Goal: Task Accomplishment & Management: Complete application form

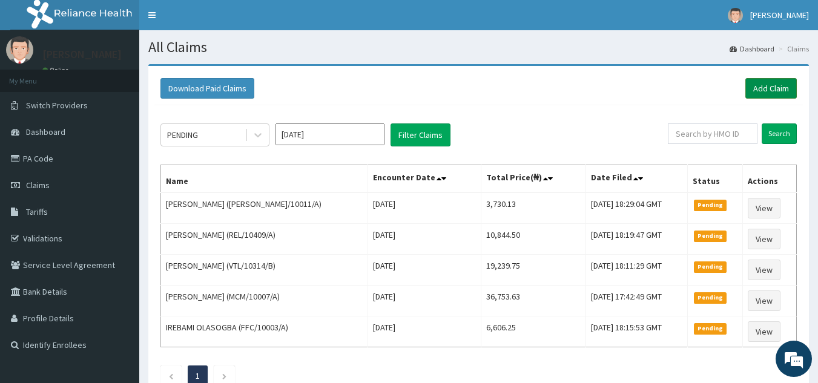
click at [764, 91] on link "Add Claim" at bounding box center [770, 88] width 51 height 21
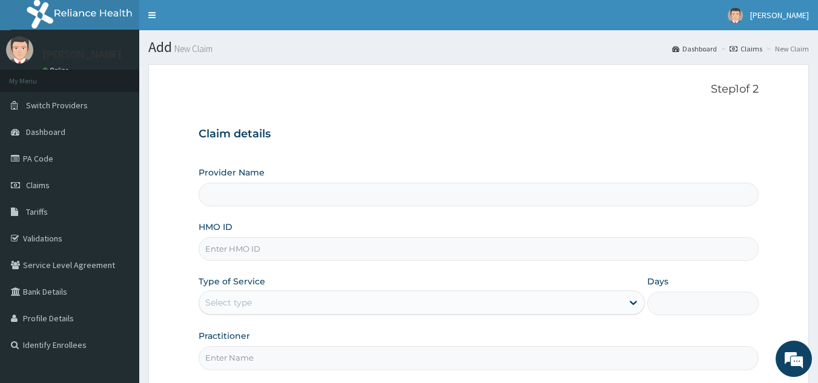
type input "Reliance Family Clinics (RFC) - Gbagada"
click at [503, 196] on input "Reliance Family Clinics (RFC) - Gbagada" at bounding box center [479, 195] width 561 height 24
click at [482, 246] on input "HMO ID" at bounding box center [479, 249] width 561 height 24
paste input "YSS/10004/A"
type input "YSS/10004/A"
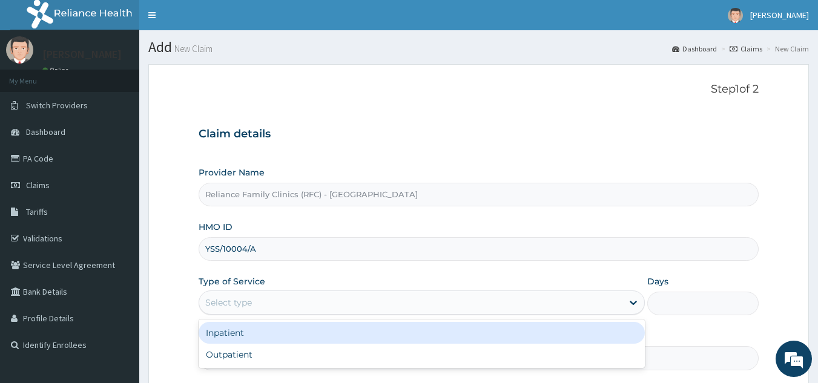
click at [613, 307] on div "Select type" at bounding box center [410, 302] width 423 height 19
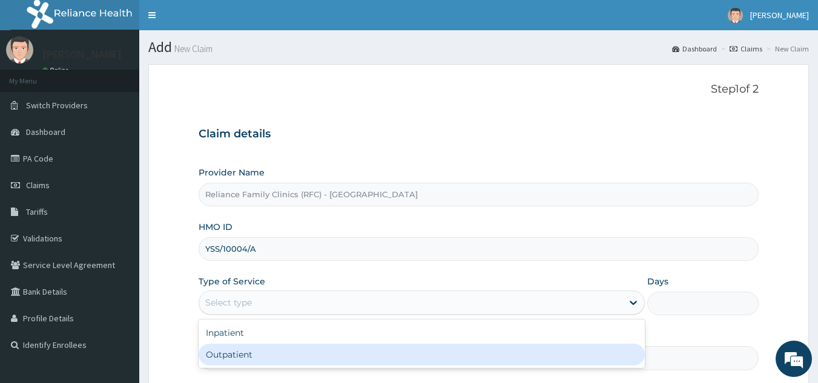
click at [546, 354] on div "Outpatient" at bounding box center [422, 355] width 446 height 22
type input "1"
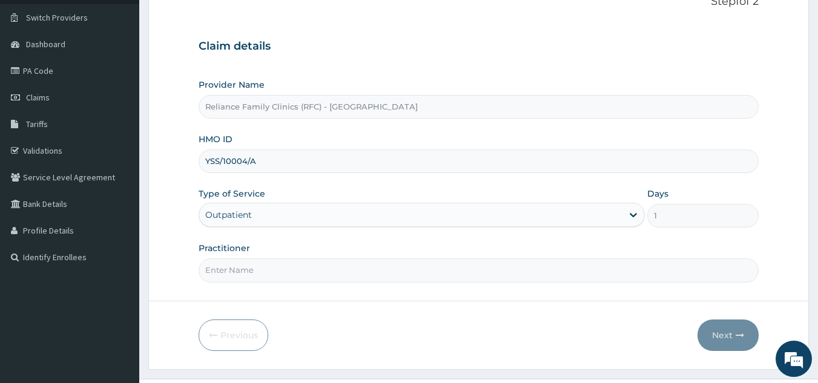
scroll to position [104, 0]
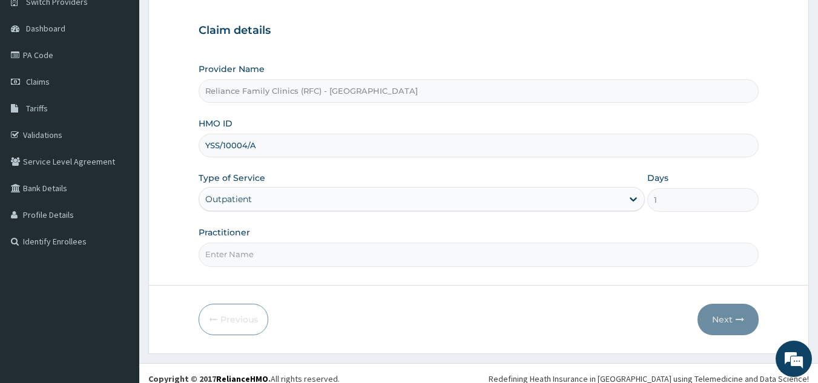
click at [544, 260] on input "Practitioner" at bounding box center [479, 255] width 561 height 24
click at [772, 171] on form "Step 1 of 2 Claim details Provider Name Reliance Family Clinics (RFC) - Gbagada…" at bounding box center [478, 157] width 660 height 393
click at [372, 260] on input "Practitioner" at bounding box center [479, 255] width 561 height 24
type input "Locum"
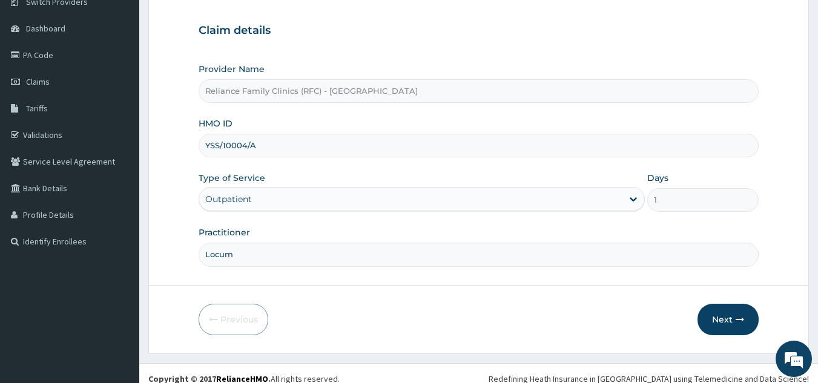
click at [533, 321] on div "Previous Next" at bounding box center [479, 319] width 561 height 31
click at [720, 325] on button "Next" at bounding box center [727, 319] width 61 height 31
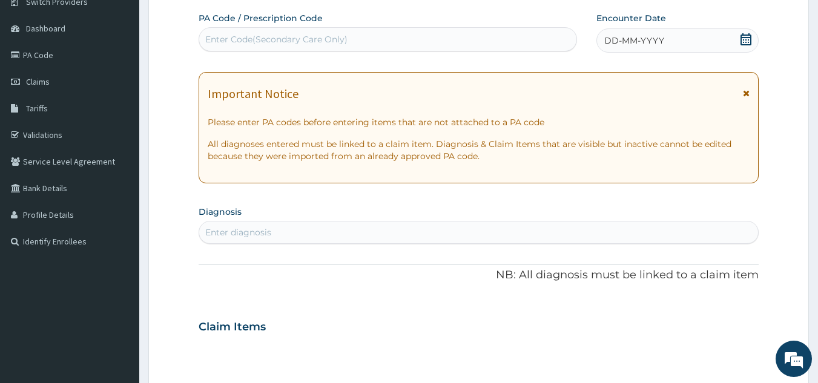
click at [683, 39] on div "DD-MM-YYYY" at bounding box center [677, 40] width 162 height 24
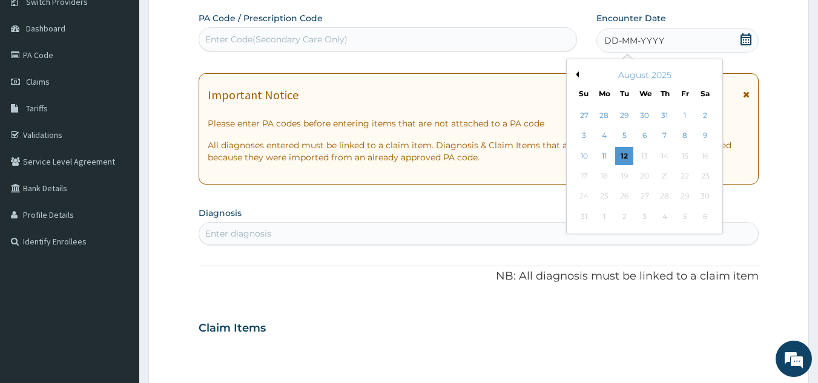
click at [577, 75] on button "Previous Month" at bounding box center [576, 74] width 6 height 6
click at [642, 192] on div "30" at bounding box center [645, 197] width 18 height 18
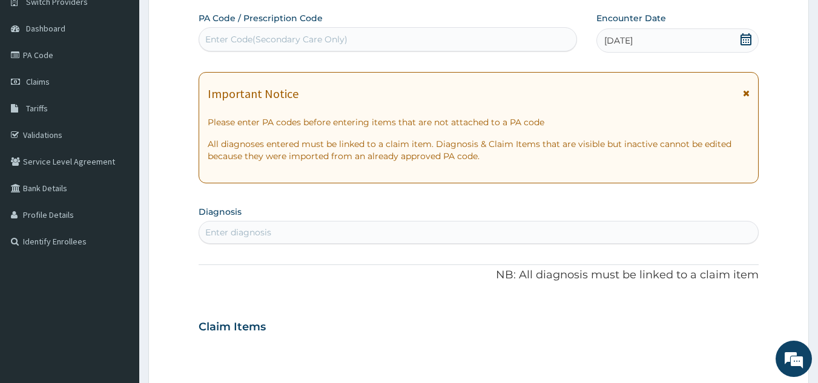
click at [316, 233] on div "Enter diagnosis" at bounding box center [478, 232] width 559 height 19
type input "w"
type input "adult"
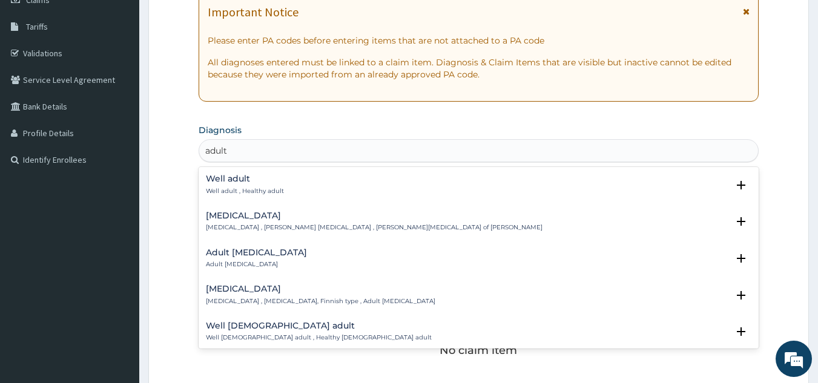
click at [294, 191] on div "Well adult Well adult , Healthy adult" at bounding box center [479, 184] width 546 height 21
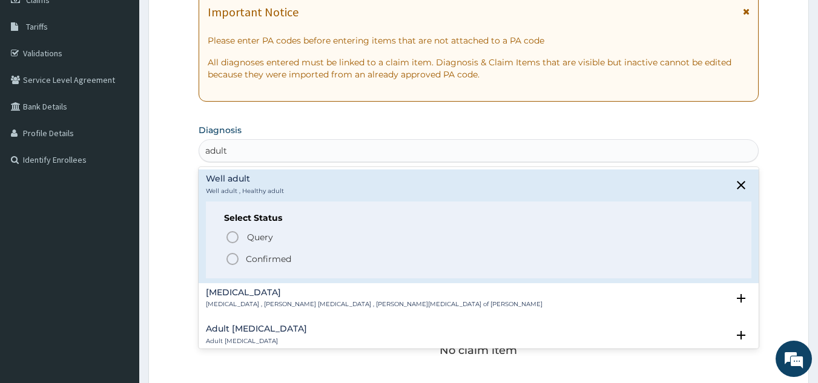
click at [253, 266] on div "Select Status Query Query covers suspected (?), Keep in view (kiv), Ruled out (…" at bounding box center [479, 240] width 546 height 77
click at [236, 263] on circle "status option filled" at bounding box center [232, 259] width 11 height 11
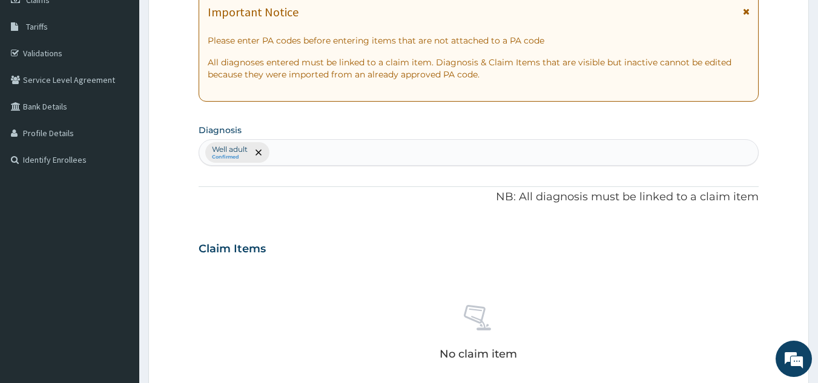
click at [723, 118] on div "PA Code / Prescription Code Enter Code(Secondary Care Only) Encounter Date 30-0…" at bounding box center [479, 245] width 561 height 630
click at [699, 155] on div "Well adult Confirmed" at bounding box center [478, 152] width 559 height 25
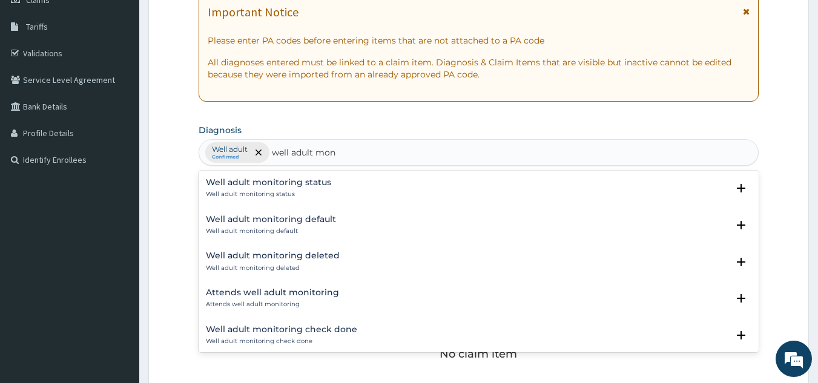
type input "well adult mon"
type input "well adult monitoring c"
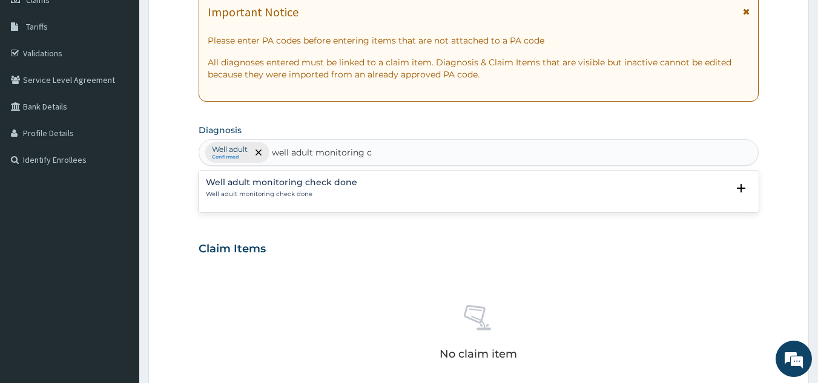
click at [335, 193] on p "Well adult monitoring check done" at bounding box center [281, 194] width 151 height 8
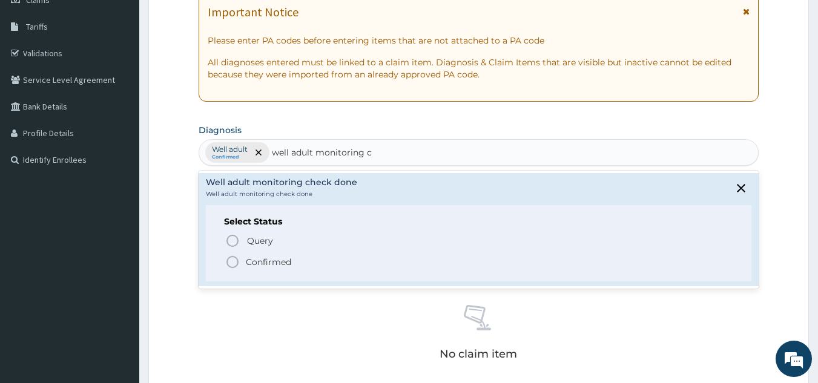
click at [232, 262] on icon "status option filled" at bounding box center [232, 262] width 15 height 15
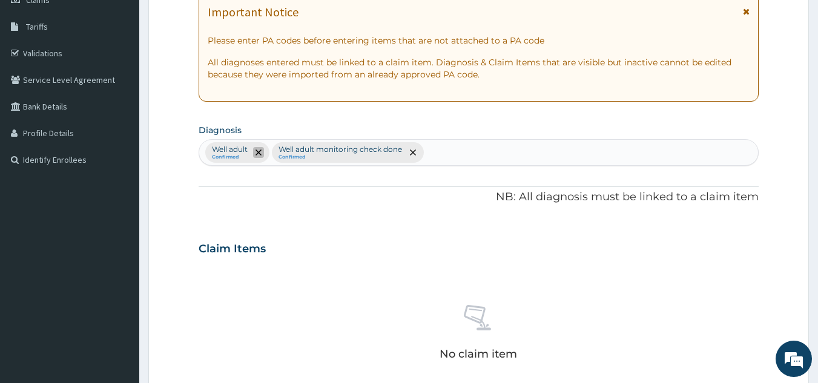
click at [259, 153] on icon "remove selection option" at bounding box center [258, 153] width 6 height 6
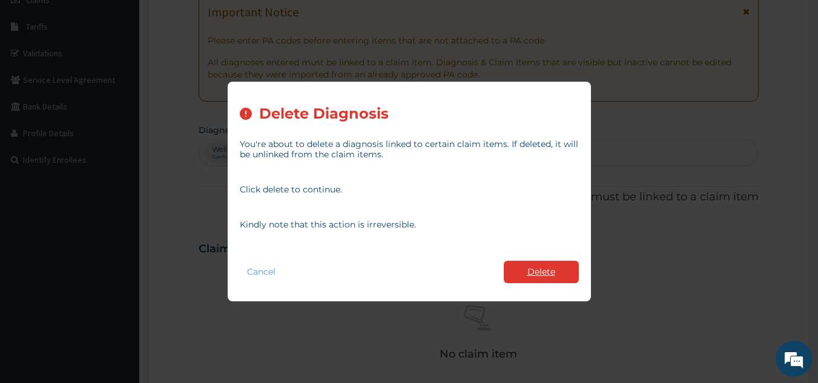
click at [552, 272] on button "Delete" at bounding box center [541, 272] width 75 height 22
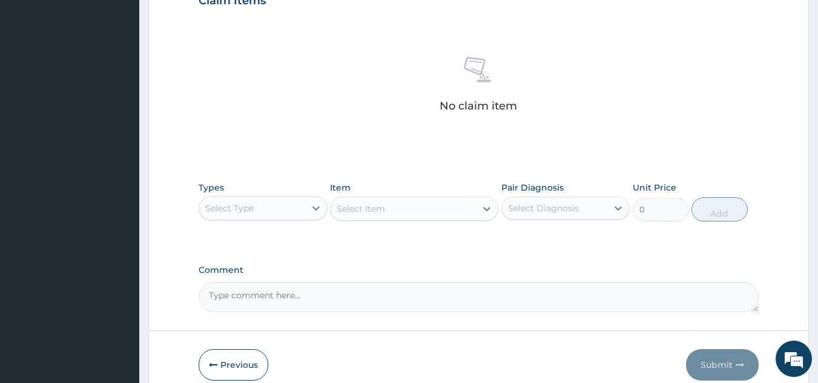
scroll to position [448, 0]
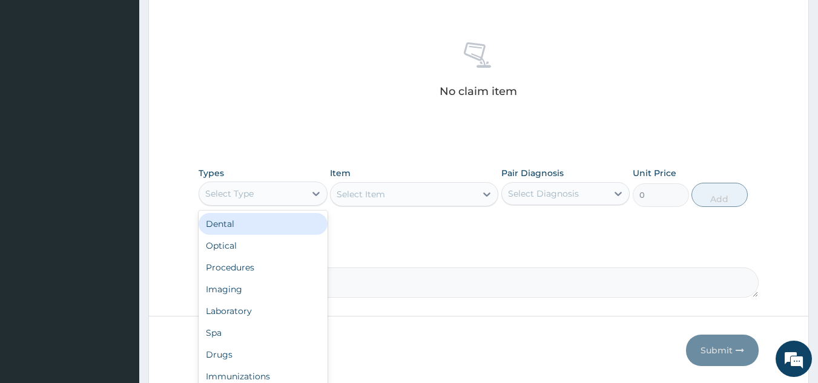
click at [278, 196] on div "Select Type" at bounding box center [252, 193] width 106 height 19
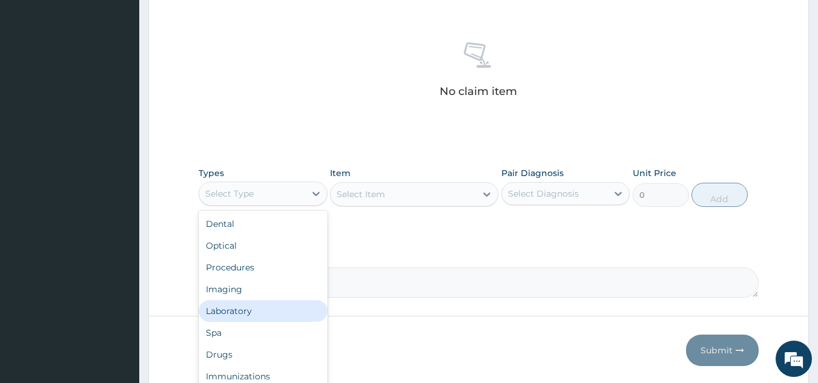
click at [231, 310] on div "Laboratory" at bounding box center [263, 311] width 129 height 22
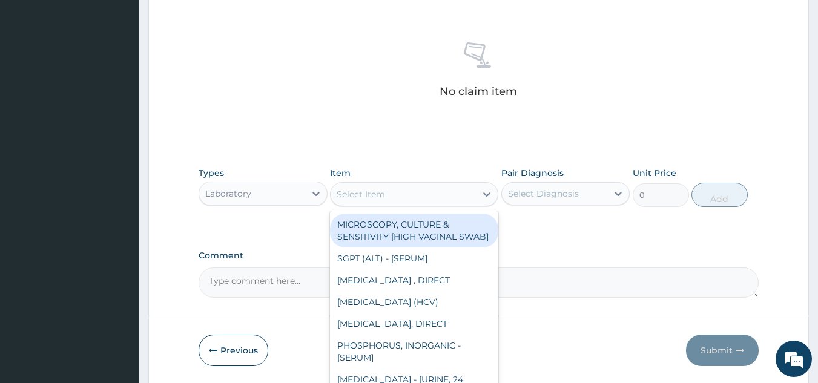
click at [384, 195] on div "Select Item" at bounding box center [361, 194] width 48 height 12
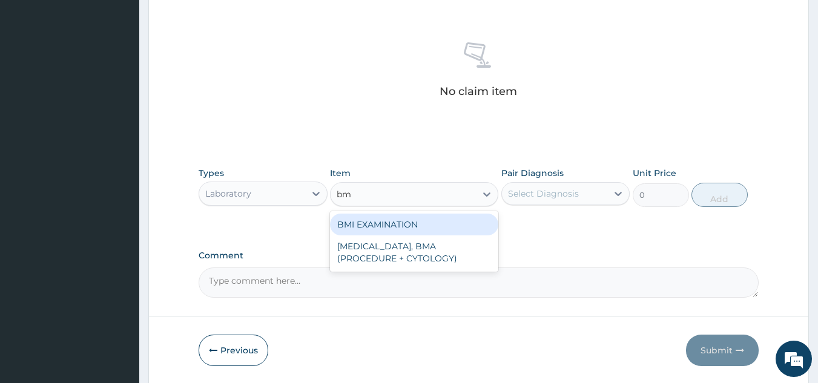
type input "bmi"
click at [379, 223] on div "BMI EXAMINATION" at bounding box center [414, 225] width 168 height 22
type input "1225.5"
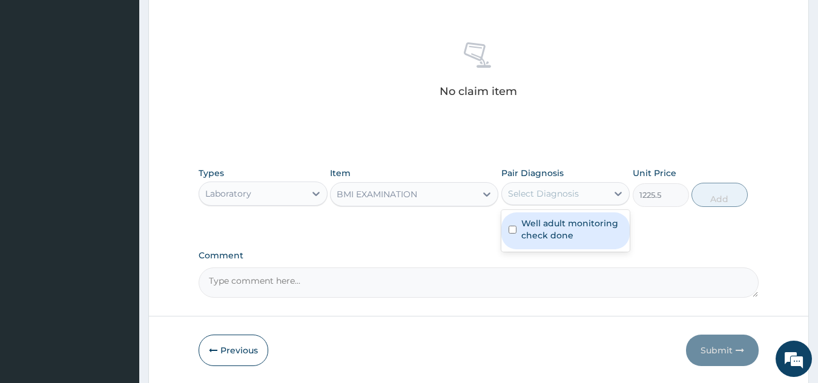
click at [542, 188] on div "Select Diagnosis" at bounding box center [543, 194] width 71 height 12
click at [538, 224] on label "Well adult monitoring check done" at bounding box center [572, 229] width 102 height 24
checkbox input "true"
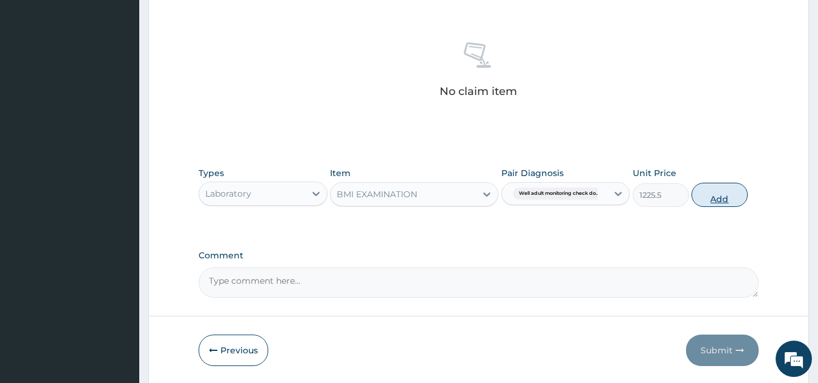
click at [716, 202] on button "Add" at bounding box center [719, 195] width 56 height 24
type input "0"
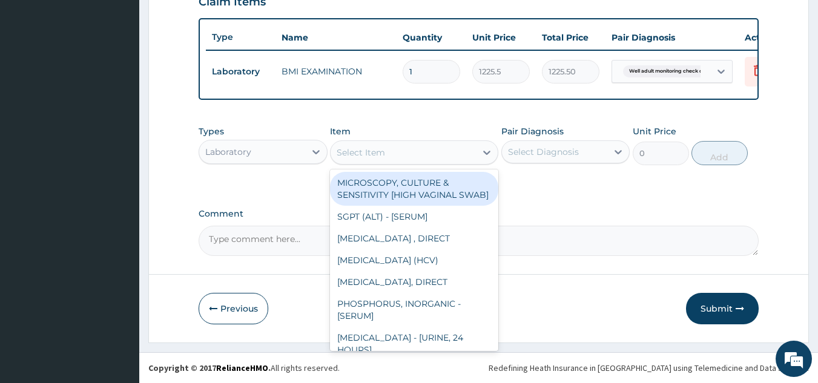
click at [384, 155] on div "Select Item" at bounding box center [361, 152] width 48 height 12
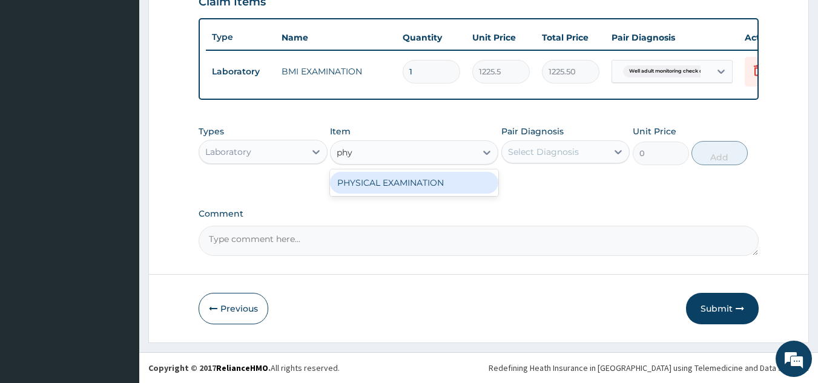
type input "phys"
click at [380, 185] on div "PHYSICAL EXAMINATION" at bounding box center [414, 183] width 168 height 22
type input "1225.5"
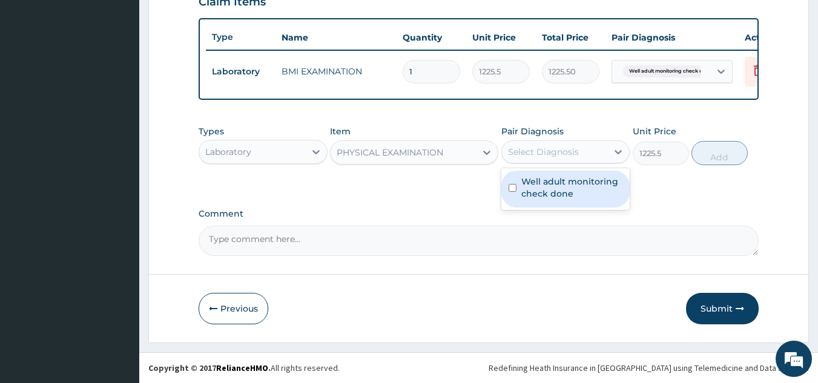
click at [547, 152] on div "Select Diagnosis" at bounding box center [543, 152] width 71 height 12
click at [548, 191] on label "Well adult monitoring check done" at bounding box center [572, 188] width 102 height 24
checkbox input "true"
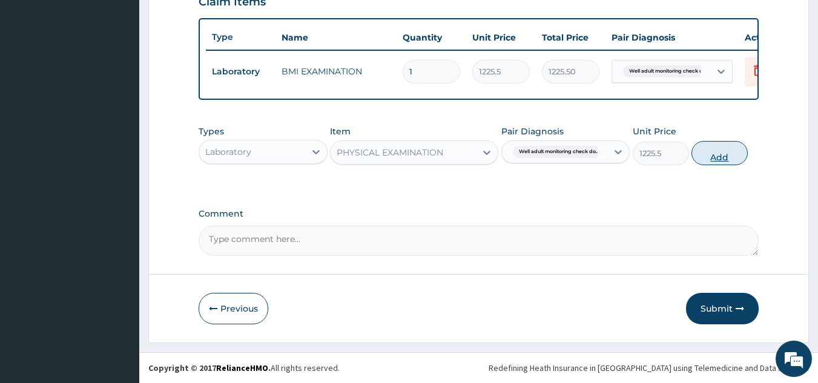
click at [715, 155] on button "Add" at bounding box center [719, 153] width 56 height 24
type input "0"
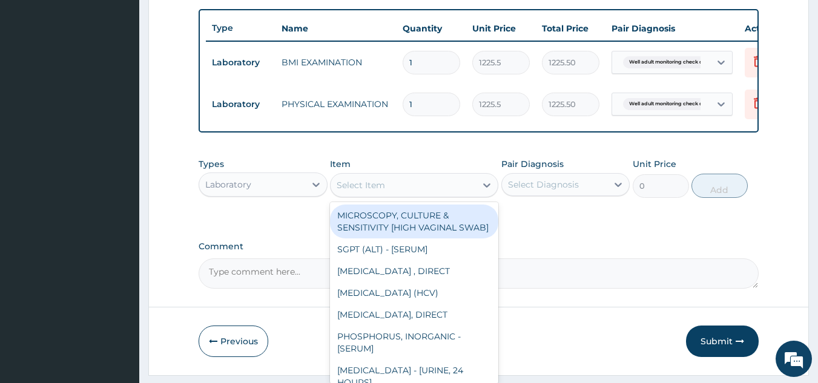
click at [425, 195] on div "Select Item" at bounding box center [403, 185] width 145 height 19
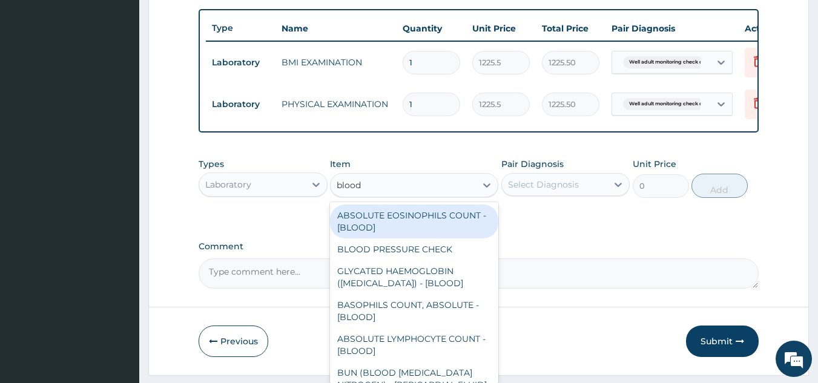
type input "blood p"
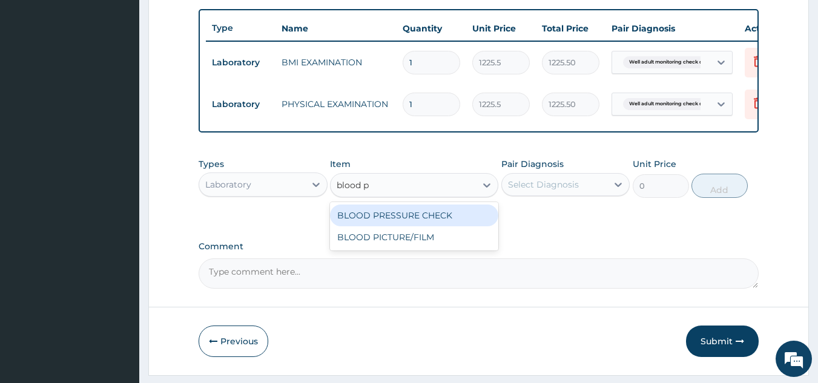
click at [406, 220] on div "BLOOD PRESSURE CHECK" at bounding box center [414, 216] width 168 height 22
type input "1225.5"
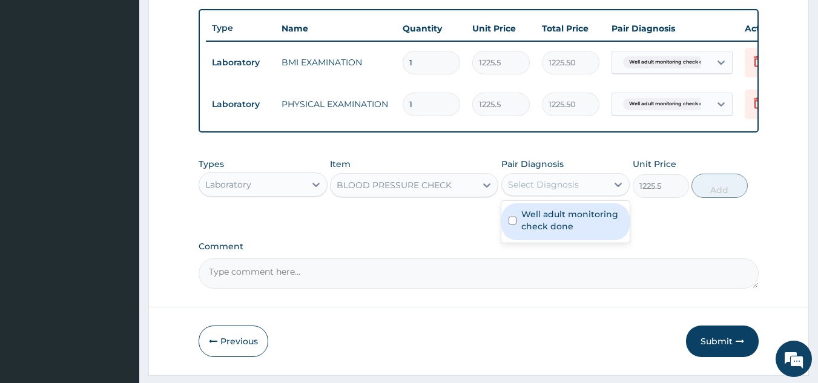
click at [535, 189] on div "Select Diagnosis" at bounding box center [543, 185] width 71 height 12
click at [533, 223] on label "Well adult monitoring check done" at bounding box center [572, 220] width 102 height 24
checkbox input "true"
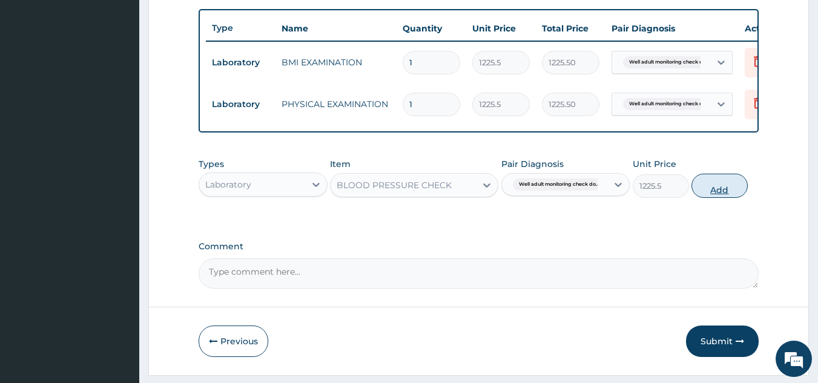
click at [719, 196] on button "Add" at bounding box center [719, 186] width 56 height 24
type input "0"
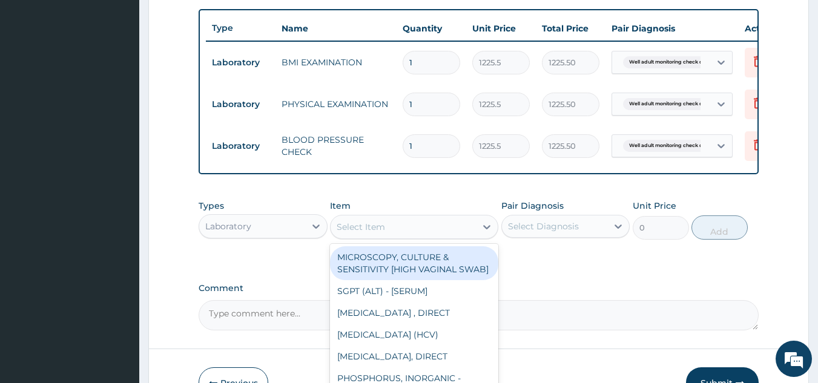
click at [429, 237] on div "Select Item" at bounding box center [403, 226] width 145 height 19
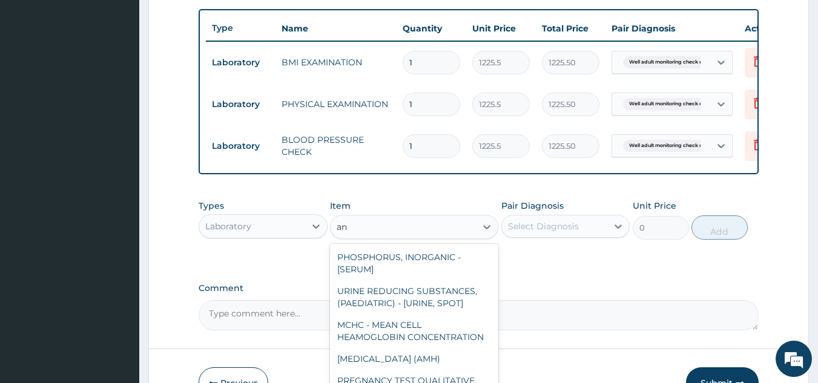
type input "a"
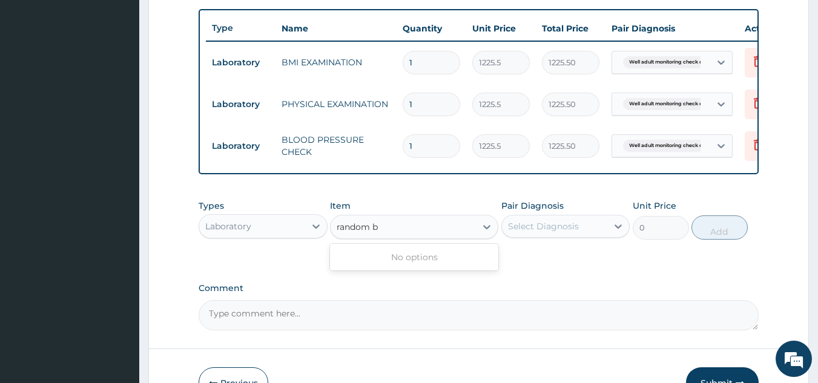
type input "random"
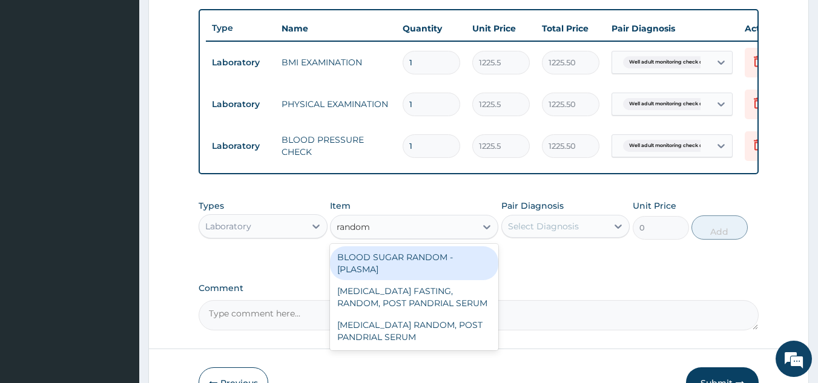
click at [438, 279] on div "BLOOD SUGAR RANDOM - [PLASMA]" at bounding box center [414, 263] width 168 height 34
type input "1800"
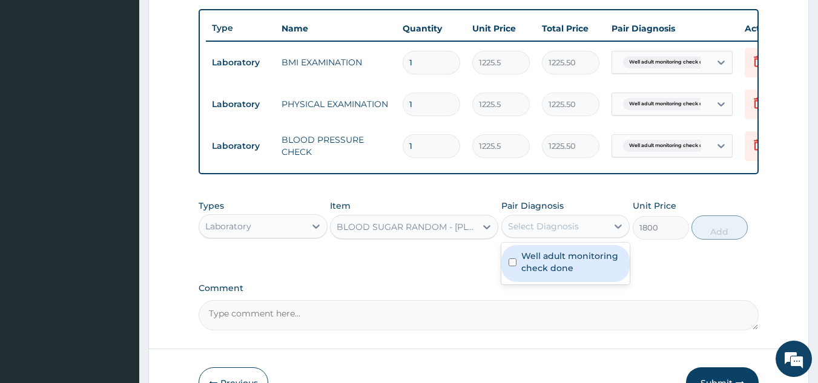
click at [543, 232] on div "Select Diagnosis" at bounding box center [543, 226] width 71 height 12
click at [544, 274] on label "Well adult monitoring check done" at bounding box center [572, 262] width 102 height 24
checkbox input "true"
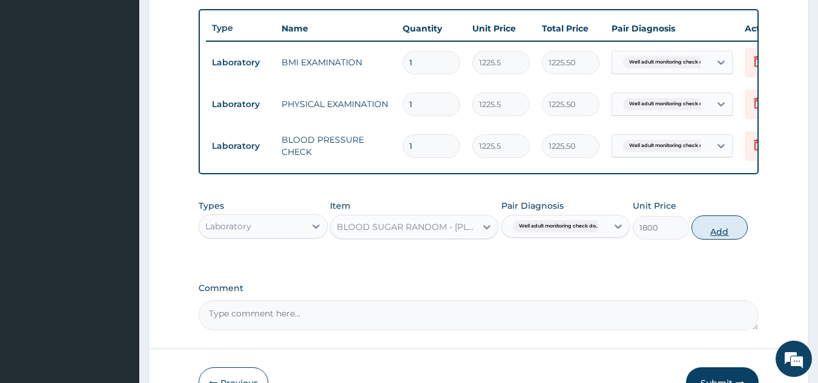
click at [731, 240] on button "Add" at bounding box center [719, 228] width 56 height 24
type input "0"
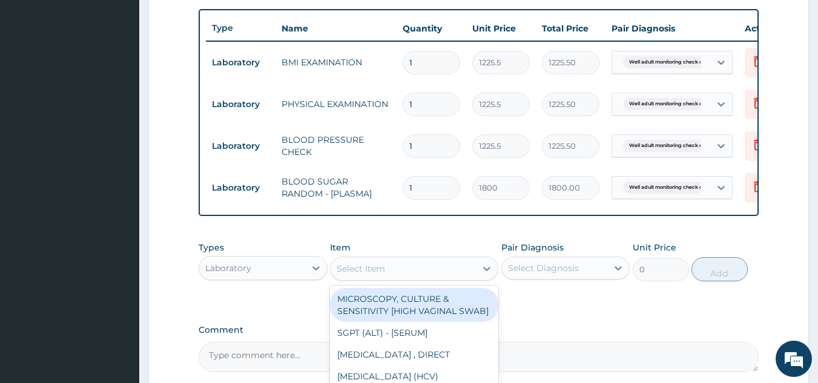
click at [450, 278] on div "Select Item" at bounding box center [403, 268] width 145 height 19
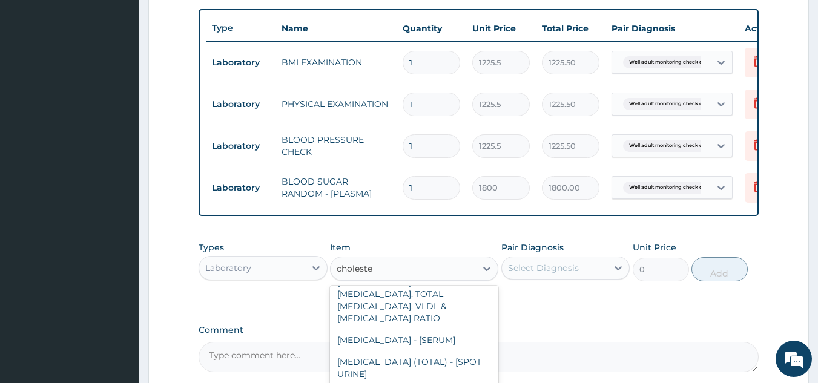
scroll to position [70, 0]
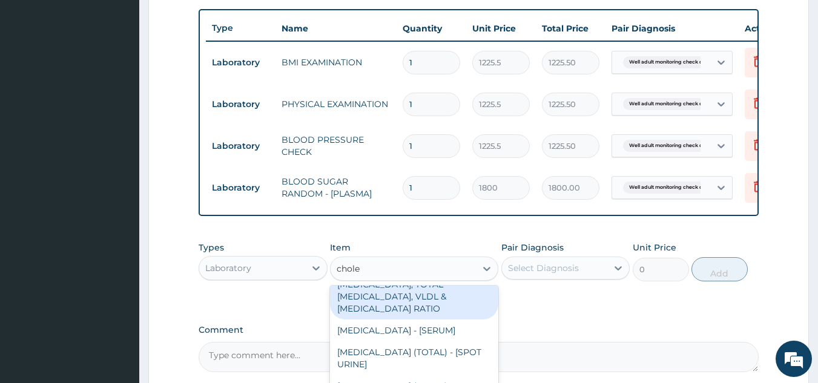
type input "chol"
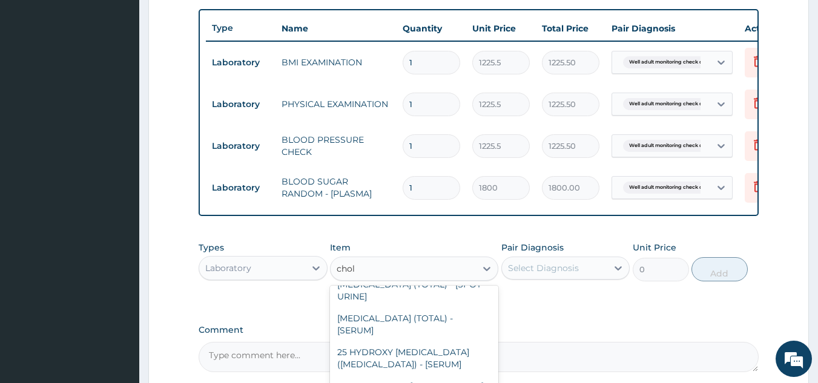
scroll to position [150, 0]
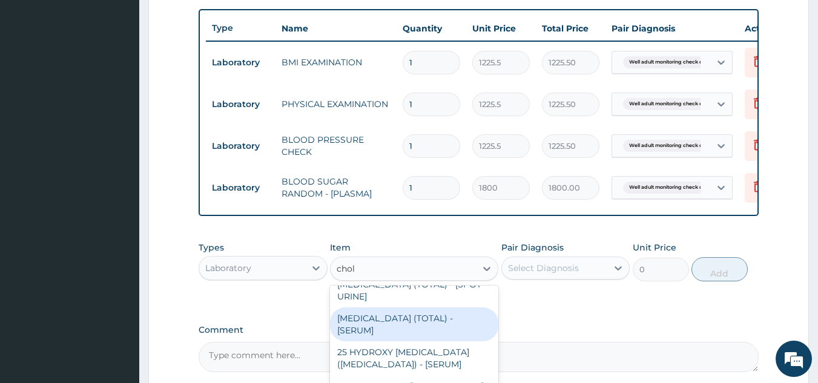
click at [416, 318] on div "[MEDICAL_DATA] (TOTAL) - [SERUM]" at bounding box center [414, 325] width 168 height 34
type input "2880"
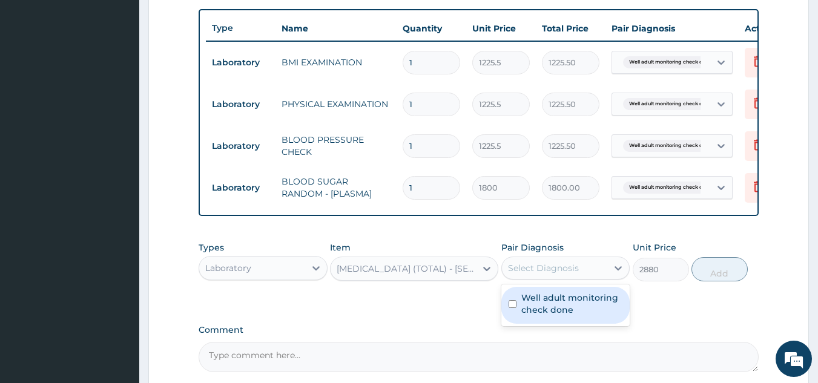
click at [534, 274] on div "Select Diagnosis" at bounding box center [543, 268] width 71 height 12
click at [540, 309] on label "Well adult monitoring check done" at bounding box center [572, 304] width 102 height 24
checkbox input "true"
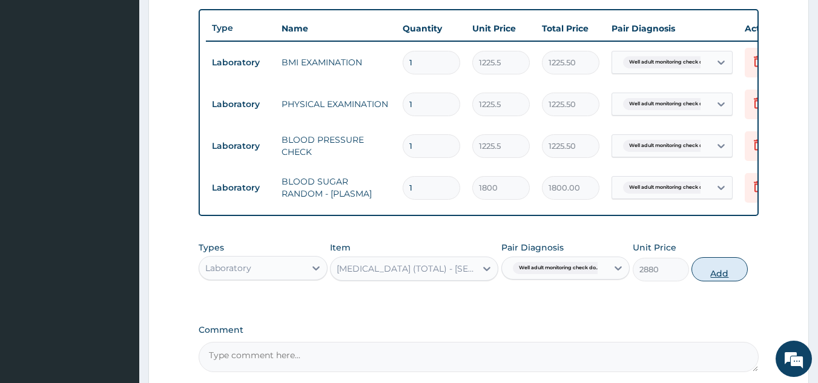
click at [730, 280] on button "Add" at bounding box center [719, 269] width 56 height 24
type input "0"
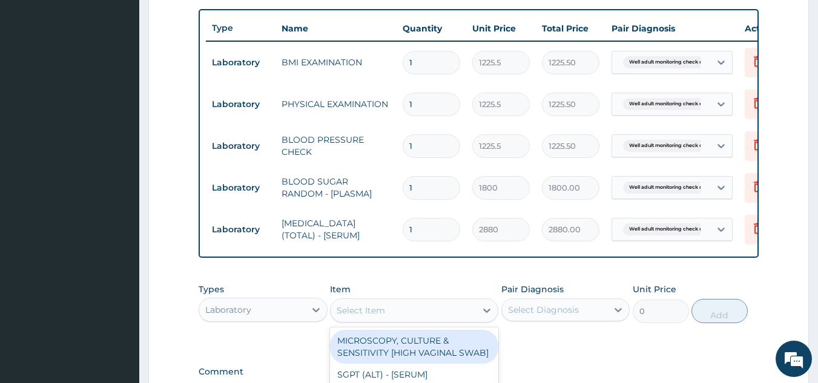
click at [371, 317] on div "Select Item" at bounding box center [361, 310] width 48 height 12
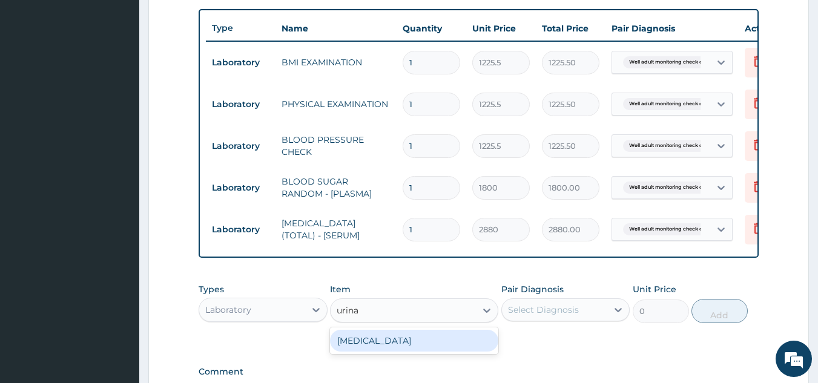
type input "urinal"
click at [363, 352] on div "[MEDICAL_DATA]" at bounding box center [414, 341] width 168 height 22
type input "1531.875"
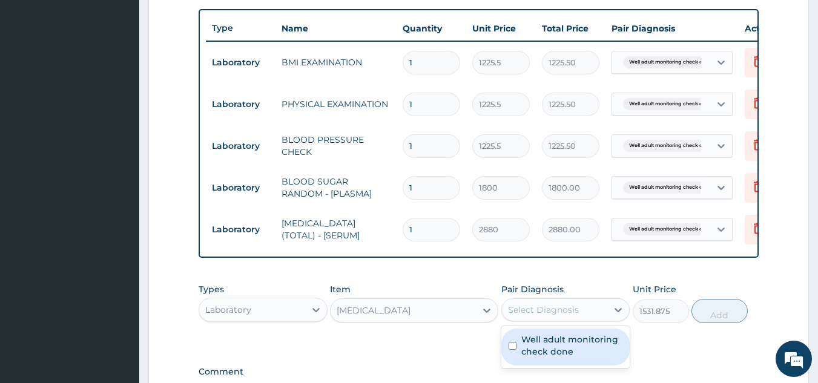
click at [553, 315] on div "Select Diagnosis" at bounding box center [543, 310] width 71 height 12
click at [551, 347] on label "Well adult monitoring check done" at bounding box center [572, 346] width 102 height 24
checkbox input "true"
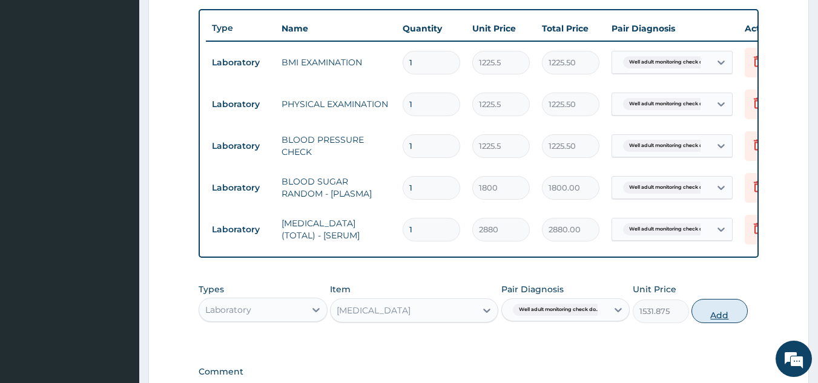
click at [716, 323] on button "Add" at bounding box center [719, 311] width 56 height 24
type input "0"
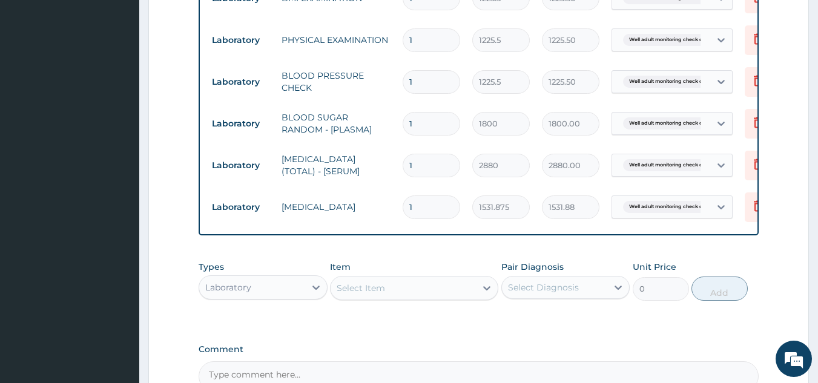
scroll to position [507, 0]
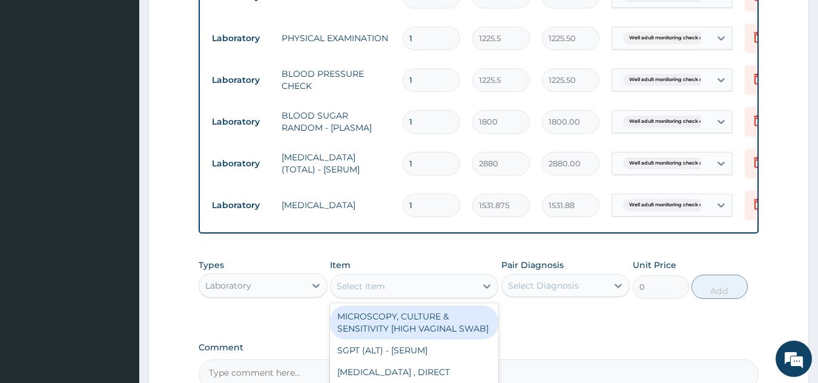
click at [371, 296] on div "Select Item" at bounding box center [403, 286] width 145 height 19
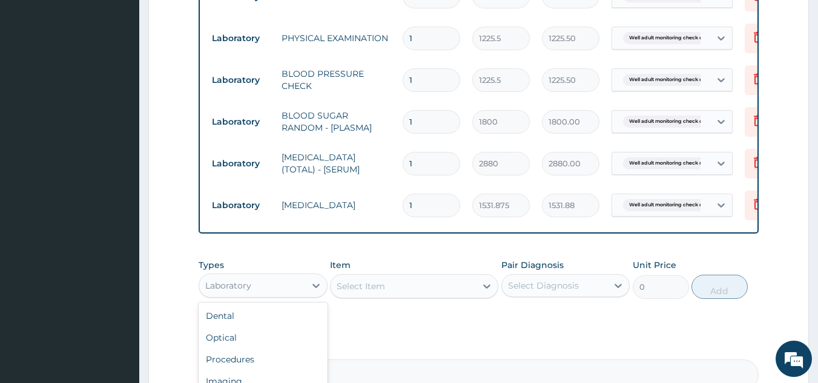
click at [254, 295] on div "Laboratory" at bounding box center [252, 285] width 106 height 19
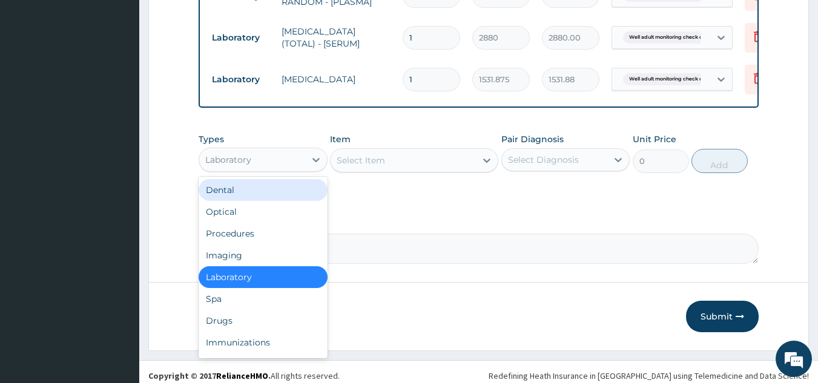
scroll to position [635, 0]
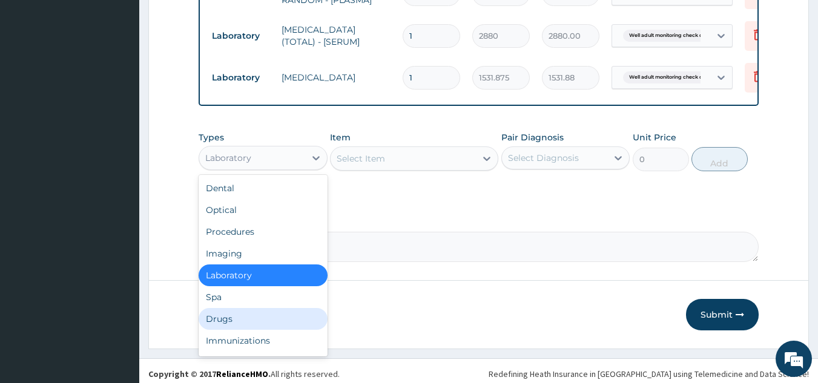
click at [266, 321] on div "Drugs" at bounding box center [263, 319] width 129 height 22
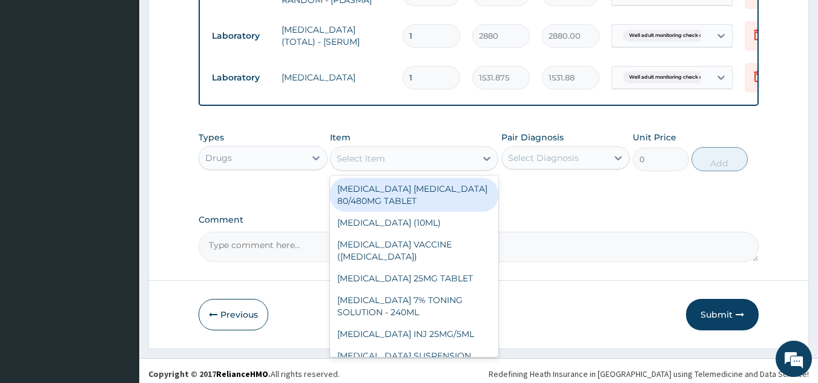
click at [384, 168] on div "Select Item" at bounding box center [403, 158] width 145 height 19
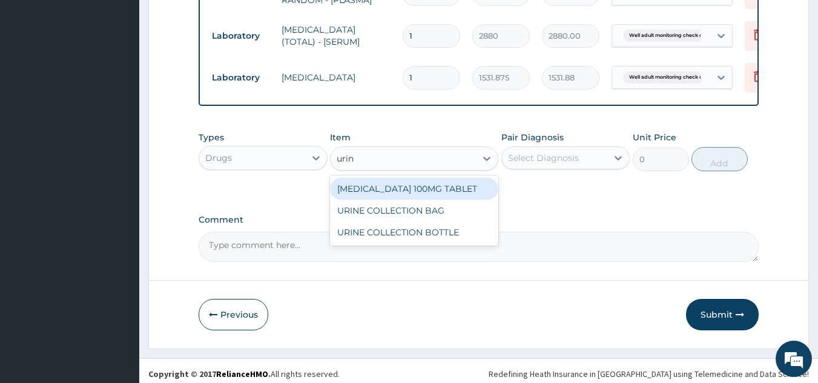
type input "urine"
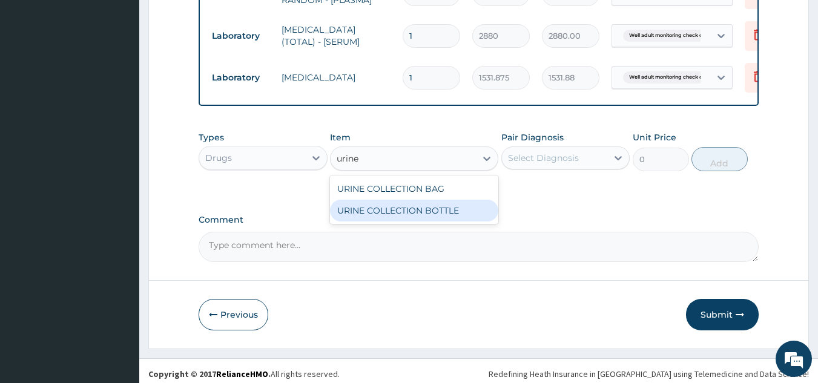
click at [382, 216] on div "URINE COLLECTION BOTTLE" at bounding box center [414, 211] width 168 height 22
type input "198"
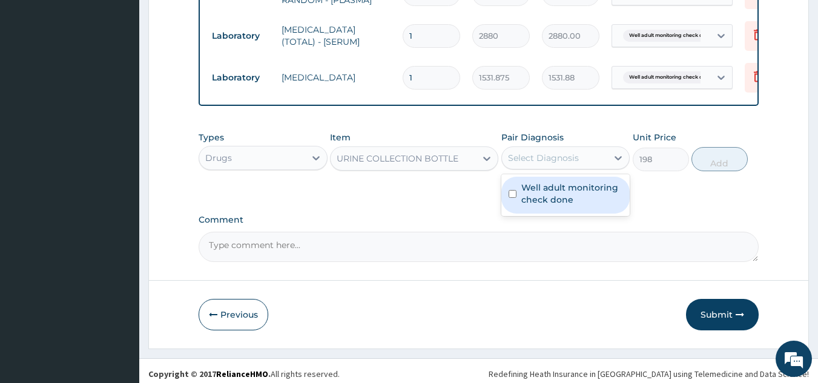
click at [531, 164] on div "Select Diagnosis" at bounding box center [543, 158] width 71 height 12
click at [522, 199] on label "Well adult monitoring check done" at bounding box center [572, 194] width 102 height 24
checkbox input "true"
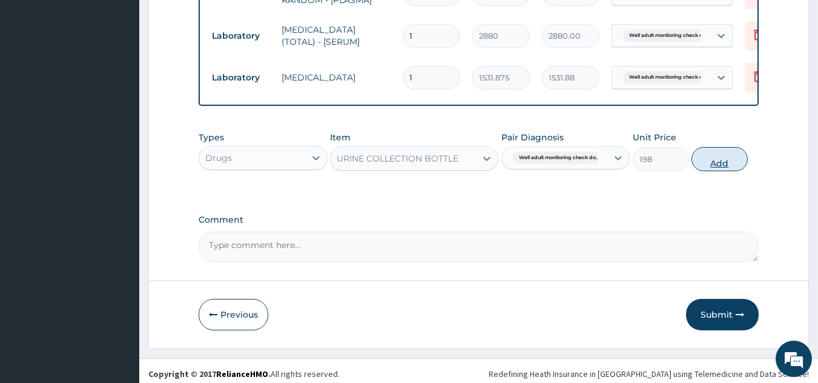
click at [711, 171] on button "Add" at bounding box center [719, 159] width 56 height 24
type input "0"
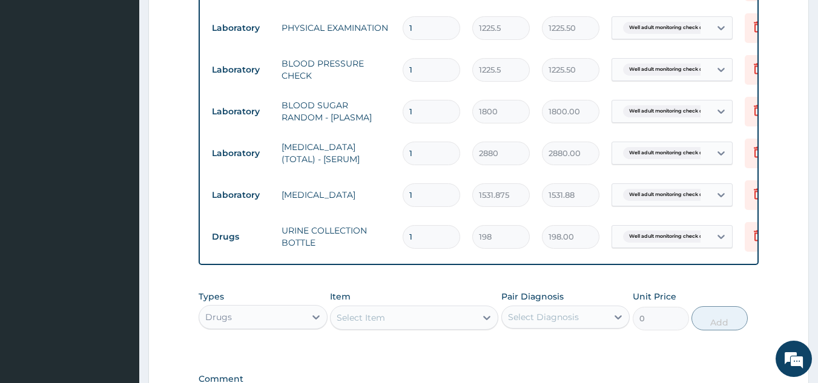
scroll to position [513, 0]
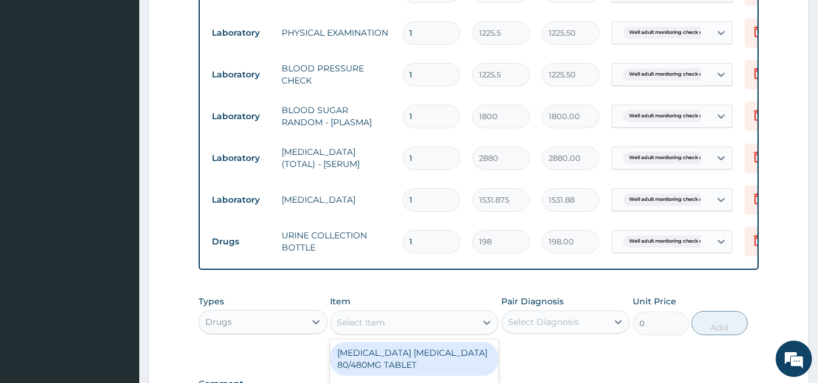
click at [444, 332] on div "Select Item" at bounding box center [403, 322] width 145 height 19
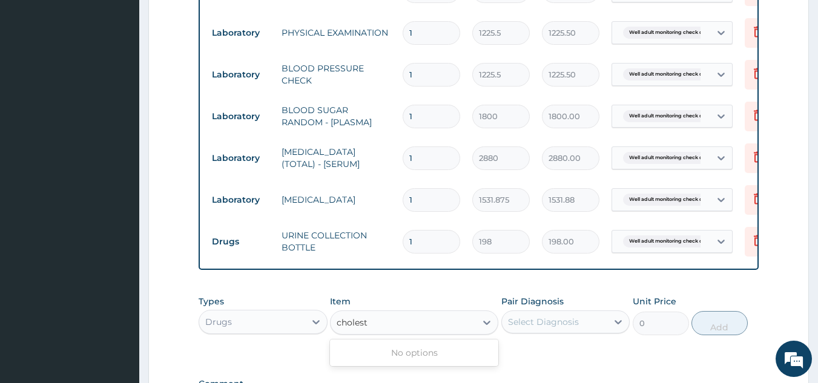
type input "cholest"
click at [248, 332] on div "Drugs" at bounding box center [252, 321] width 106 height 19
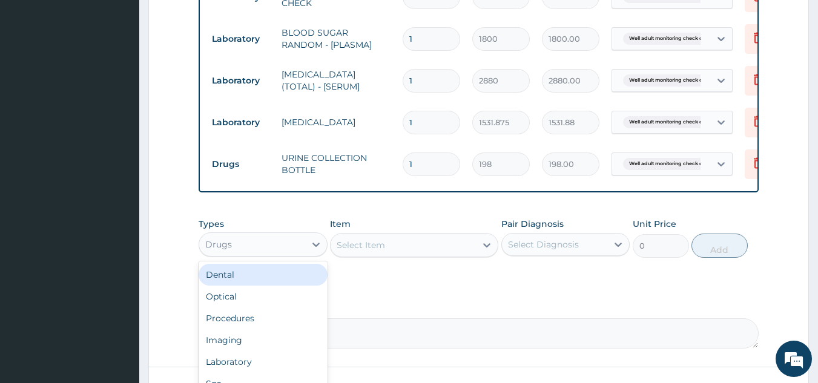
scroll to position [631, 0]
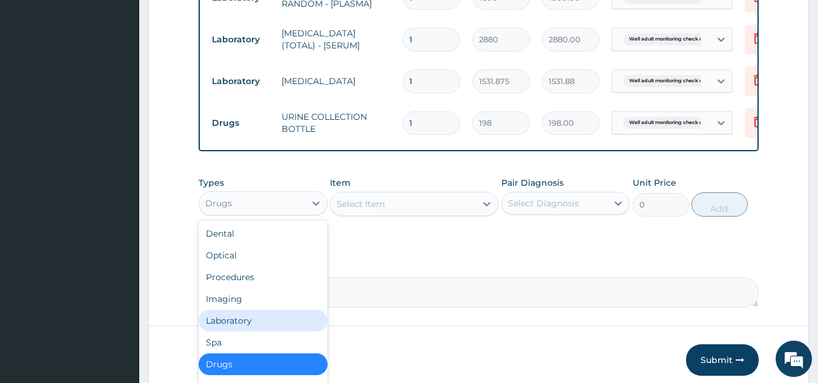
click at [244, 330] on div "Laboratory" at bounding box center [263, 321] width 129 height 22
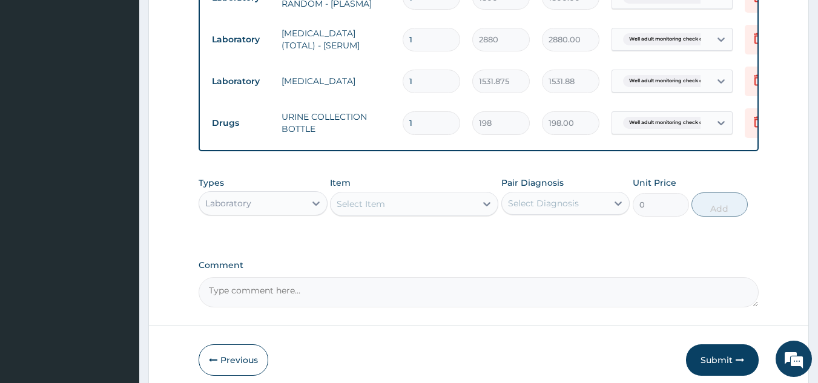
click at [392, 213] on div "Select Item" at bounding box center [403, 203] width 145 height 19
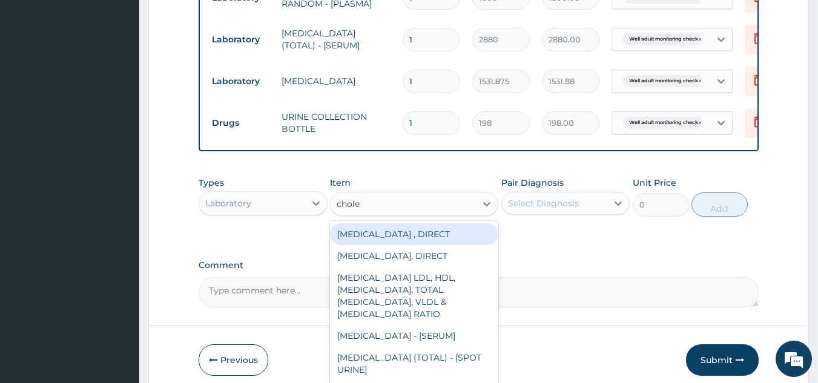
type input "choles"
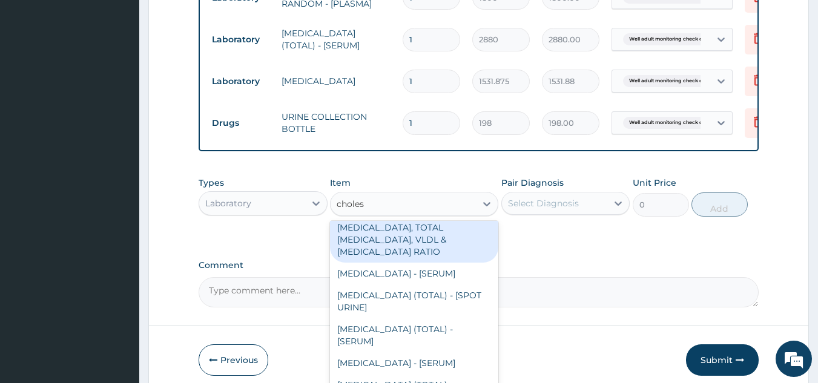
scroll to position [70, 0]
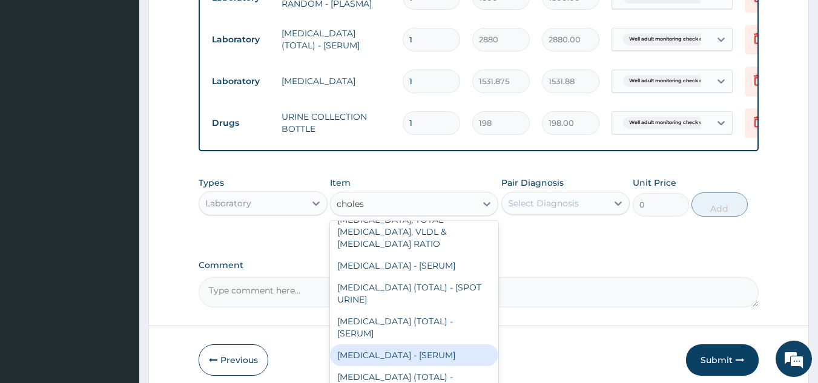
click at [390, 366] on div "CHOLESTEROL-HDL - [SERUM]" at bounding box center [414, 355] width 168 height 22
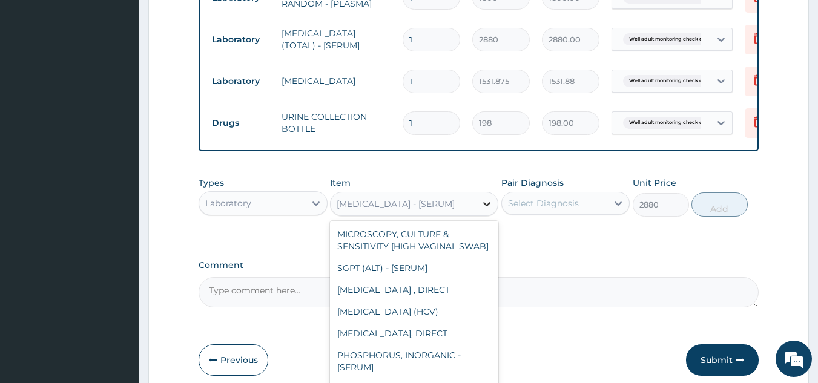
scroll to position [10455, 0]
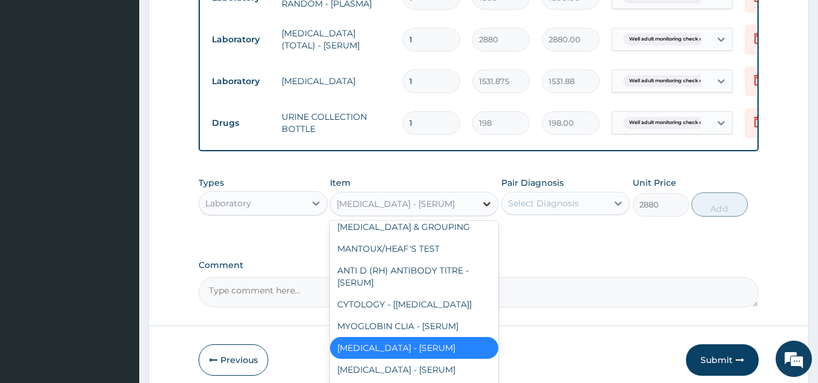
click at [493, 215] on div at bounding box center [487, 204] width 22 height 22
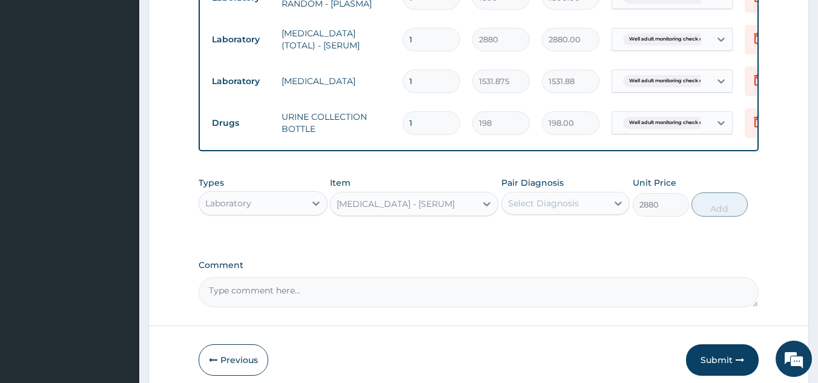
click at [451, 210] on div "CHOLESTEROL-HDL - [SERUM]" at bounding box center [396, 204] width 118 height 12
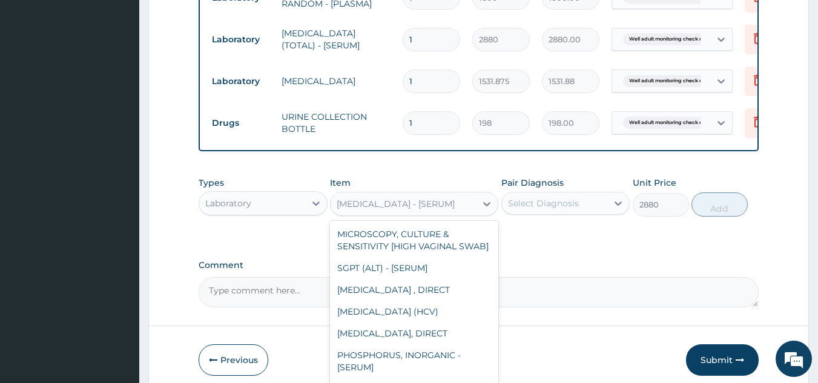
click at [445, 210] on div "CHOLESTEROL-HDL - [SERUM]" at bounding box center [396, 204] width 118 height 12
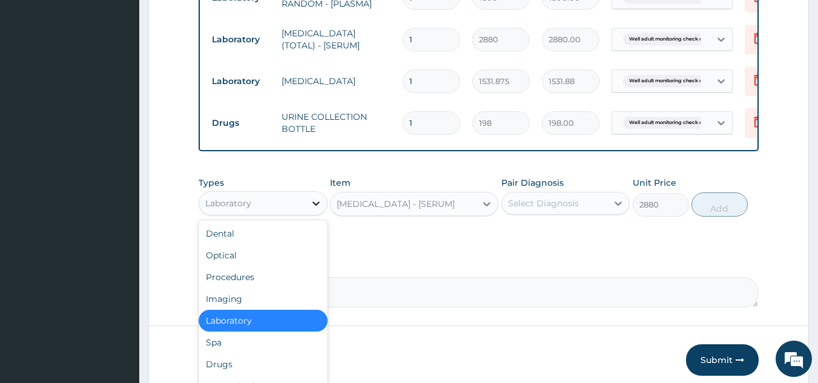
click at [314, 209] on icon at bounding box center [316, 203] width 12 height 12
click at [288, 237] on div "Dental" at bounding box center [263, 234] width 129 height 22
type input "0"
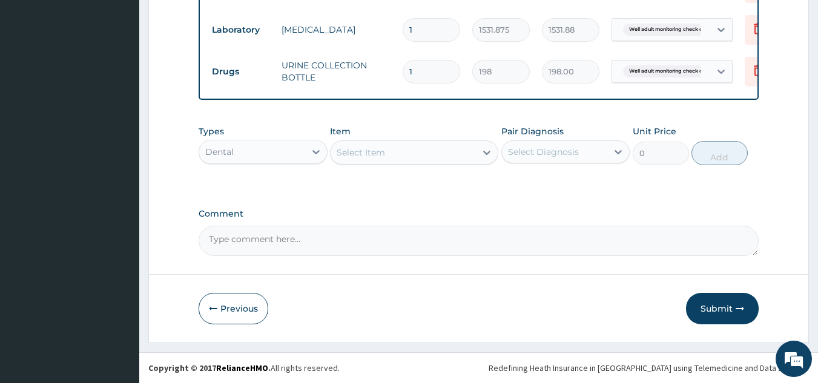
scroll to position [692, 0]
click at [704, 315] on button "Submit" at bounding box center [722, 308] width 73 height 31
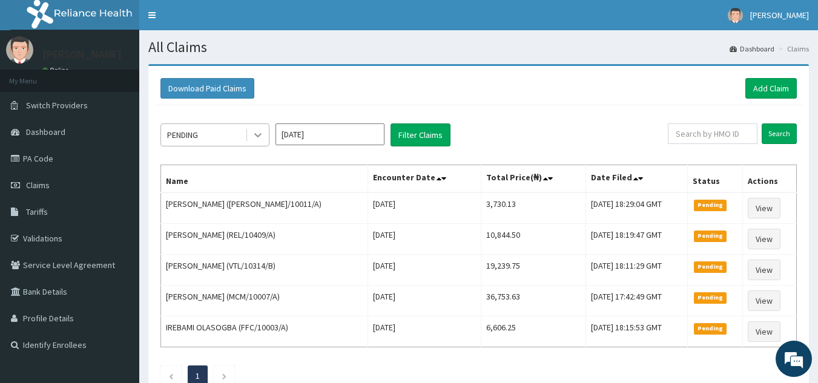
click at [259, 145] on div at bounding box center [258, 135] width 22 height 22
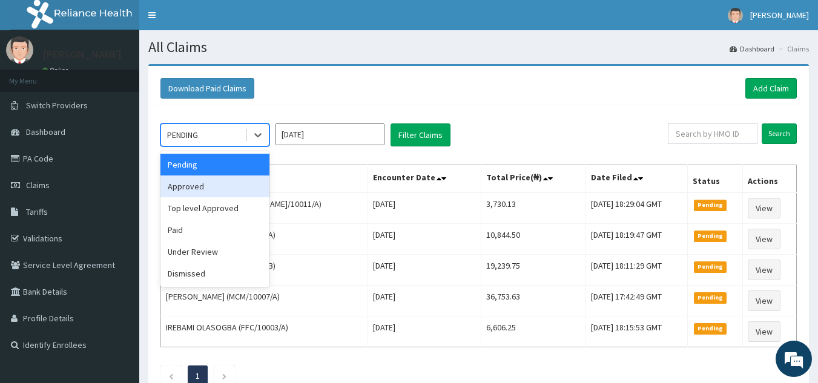
click at [209, 188] on div "Approved" at bounding box center [214, 187] width 109 height 22
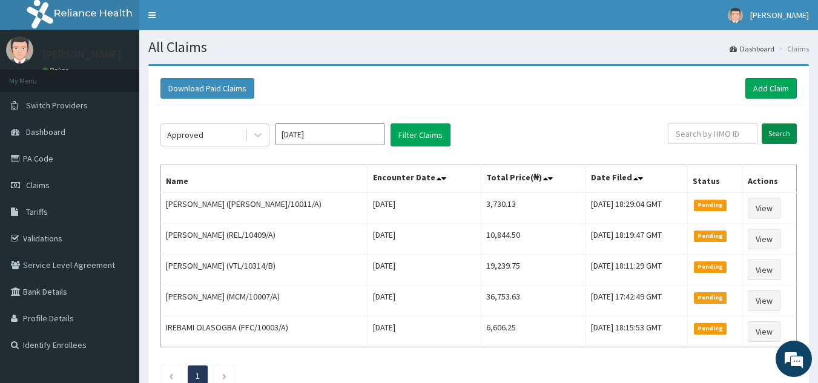
click at [783, 131] on input "Search" at bounding box center [779, 133] width 35 height 21
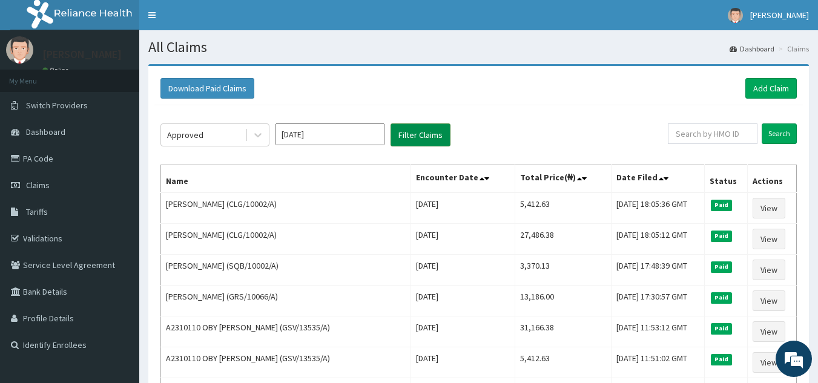
click at [433, 133] on button "Filter Claims" at bounding box center [420, 134] width 60 height 23
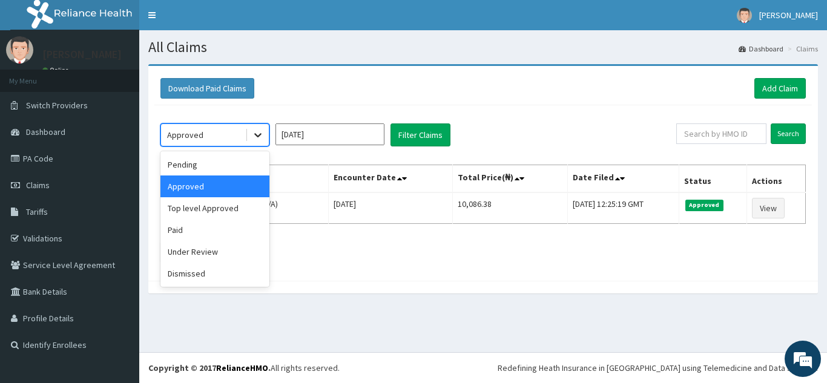
click at [258, 130] on icon at bounding box center [258, 135] width 12 height 12
click at [216, 167] on div "Pending" at bounding box center [214, 165] width 109 height 22
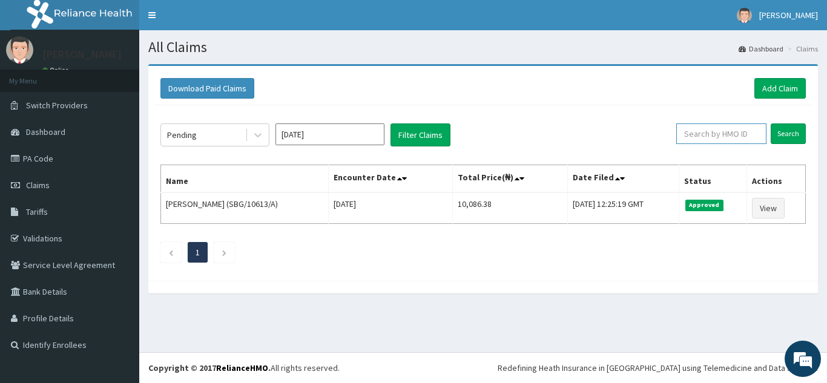
click at [715, 126] on input "text" at bounding box center [721, 133] width 90 height 21
paste input "YSS/10004/A"
type input "YSS/10004/A"
click at [792, 137] on input "Search" at bounding box center [788, 133] width 35 height 21
drag, startPoint x: 725, startPoint y: 133, endPoint x: 670, endPoint y: 131, distance: 55.1
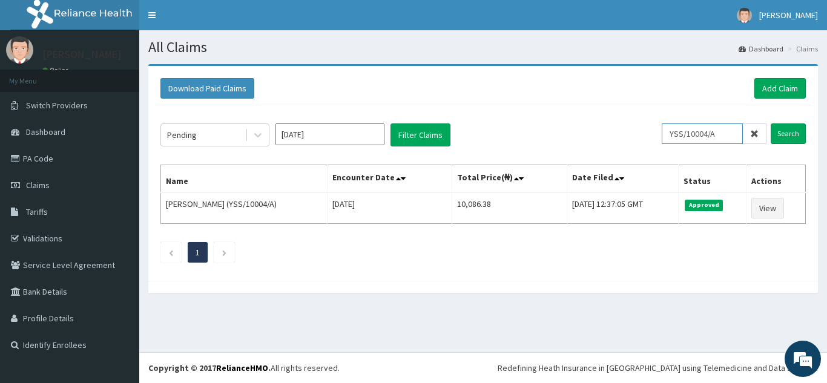
click at [670, 131] on input "YSS/10004/A" at bounding box center [702, 133] width 81 height 21
click at [781, 89] on link "Add Claim" at bounding box center [779, 88] width 51 height 21
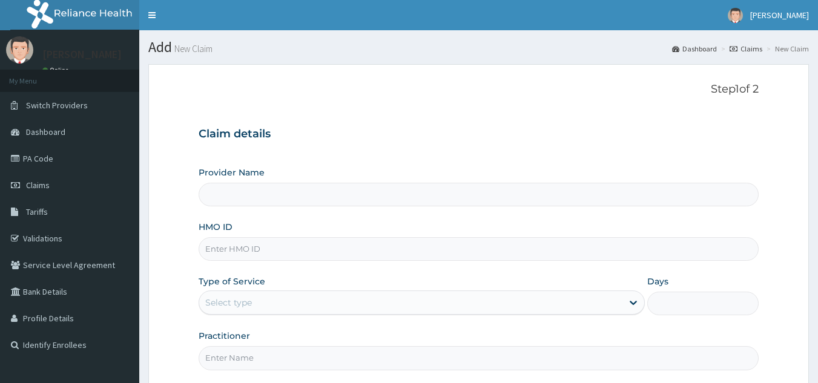
click at [337, 198] on input "Provider Name" at bounding box center [479, 195] width 561 height 24
click at [318, 255] on input "HMO ID" at bounding box center [479, 249] width 561 height 24
paste input "YSS/10004/A"
click at [247, 248] on input "YSS/10004/A" at bounding box center [479, 249] width 561 height 24
type input "YSS/10005/A"
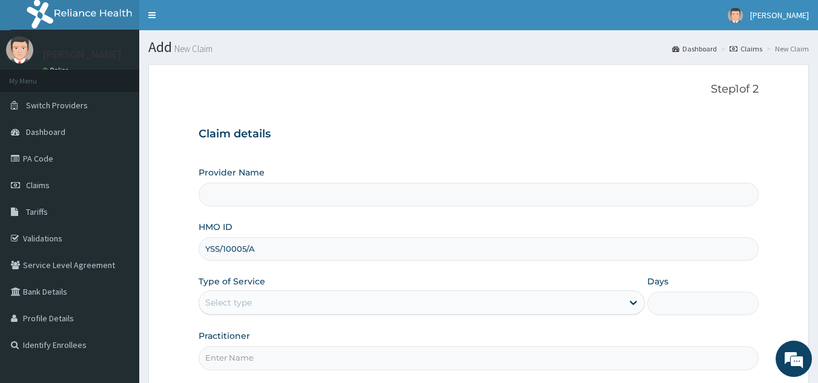
click at [311, 194] on input "Provider Name" at bounding box center [479, 195] width 561 height 24
type input "Reliance Family Clinics (RFC) - Gbagada"
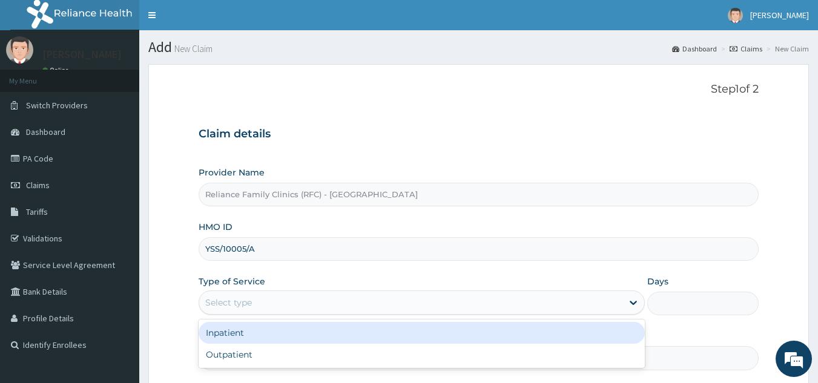
click at [380, 311] on div "Select type" at bounding box center [410, 302] width 423 height 19
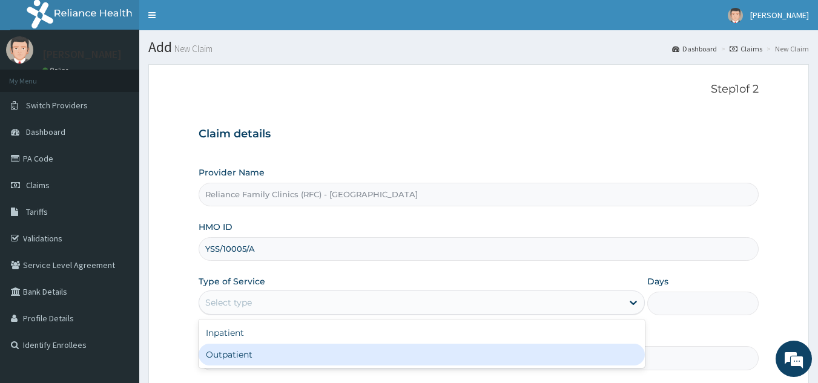
click at [360, 352] on div "Outpatient" at bounding box center [422, 355] width 446 height 22
type input "1"
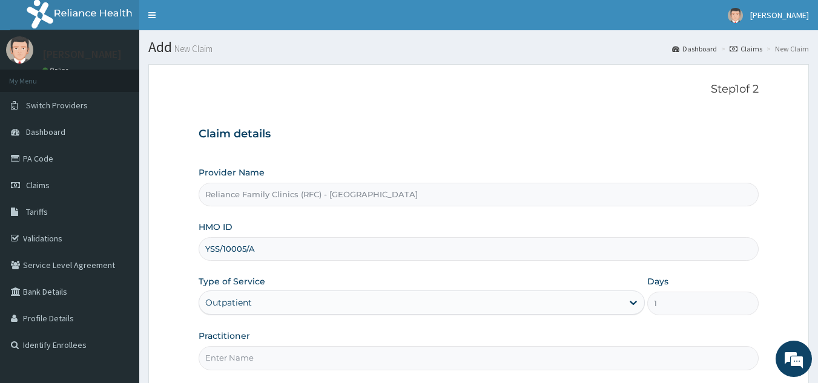
click at [318, 357] on input "Practitioner" at bounding box center [479, 358] width 561 height 24
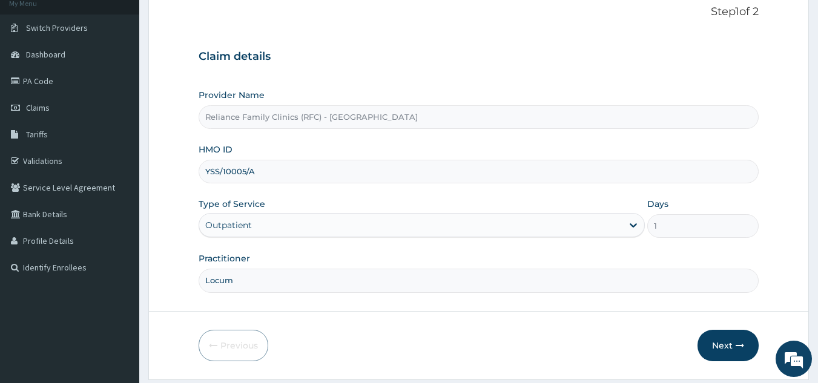
scroll to position [114, 0]
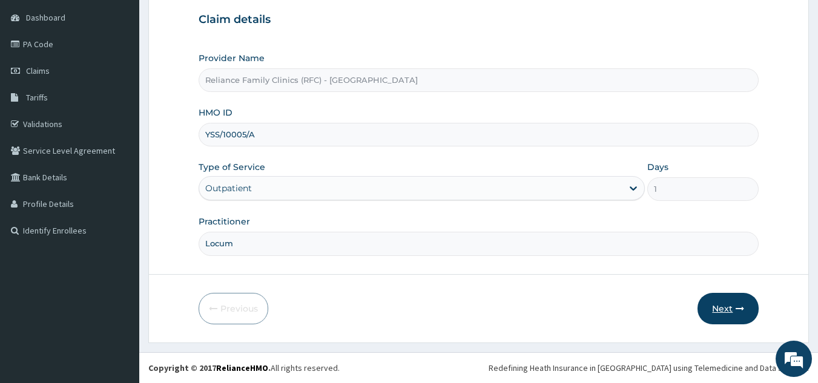
type input "Locum"
click at [726, 305] on button "Next" at bounding box center [727, 308] width 61 height 31
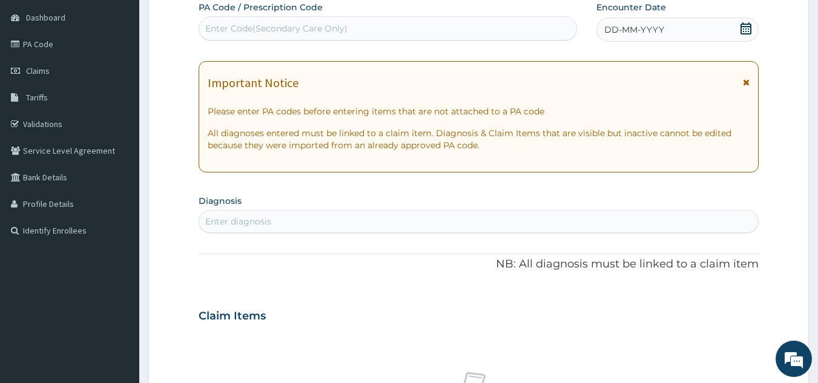
click at [742, 29] on icon at bounding box center [746, 28] width 12 height 12
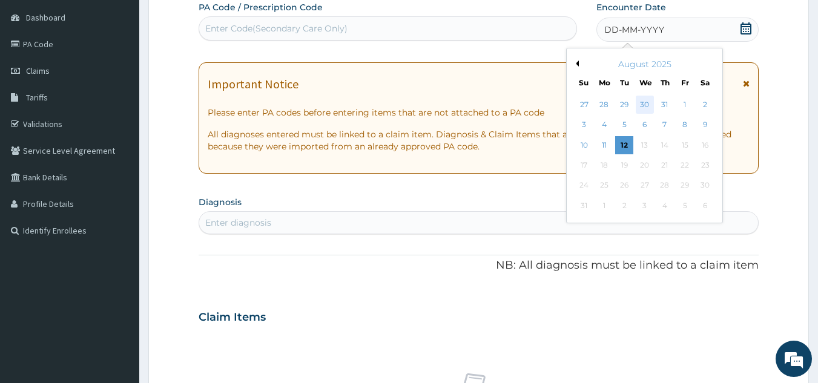
click at [645, 108] on div "30" at bounding box center [645, 105] width 18 height 18
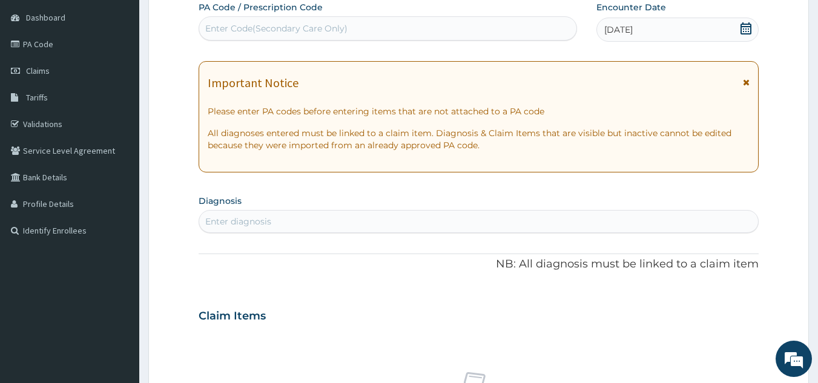
click at [377, 226] on div "Enter diagnosis" at bounding box center [478, 221] width 559 height 19
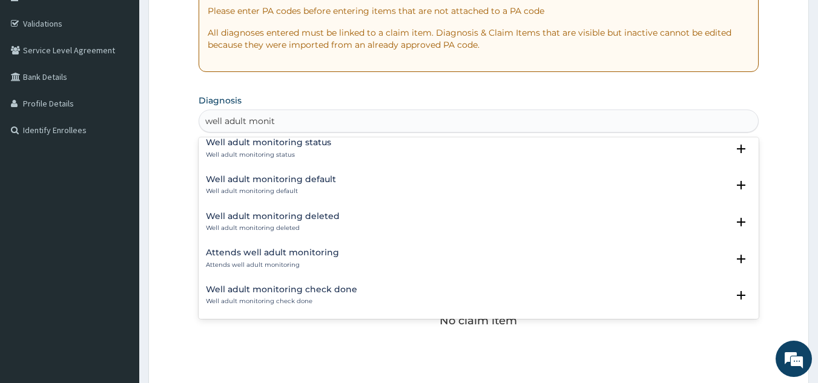
scroll to position [216, 0]
click at [627, 293] on div "Well adult monitoring check done Well adult monitoring check done" at bounding box center [479, 294] width 546 height 21
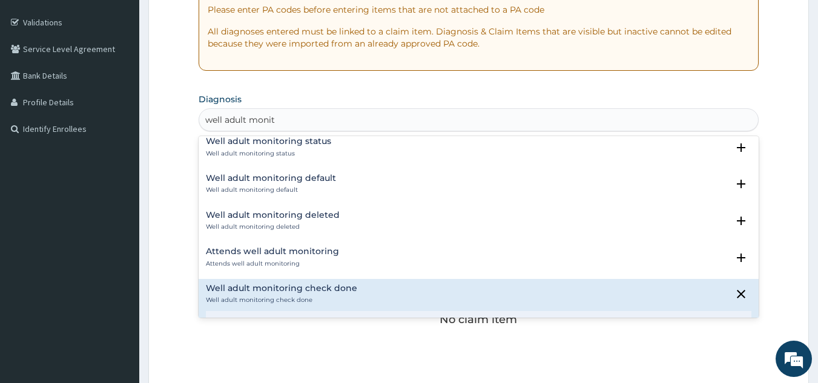
click at [481, 303] on div "Well adult monitoring check done Well adult monitoring check done" at bounding box center [479, 294] width 546 height 21
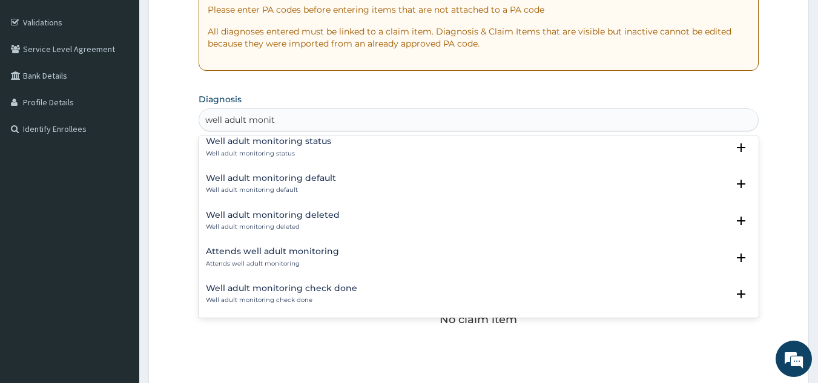
click at [481, 303] on div "Well adult monitoring check done Well adult monitoring check done" at bounding box center [479, 294] width 546 height 21
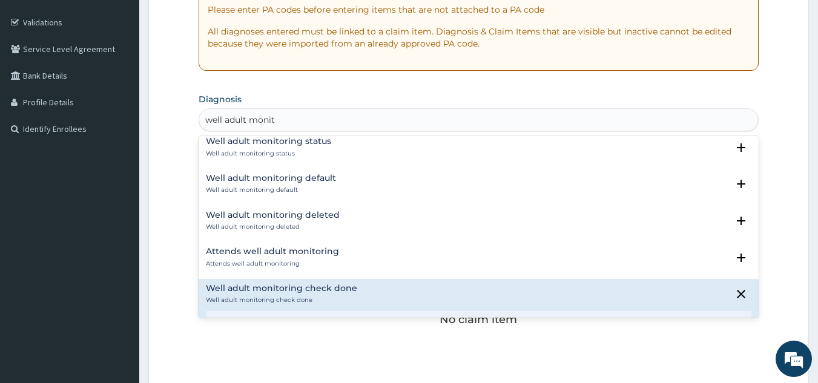
click at [481, 303] on div "Well adult monitoring check done Well adult monitoring check done" at bounding box center [479, 294] width 546 height 21
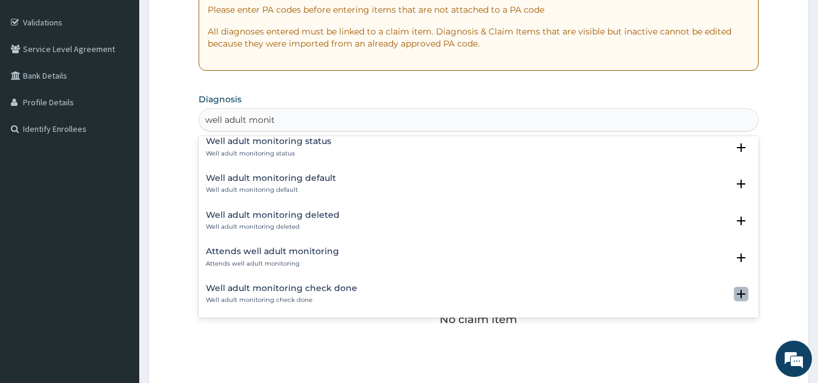
click at [737, 295] on icon "open select status" at bounding box center [741, 294] width 8 height 8
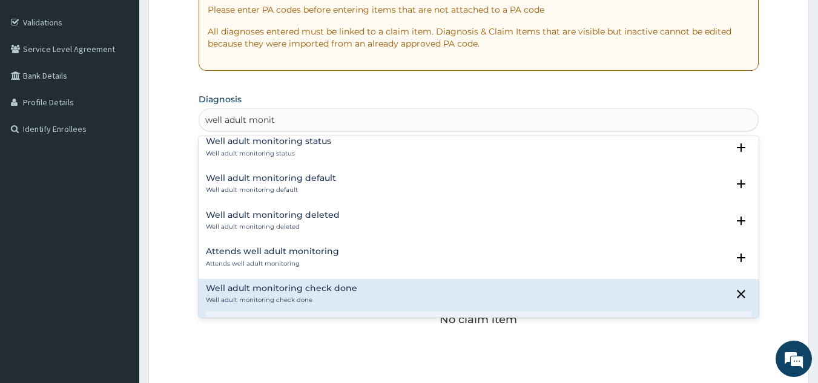
type input "well adult monit"
click at [789, 216] on form "Step 2 of 2 PA Code / Prescription Code Enter Code(Secondary Care Only) Encount…" at bounding box center [478, 230] width 660 height 765
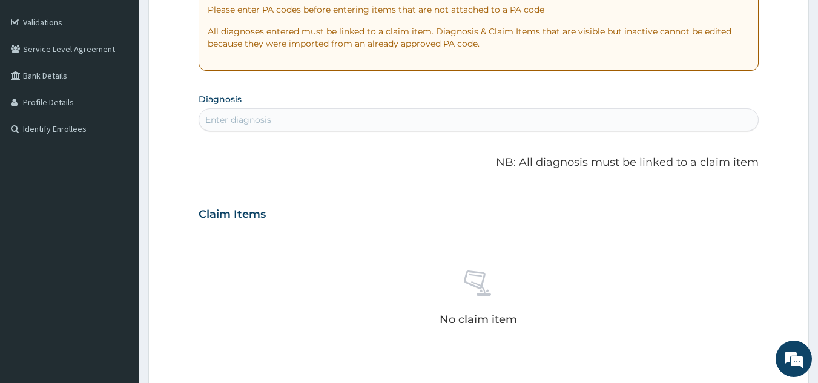
click at [603, 122] on div "Enter diagnosis" at bounding box center [478, 119] width 559 height 19
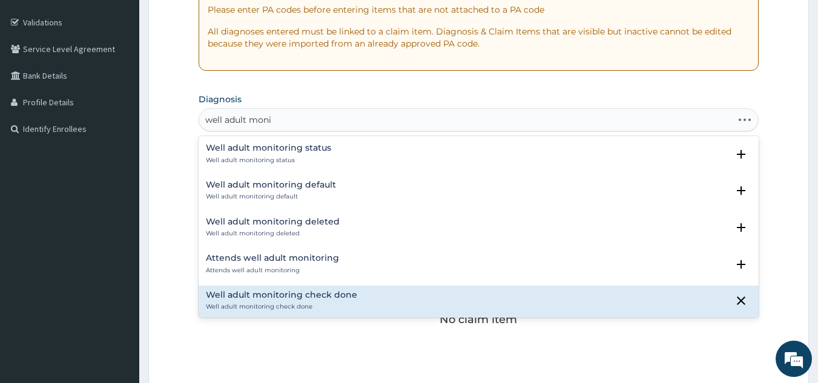
type input "well adult monit"
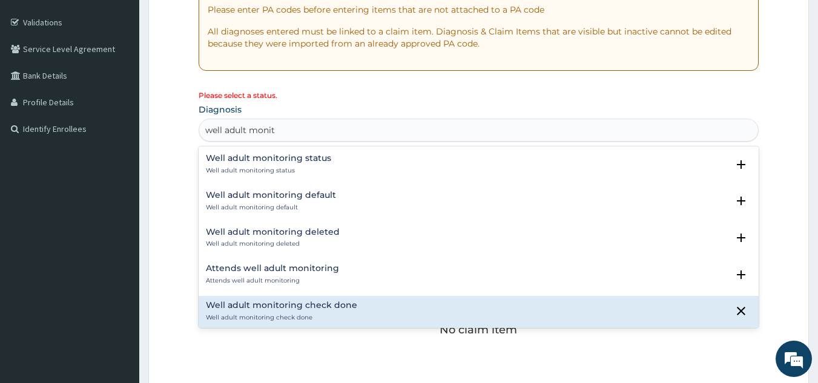
click at [399, 321] on div "Well adult monitoring check done Well adult monitoring check done" at bounding box center [479, 311] width 546 height 21
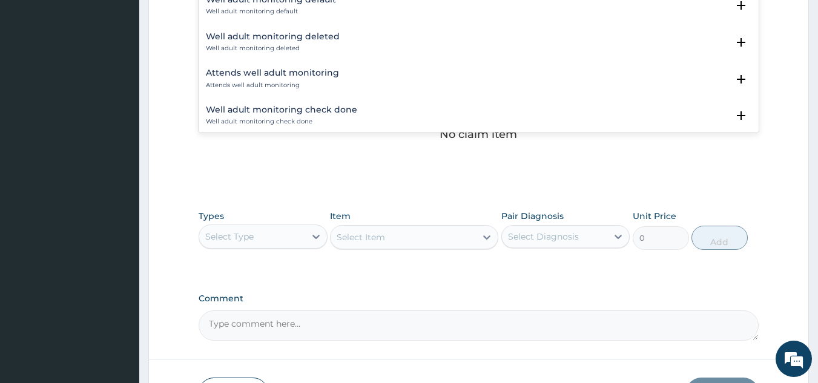
scroll to position [403, 0]
click at [449, 117] on div "Well adult monitoring check done Well adult monitoring check done" at bounding box center [479, 114] width 546 height 21
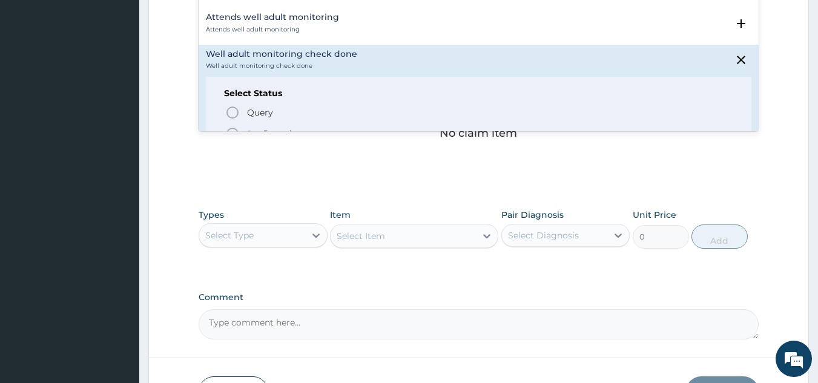
scroll to position [58, 0]
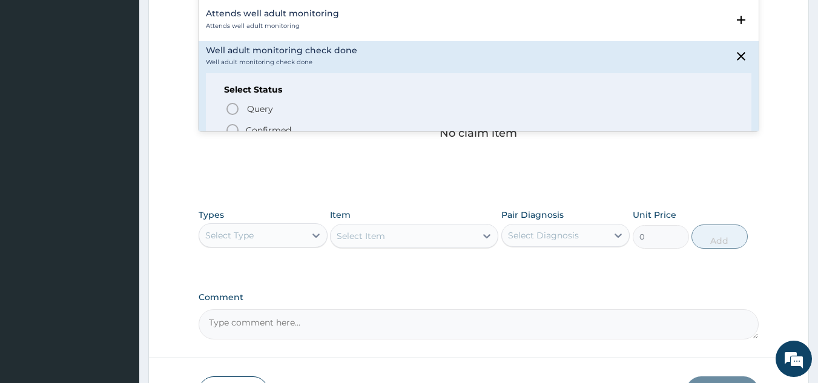
click at [380, 127] on span "Confirmed" at bounding box center [479, 130] width 508 height 15
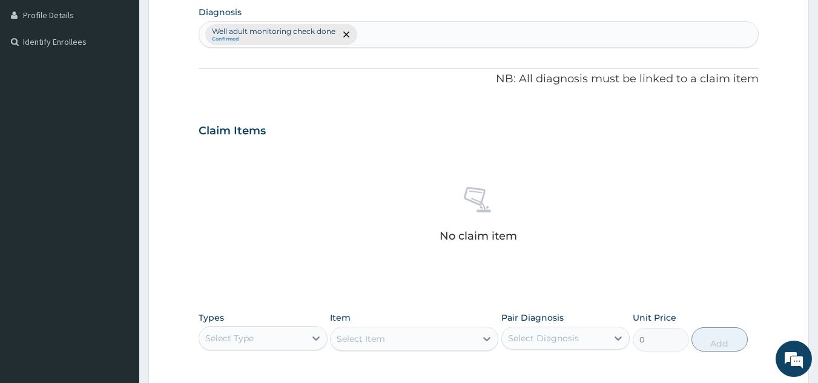
scroll to position [490, 0]
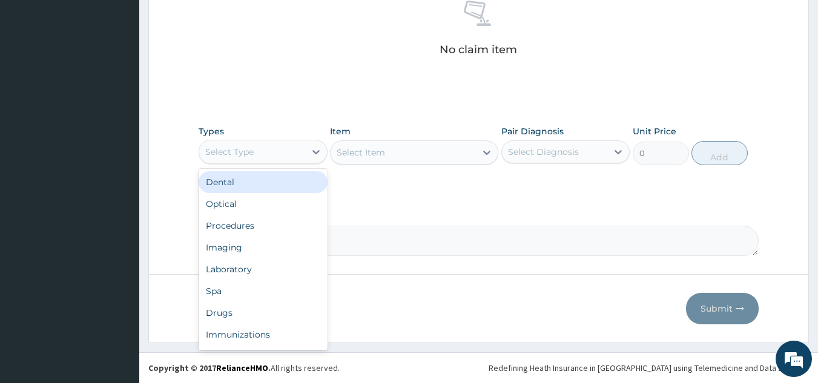
click at [301, 150] on div "Select Type" at bounding box center [252, 151] width 106 height 19
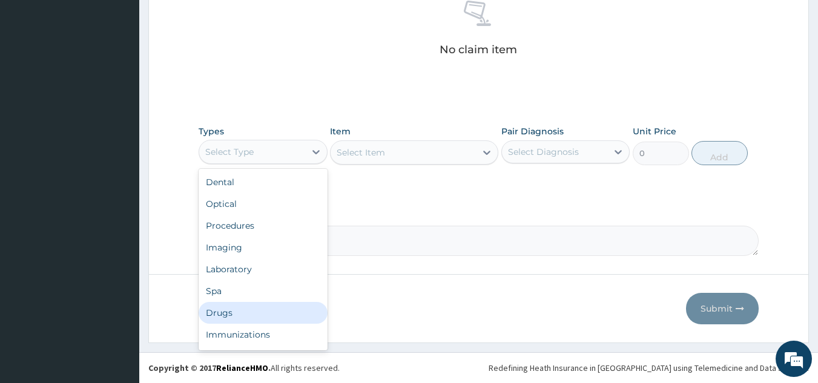
click at [236, 303] on div "Drugs" at bounding box center [263, 313] width 129 height 22
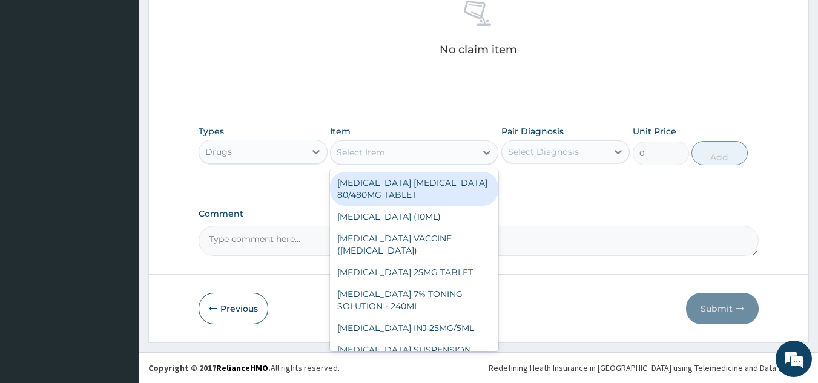
click at [374, 151] on div "Select Item" at bounding box center [361, 152] width 48 height 12
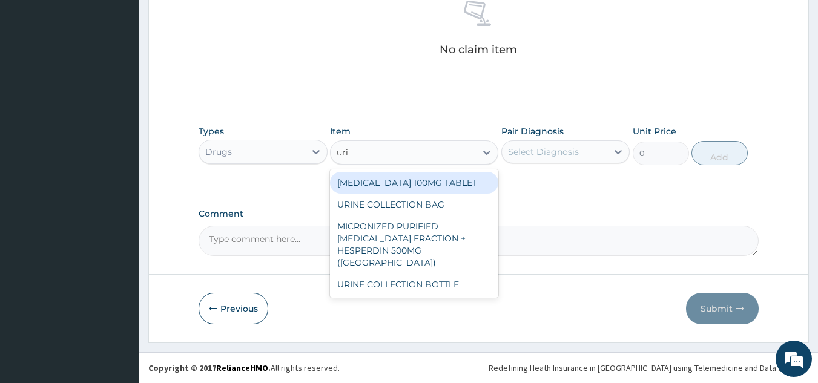
type input "urine"
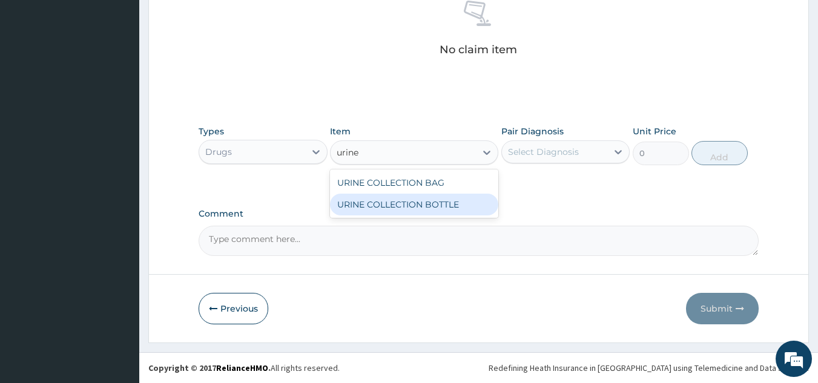
click at [376, 204] on div "URINE COLLECTION BOTTLE" at bounding box center [414, 205] width 168 height 22
type input "198"
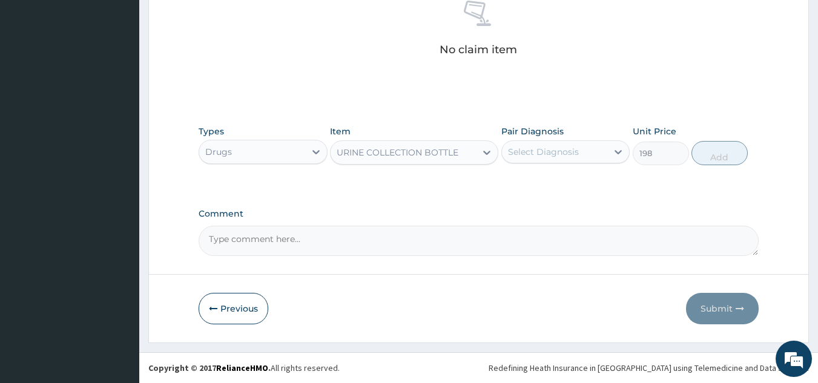
click at [540, 144] on div "Select Diagnosis" at bounding box center [555, 151] width 106 height 19
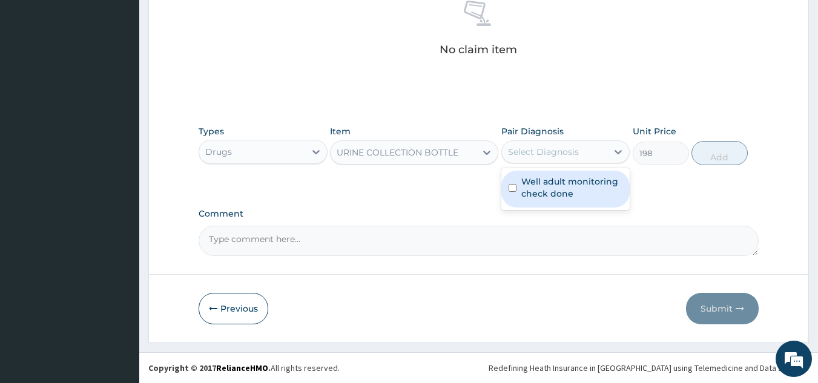
click at [539, 202] on div "Well adult monitoring check done" at bounding box center [565, 189] width 129 height 37
checkbox input "true"
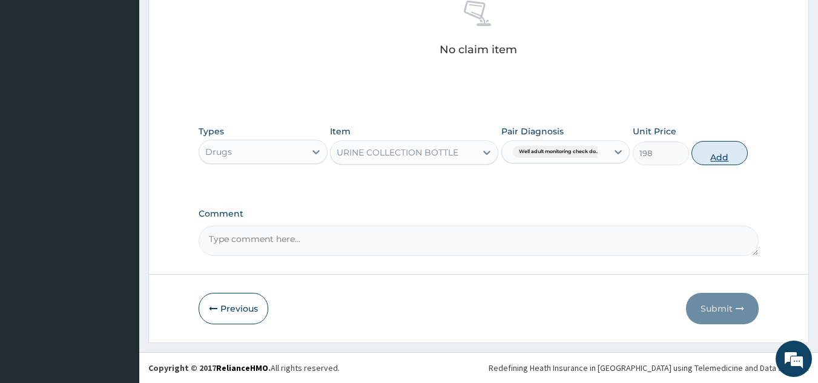
click at [725, 145] on button "Add" at bounding box center [719, 153] width 56 height 24
type input "0"
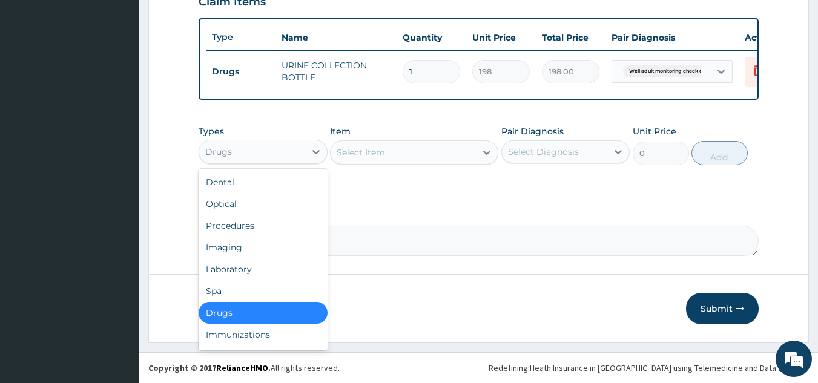
click at [276, 145] on div "Drugs" at bounding box center [252, 151] width 106 height 19
click at [245, 227] on div "Procedures" at bounding box center [263, 226] width 129 height 22
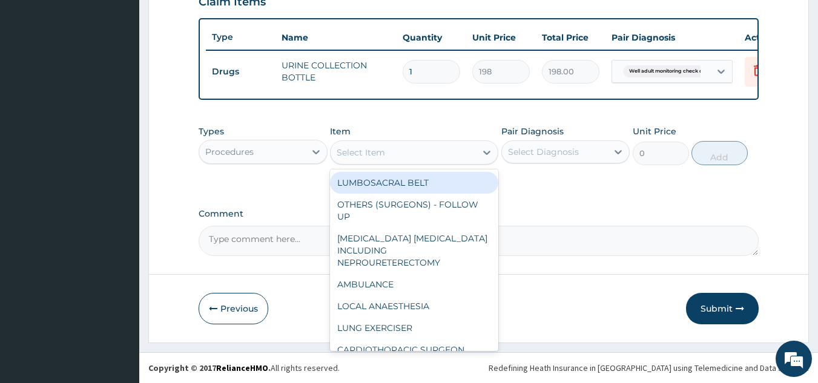
click at [363, 157] on div "Select Item" at bounding box center [361, 152] width 48 height 12
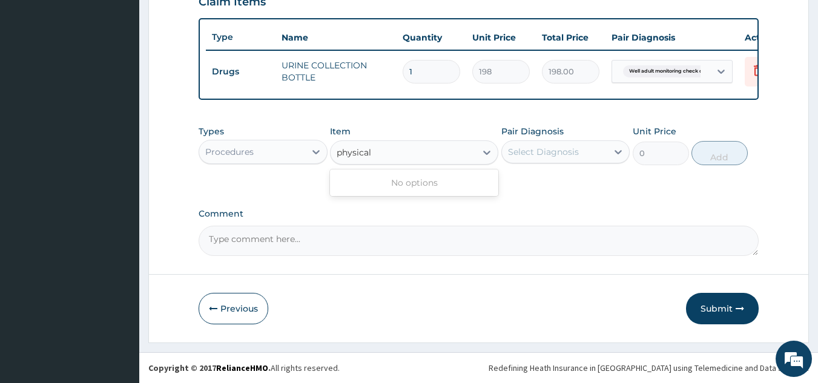
type input "physical"
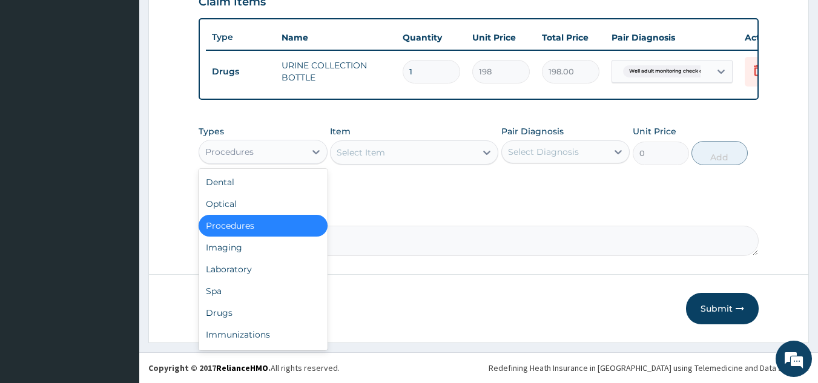
click at [304, 151] on div "Procedures" at bounding box center [252, 151] width 106 height 19
click at [286, 266] on div "Laboratory" at bounding box center [263, 269] width 129 height 22
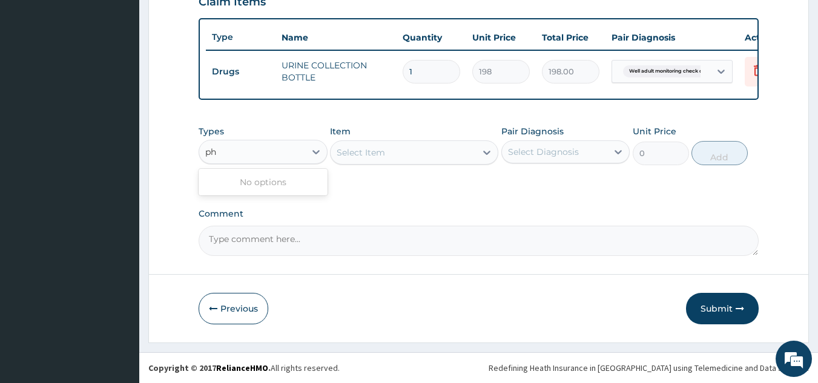
type input "phy"
click at [295, 141] on div "Laboratory" at bounding box center [263, 152] width 129 height 24
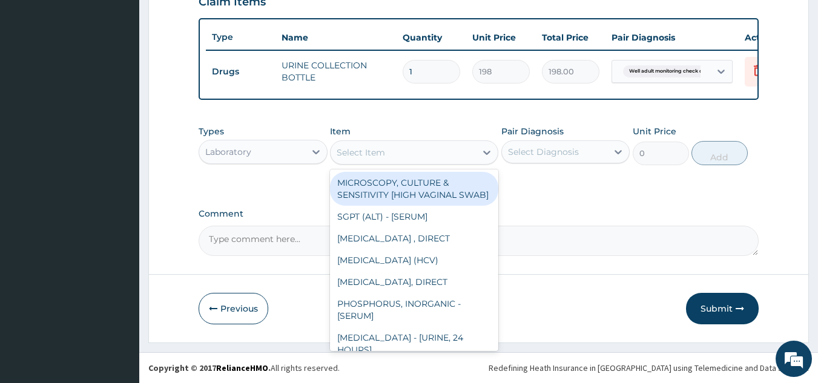
click at [355, 156] on div "Select Item" at bounding box center [361, 152] width 48 height 12
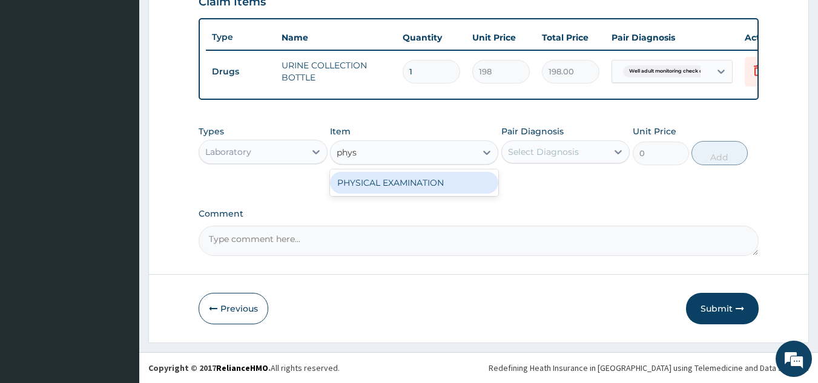
type input "physi"
click at [363, 180] on div "PHYSICAL EXAMINATION" at bounding box center [414, 183] width 168 height 22
type input "1225.5"
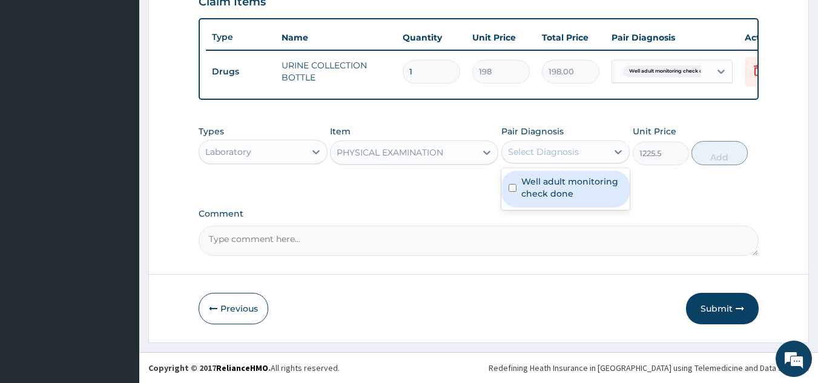
click at [547, 154] on div "Select Diagnosis" at bounding box center [543, 152] width 71 height 12
click at [550, 183] on label "Well adult monitoring check done" at bounding box center [572, 188] width 102 height 24
checkbox input "true"
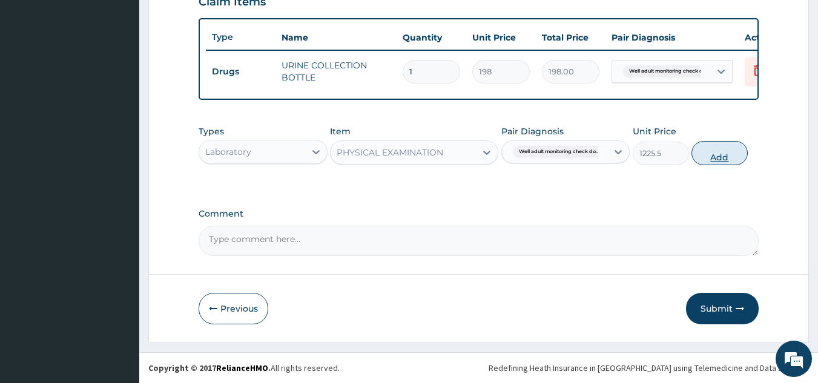
click at [711, 160] on button "Add" at bounding box center [719, 153] width 56 height 24
type input "0"
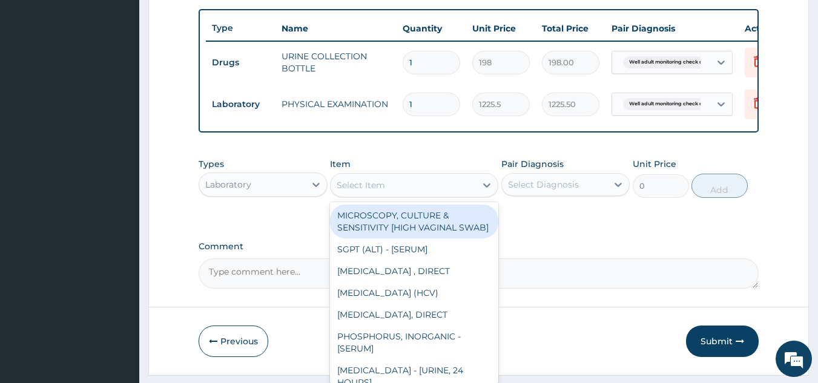
click at [369, 191] on div "Select Item" at bounding box center [361, 185] width 48 height 12
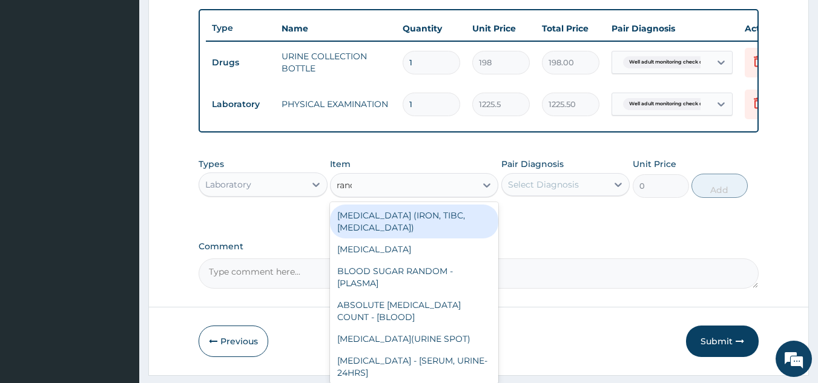
type input "[PERSON_NAME]"
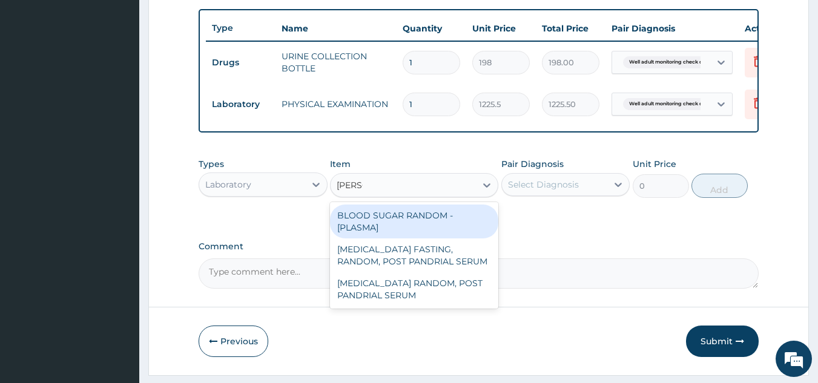
click at [371, 233] on div "BLOOD SUGAR RANDOM - [PLASMA]" at bounding box center [414, 222] width 168 height 34
type input "1800"
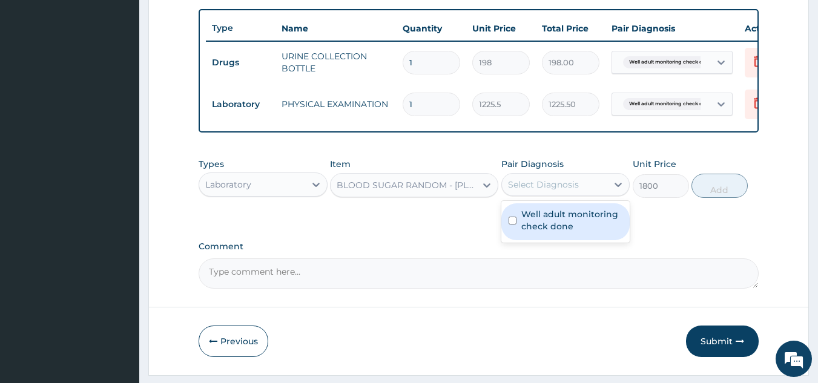
drag, startPoint x: 571, startPoint y: 197, endPoint x: 565, endPoint y: 233, distance: 36.8
click at [565, 196] on div "option Well adult monitoring check done, selected. option Well adult monitoring…" at bounding box center [565, 184] width 129 height 23
click at [565, 232] on label "Well adult monitoring check done" at bounding box center [572, 220] width 102 height 24
checkbox input "true"
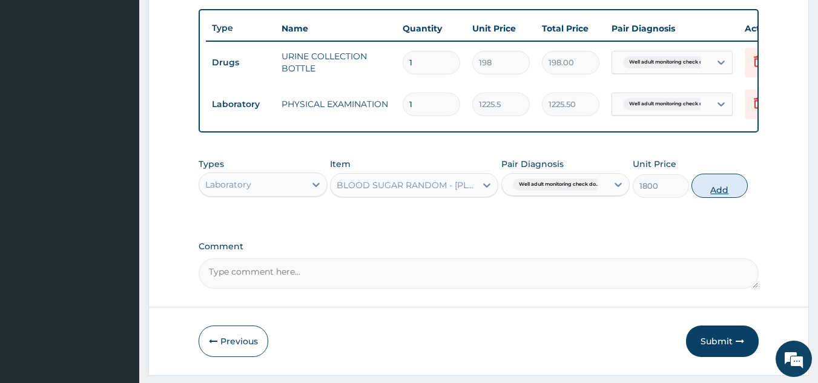
click at [740, 193] on button "Add" at bounding box center [719, 186] width 56 height 24
type input "0"
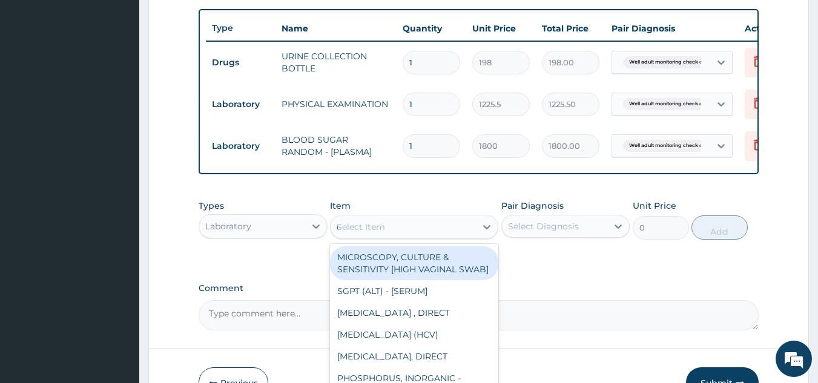
click at [449, 234] on div "Select Item c" at bounding box center [403, 226] width 145 height 19
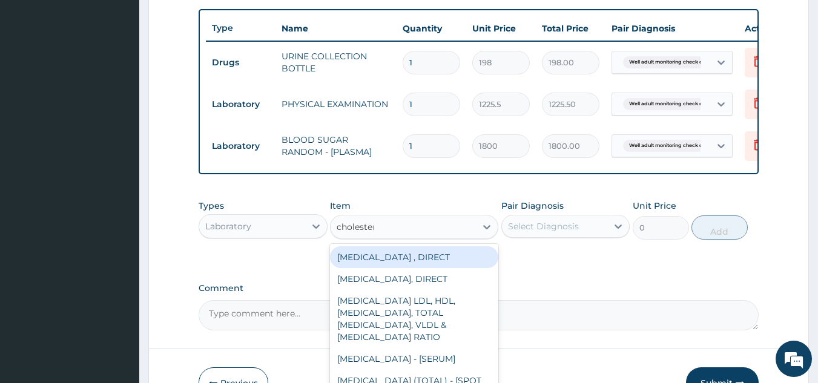
type input "cholestero"
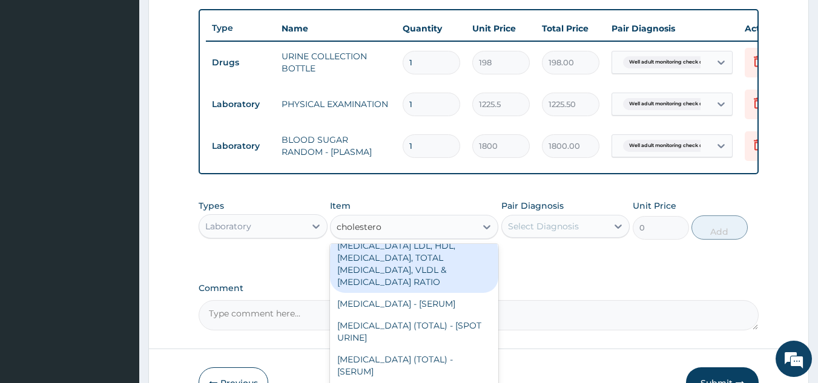
scroll to position [70, 0]
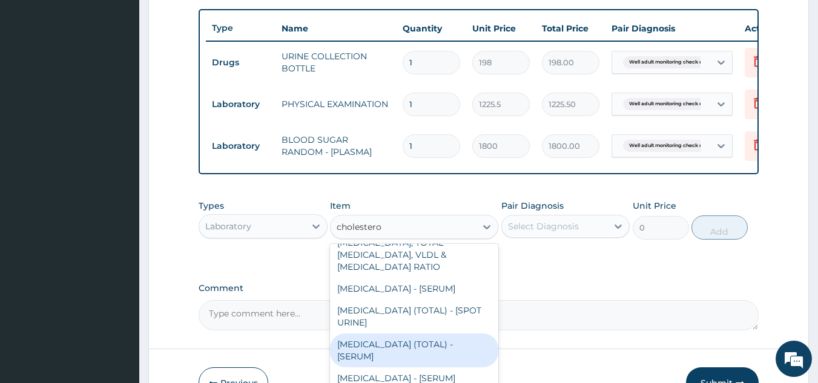
click at [431, 354] on div "[MEDICAL_DATA] (TOTAL) - [SERUM]" at bounding box center [414, 351] width 168 height 34
type input "2880"
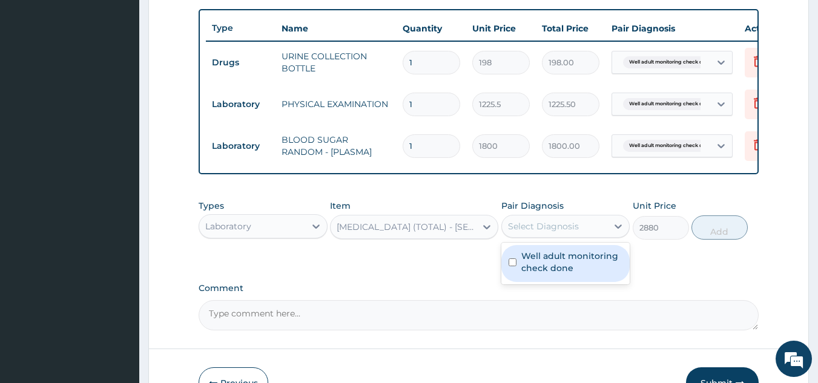
click at [569, 238] on div "Select Diagnosis" at bounding box center [565, 226] width 129 height 23
click at [559, 267] on label "Well adult monitoring check done" at bounding box center [572, 262] width 102 height 24
checkbox input "true"
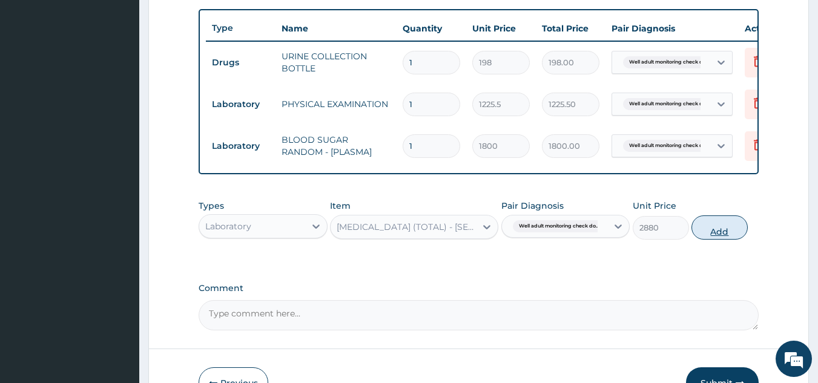
click at [719, 240] on button "Add" at bounding box center [719, 228] width 56 height 24
type input "0"
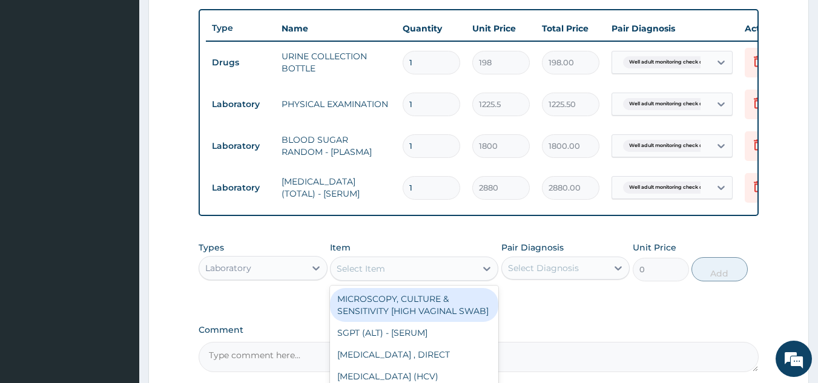
click at [361, 275] on div "Select Item" at bounding box center [361, 269] width 48 height 12
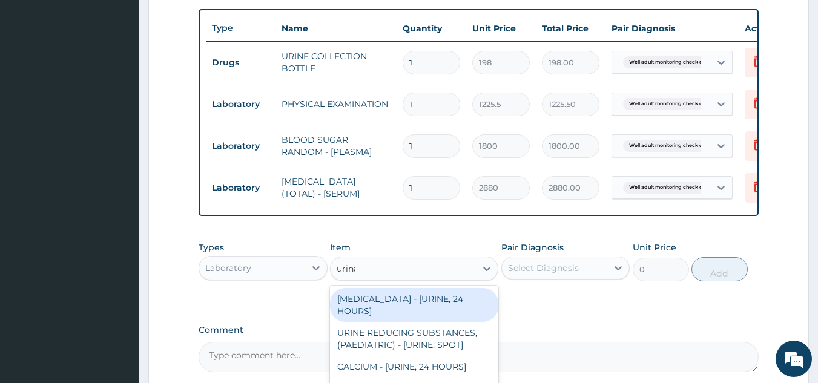
type input "urinal"
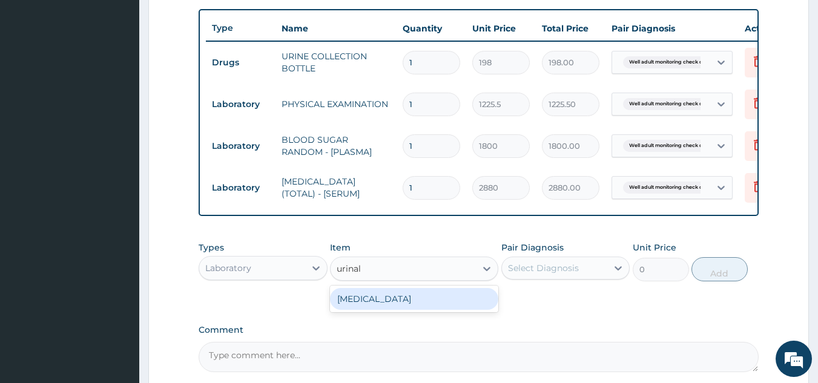
type input "1531.875"
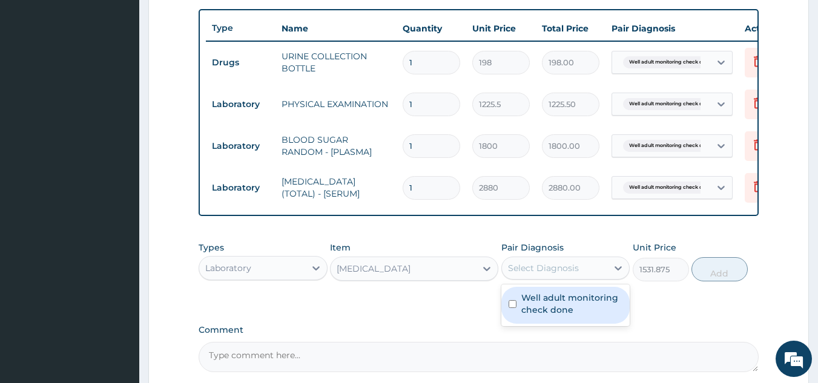
click at [531, 274] on div "Select Diagnosis" at bounding box center [543, 268] width 71 height 12
click at [530, 300] on label "Well adult monitoring check done" at bounding box center [572, 304] width 102 height 24
checkbox input "true"
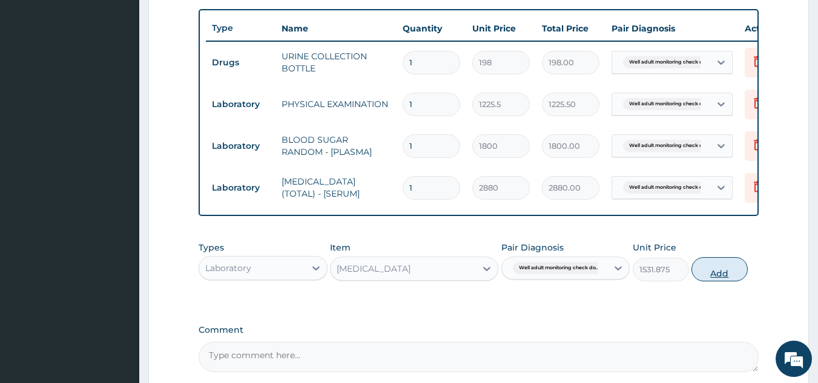
click at [711, 281] on button "Add" at bounding box center [719, 269] width 56 height 24
type input "0"
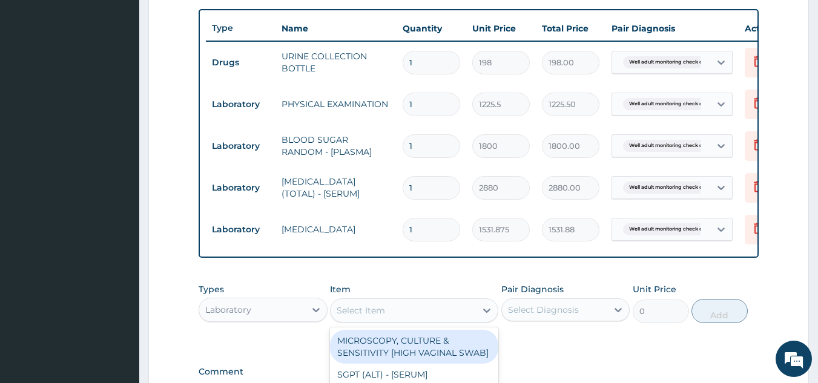
click at [387, 319] on div "Select Item" at bounding box center [403, 310] width 145 height 19
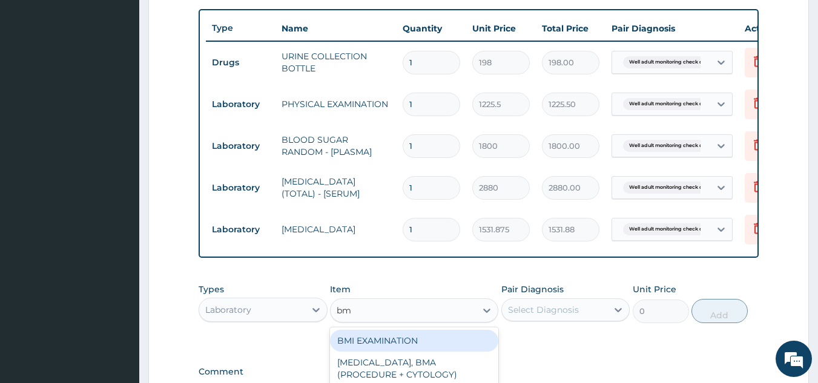
type input "bmi"
type input "1225.5"
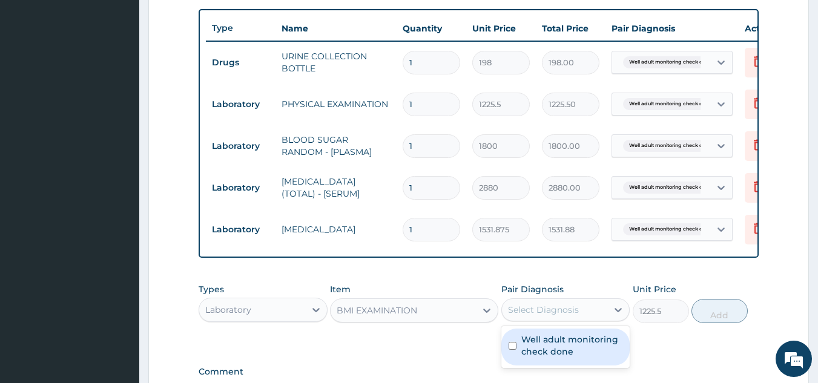
click at [527, 316] on div "Select Diagnosis" at bounding box center [543, 310] width 71 height 12
click at [527, 350] on label "Well adult monitoring check done" at bounding box center [572, 346] width 102 height 24
checkbox input "true"
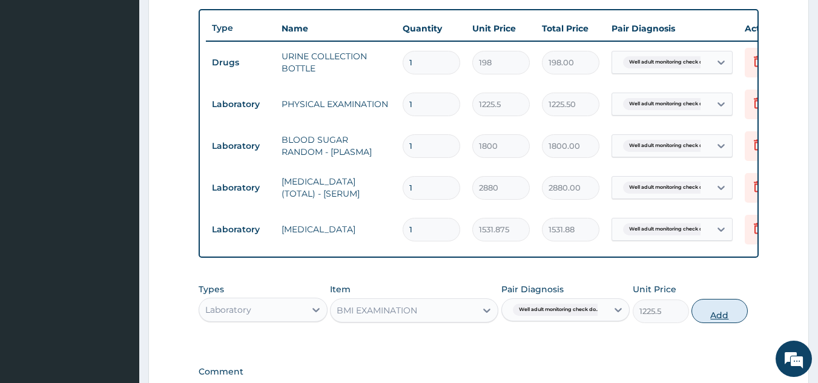
click at [712, 319] on button "Add" at bounding box center [719, 311] width 56 height 24
type input "0"
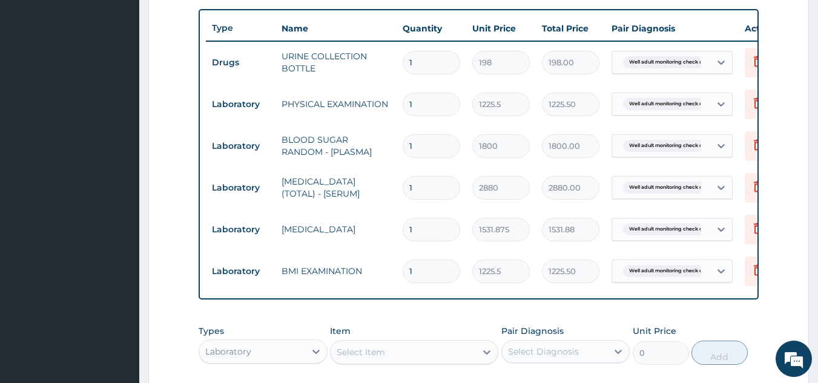
click at [467, 361] on div "Select Item" at bounding box center [403, 352] width 145 height 19
type input "blood pr"
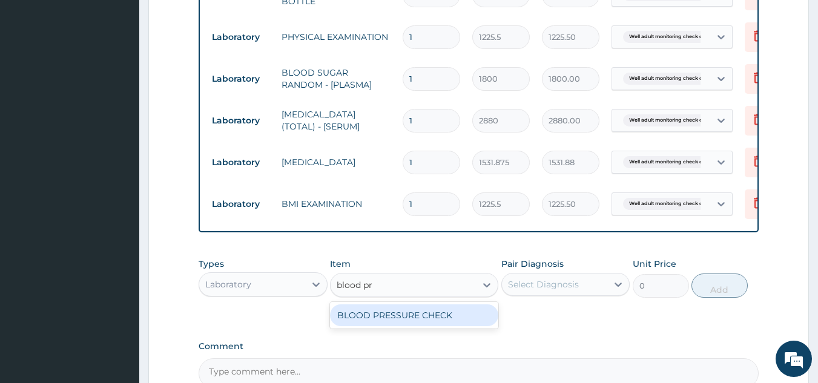
scroll to position [510, 0]
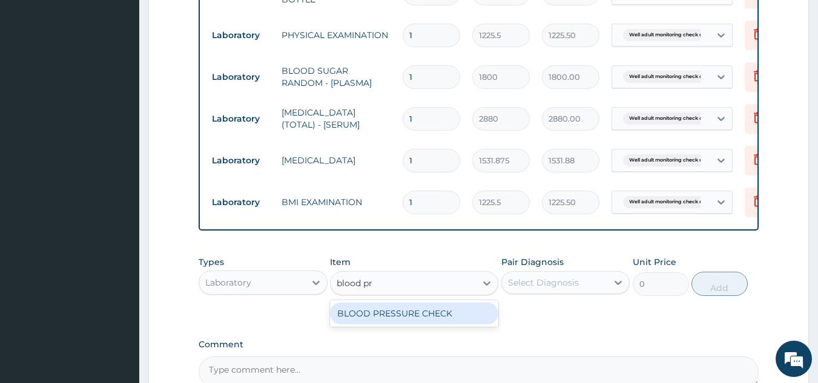
click at [373, 324] on div "BLOOD PRESSURE CHECK" at bounding box center [414, 314] width 168 height 22
type input "1225.5"
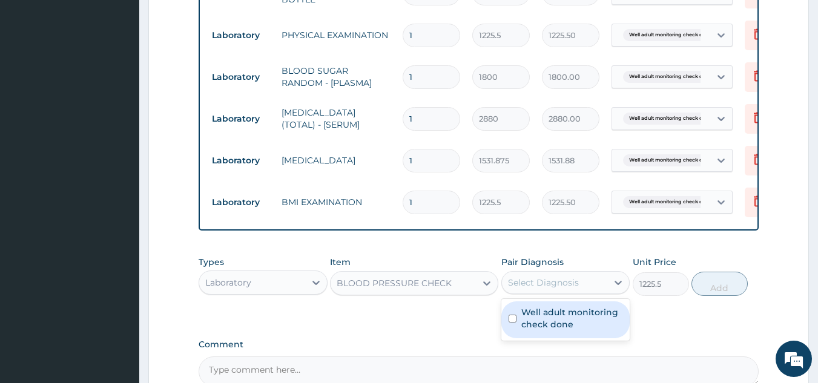
click at [536, 289] on div "Select Diagnosis" at bounding box center [543, 283] width 71 height 12
click at [530, 328] on label "Well adult monitoring check done" at bounding box center [572, 318] width 102 height 24
checkbox input "true"
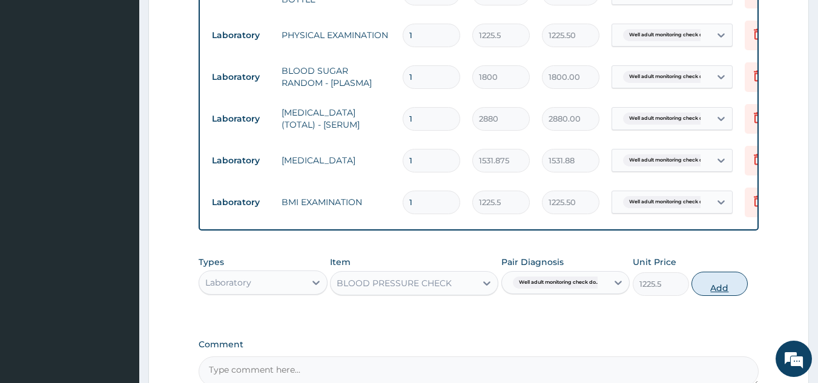
click at [717, 296] on button "Add" at bounding box center [719, 284] width 56 height 24
type input "0"
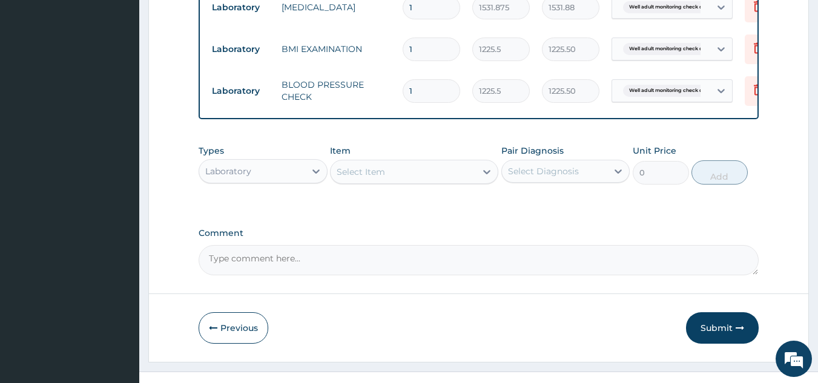
scroll to position [692, 0]
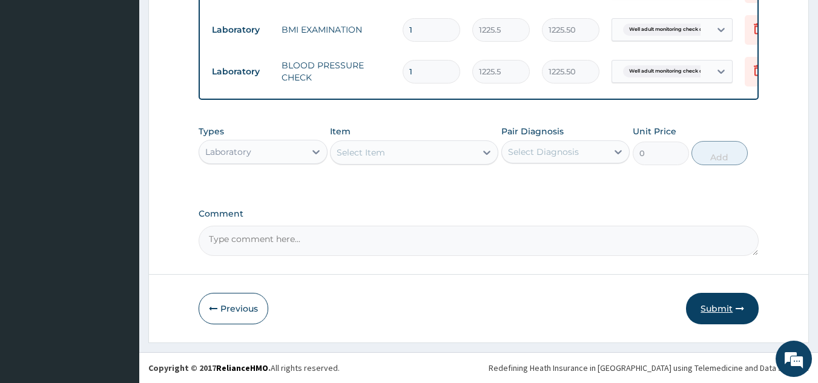
click at [719, 306] on button "Submit" at bounding box center [722, 308] width 73 height 31
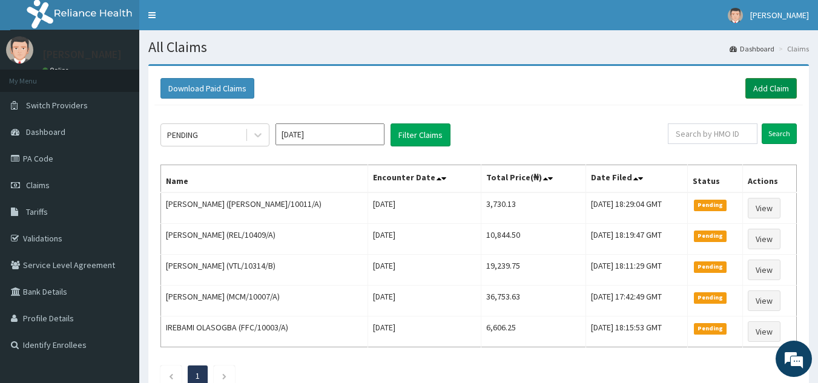
click at [767, 87] on link "Add Claim" at bounding box center [770, 88] width 51 height 21
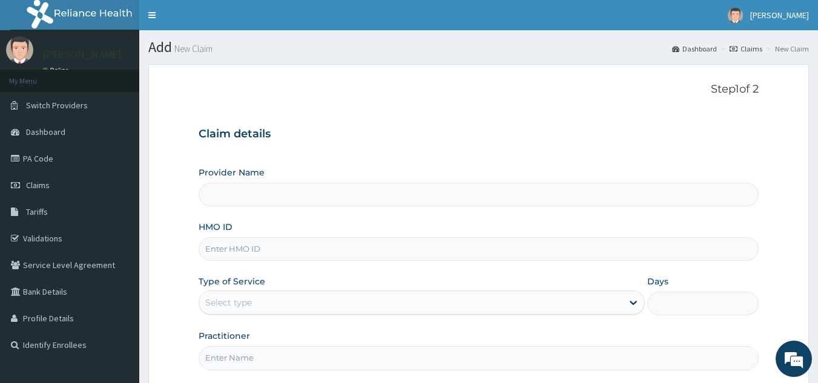
type input "Reliance Family Clinics (RFC) - [GEOGRAPHIC_DATA]"
click at [388, 254] on input "HMO ID" at bounding box center [479, 249] width 561 height 24
paste input "YSS/10004/A"
type input "YSS/10007/A"
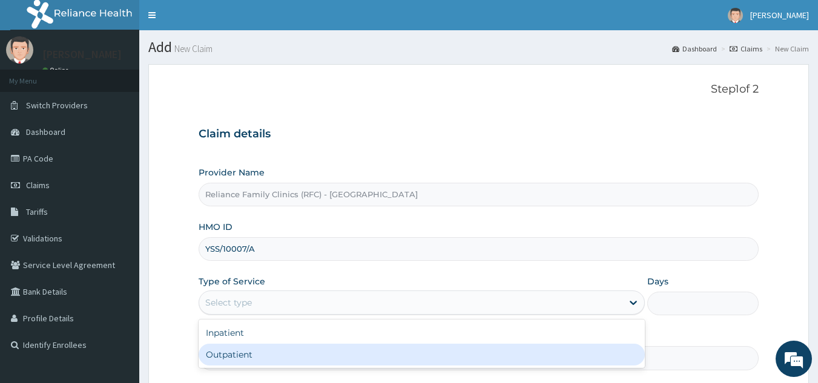
drag, startPoint x: 341, startPoint y: 310, endPoint x: 317, endPoint y: 354, distance: 50.4
click at [317, 315] on div "option Outpatient focused, 2 of 2. 2 results available. Use Up and Down to choo…" at bounding box center [422, 303] width 446 height 24
click at [317, 354] on div "Outpatient" at bounding box center [422, 355] width 446 height 22
type input "1"
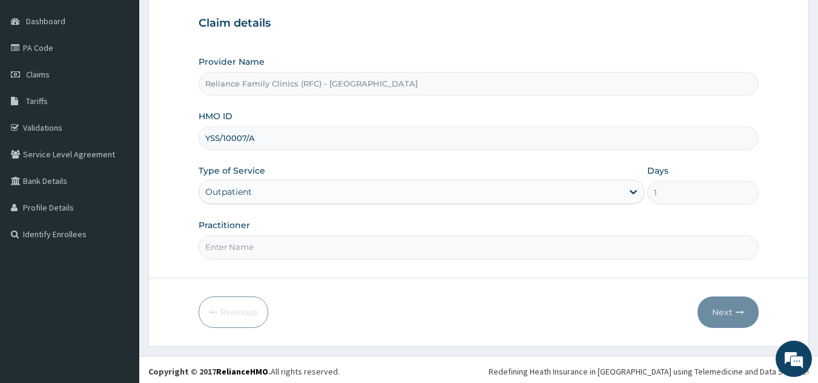
scroll to position [114, 0]
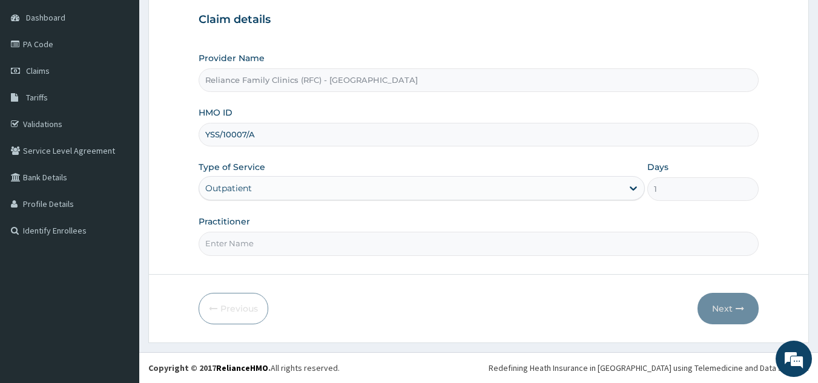
click at [610, 239] on input "Practitioner" at bounding box center [479, 244] width 561 height 24
type input "Locum"
click at [719, 314] on button "Next" at bounding box center [727, 308] width 61 height 31
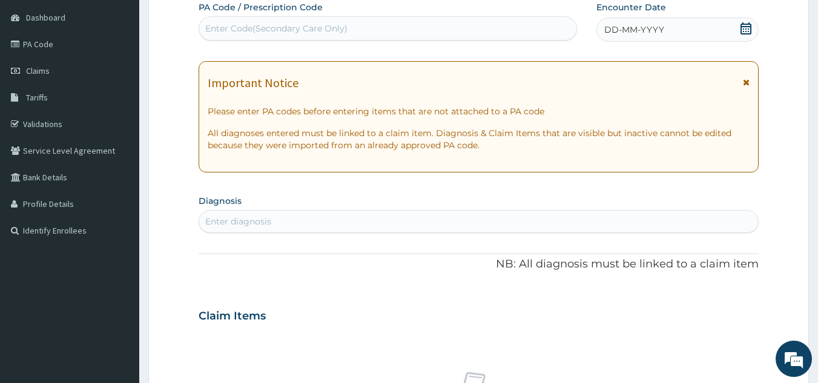
click at [745, 33] on icon at bounding box center [746, 28] width 12 height 12
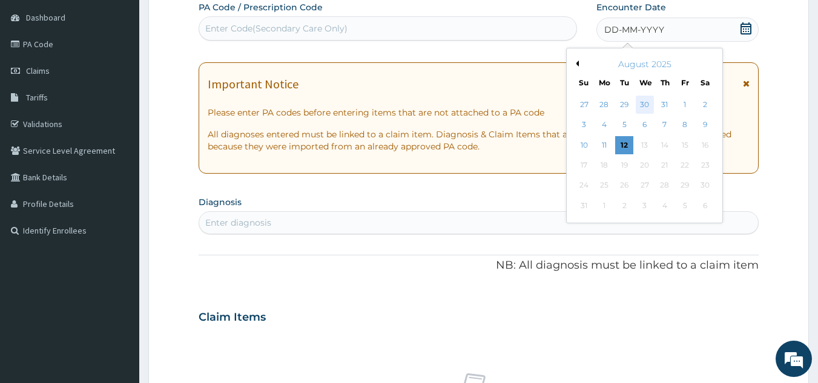
click at [645, 107] on div "30" at bounding box center [645, 105] width 18 height 18
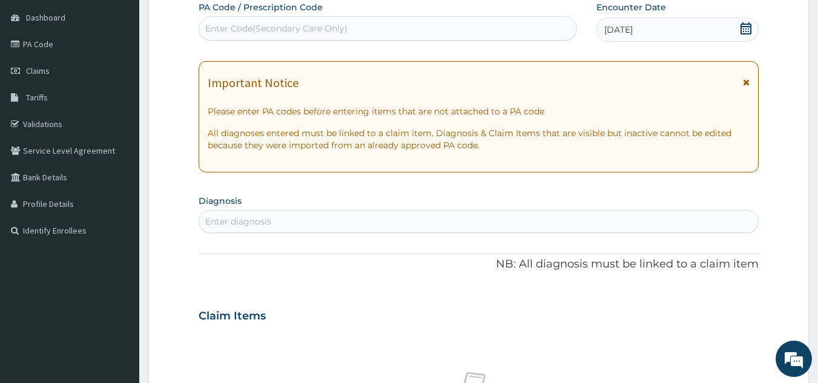
click at [633, 224] on div "Enter diagnosis" at bounding box center [478, 221] width 559 height 19
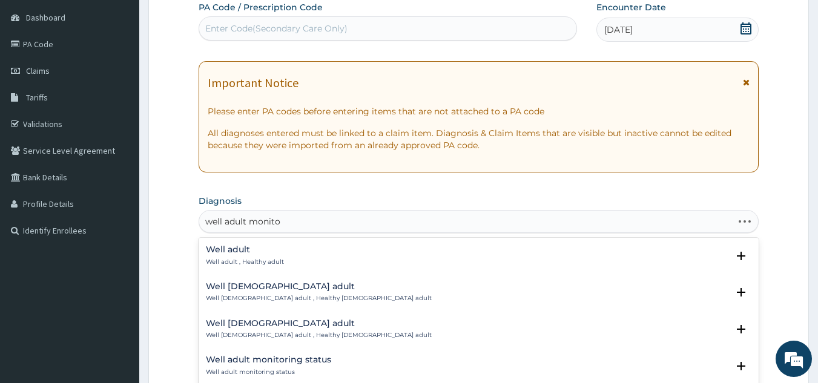
type input "well adult monitori"
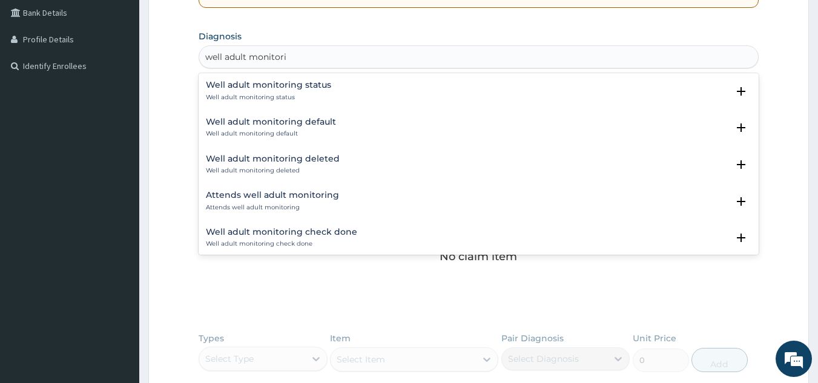
scroll to position [7, 0]
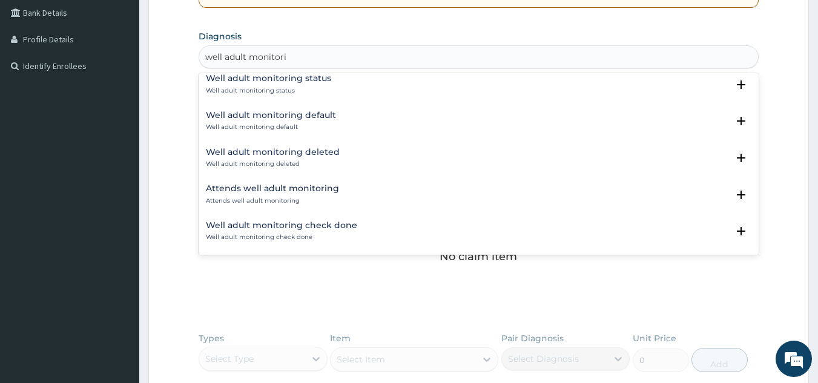
click at [640, 220] on div "Well adult monitoring check done Well adult monitoring check done Select Status…" at bounding box center [479, 234] width 561 height 37
click at [634, 232] on div "Well adult monitoring check done Well adult monitoring check done" at bounding box center [479, 231] width 546 height 21
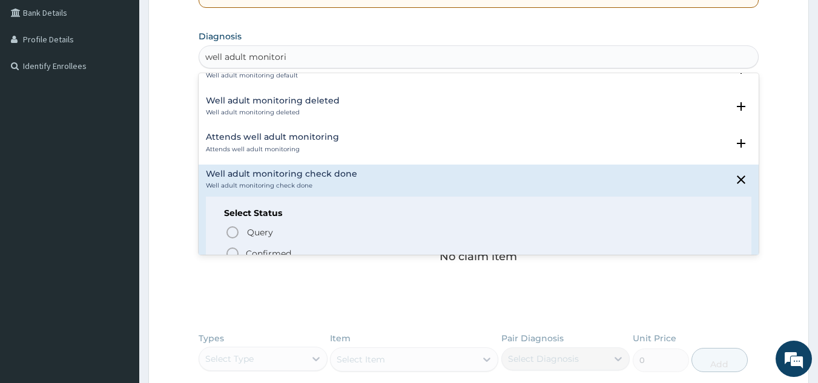
scroll to position [62, 0]
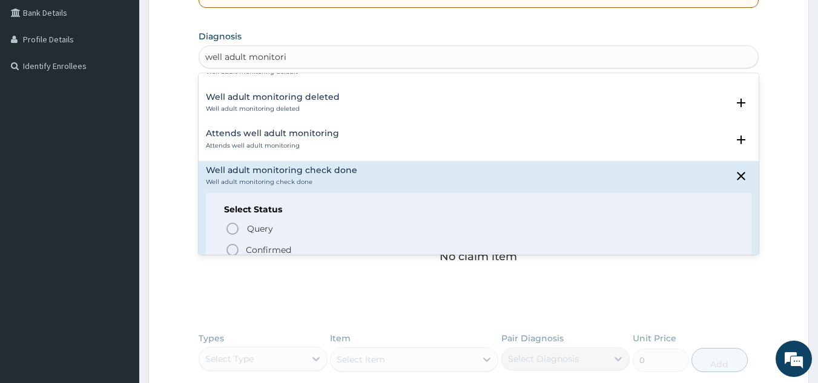
click at [432, 245] on span "Confirmed" at bounding box center [479, 250] width 508 height 15
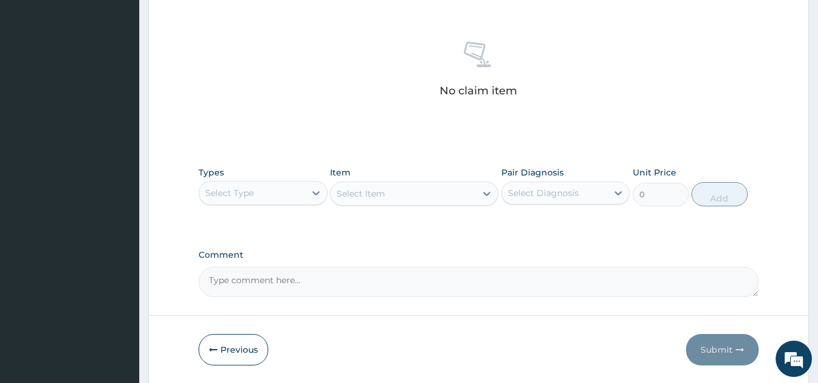
scroll to position [460, 0]
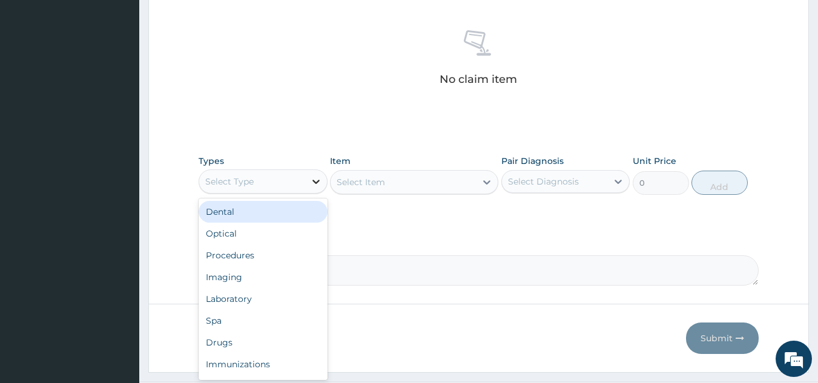
click at [312, 185] on icon at bounding box center [316, 182] width 12 height 12
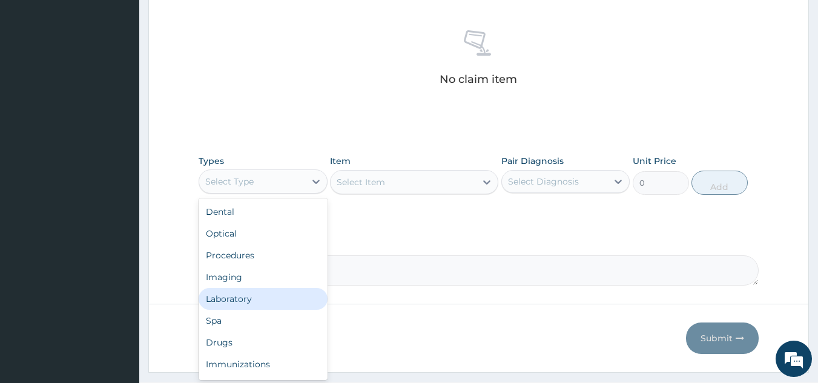
click at [250, 293] on div "Laboratory" at bounding box center [263, 299] width 129 height 22
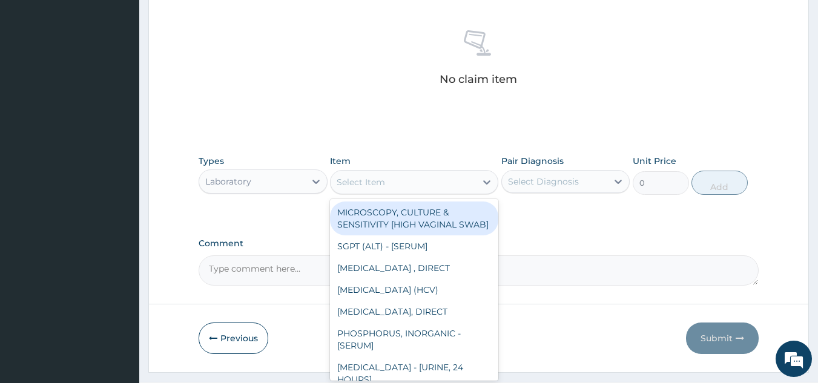
click at [378, 188] on div "Select Item" at bounding box center [361, 182] width 48 height 12
type input "t"
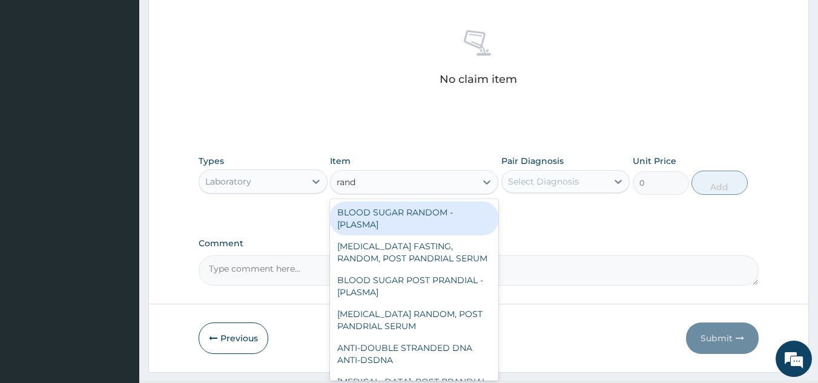
type input "rando"
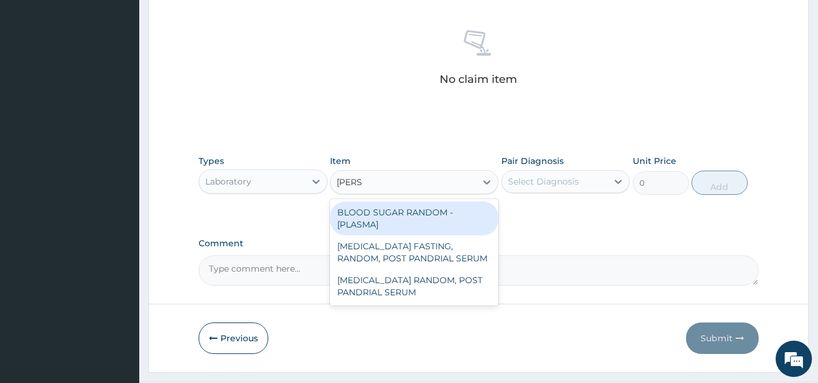
click at [379, 219] on div "BLOOD SUGAR RANDOM - [PLASMA]" at bounding box center [414, 219] width 168 height 34
type input "1800"
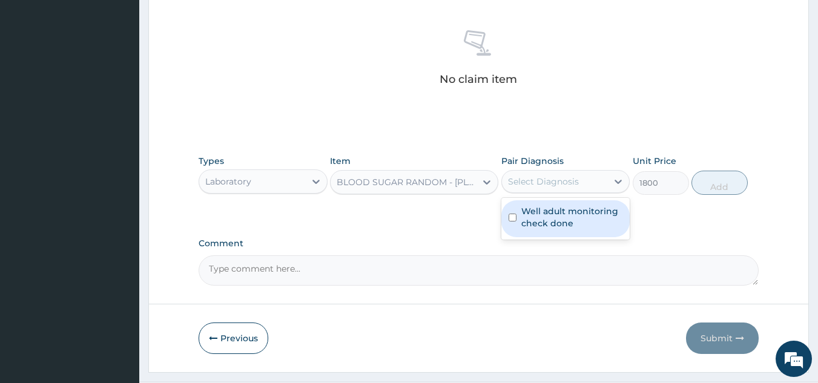
click at [522, 183] on div "Select Diagnosis" at bounding box center [543, 182] width 71 height 12
click at [539, 212] on label "Well adult monitoring check done" at bounding box center [572, 217] width 102 height 24
checkbox input "true"
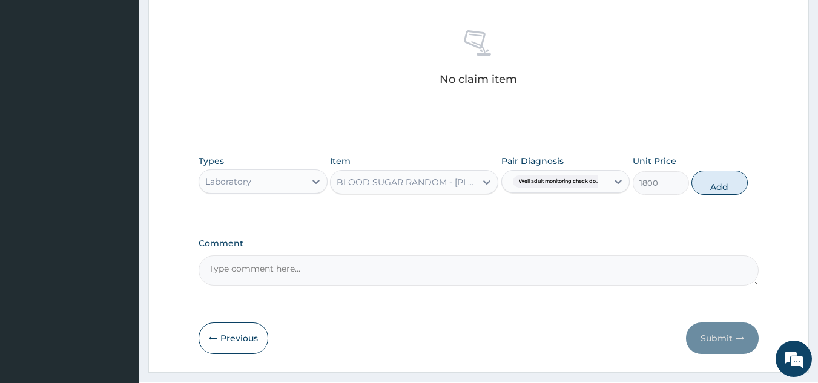
click at [713, 181] on button "Add" at bounding box center [719, 183] width 56 height 24
type input "0"
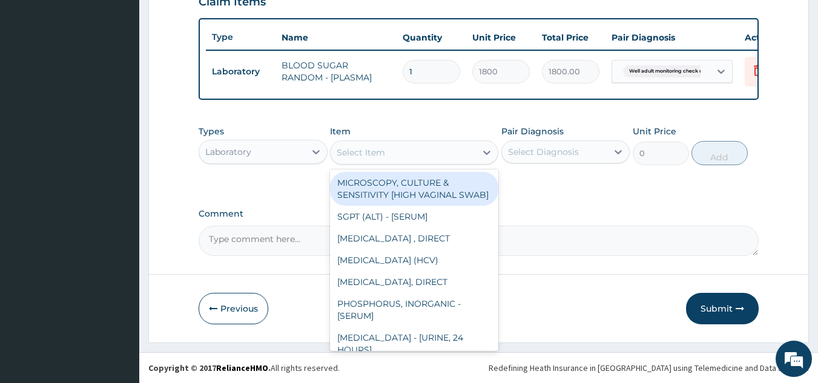
click at [383, 151] on div "Select Item" at bounding box center [361, 152] width 48 height 12
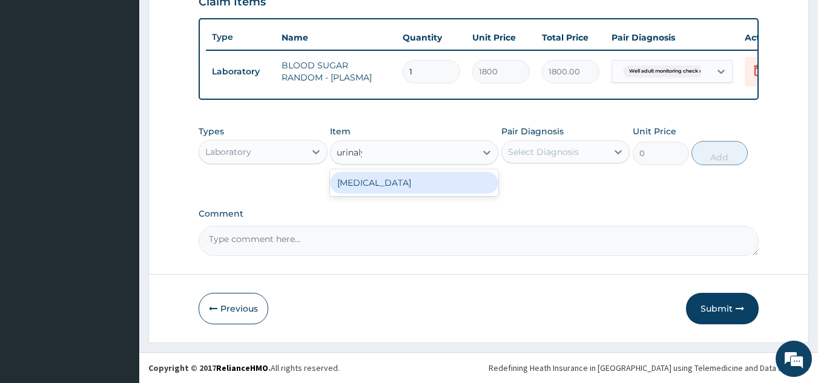
type input "urinalys"
click at [377, 177] on div "URINALYSIS" at bounding box center [414, 183] width 168 height 22
type input "1531.875"
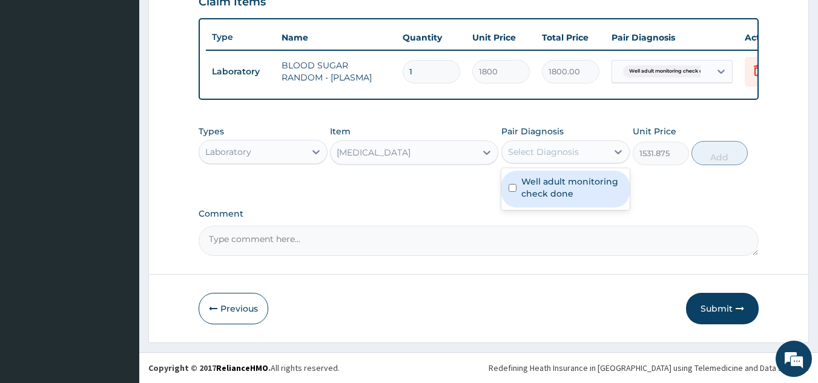
click at [534, 159] on div "Select Diagnosis" at bounding box center [555, 151] width 106 height 19
click at [539, 188] on label "Well adult monitoring check done" at bounding box center [572, 188] width 102 height 24
checkbox input "true"
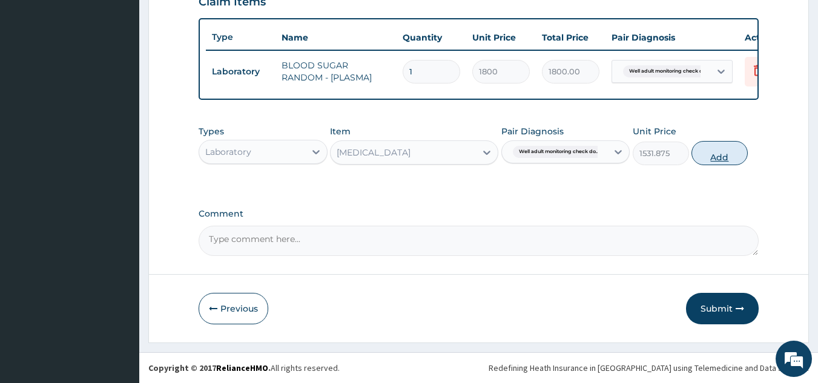
click at [711, 156] on button "Add" at bounding box center [719, 153] width 56 height 24
type input "0"
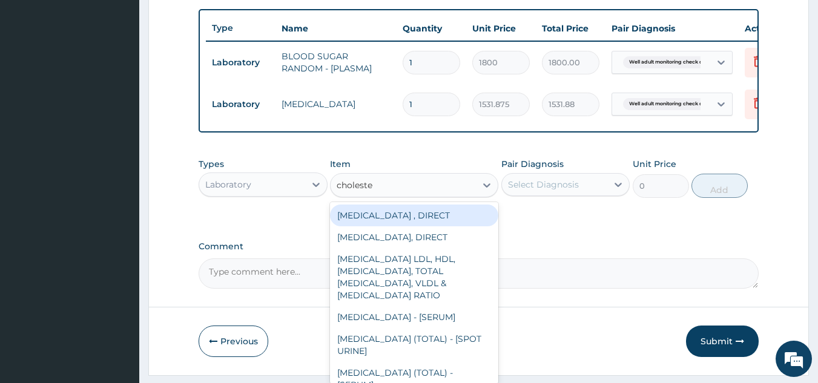
type input "cholester"
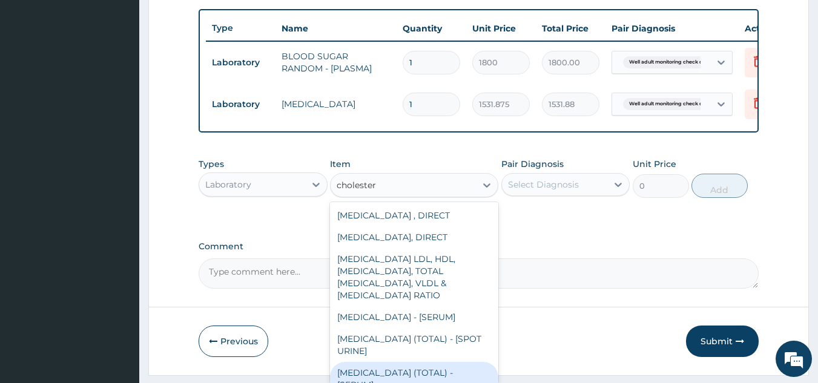
click at [387, 378] on div "CHOLESTEROL (TOTAL) - [SERUM]" at bounding box center [414, 379] width 168 height 34
type input "2880"
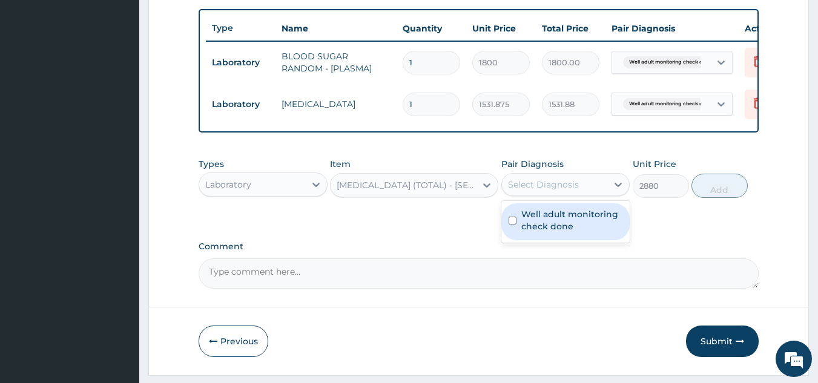
drag, startPoint x: 581, startPoint y: 199, endPoint x: 552, endPoint y: 238, distance: 48.4
click at [552, 196] on div "option Well adult monitoring check done, selected. option Well adult monitoring…" at bounding box center [565, 184] width 129 height 23
click at [552, 232] on label "Well adult monitoring check done" at bounding box center [572, 220] width 102 height 24
checkbox input "true"
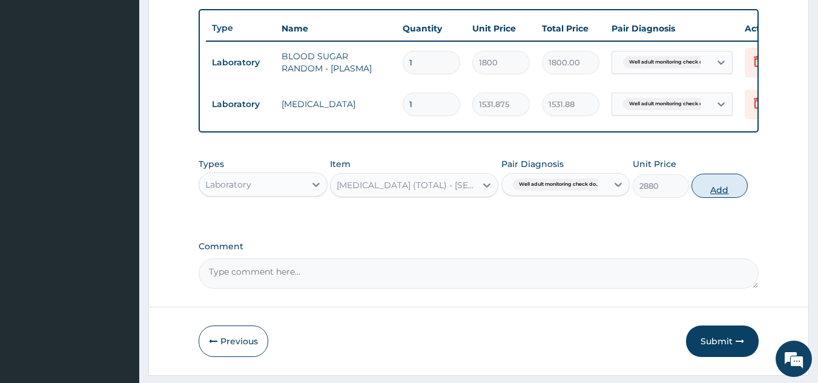
click at [724, 198] on button "Add" at bounding box center [719, 186] width 56 height 24
type input "0"
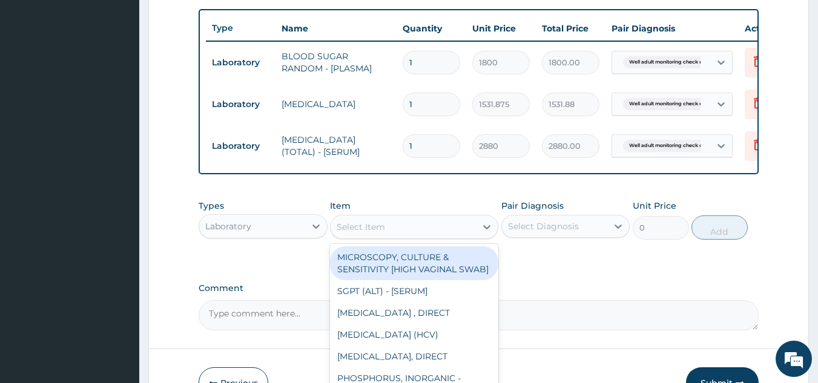
click at [446, 235] on div "Select Item" at bounding box center [403, 226] width 145 height 19
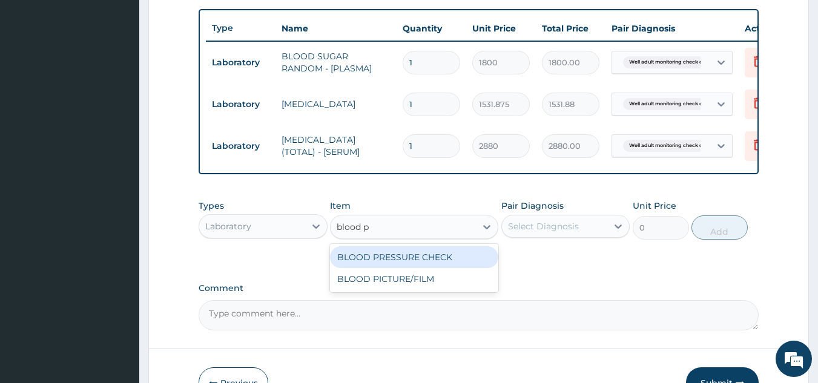
type input "blood pr"
type input "1225.5"
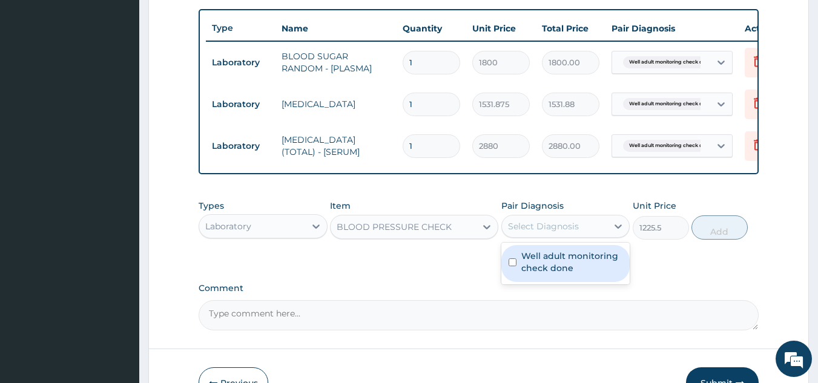
drag, startPoint x: 531, startPoint y: 234, endPoint x: 535, endPoint y: 269, distance: 35.3
click at [535, 238] on div "option Well adult monitoring check done, selected. option Well adult monitoring…" at bounding box center [565, 226] width 129 height 23
click at [535, 269] on label "Well adult monitoring check done" at bounding box center [572, 262] width 102 height 24
checkbox input "true"
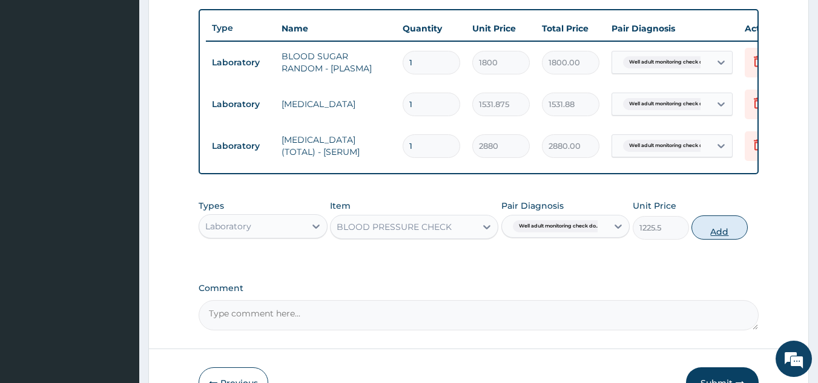
click at [706, 240] on button "Add" at bounding box center [719, 228] width 56 height 24
type input "0"
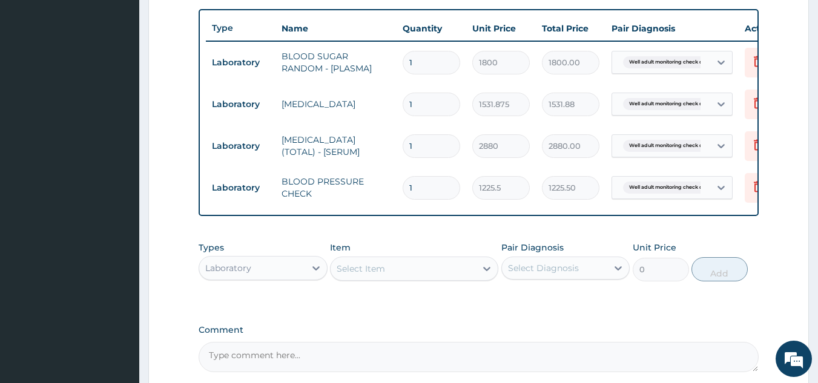
click at [465, 278] on div "Select Item" at bounding box center [403, 268] width 145 height 19
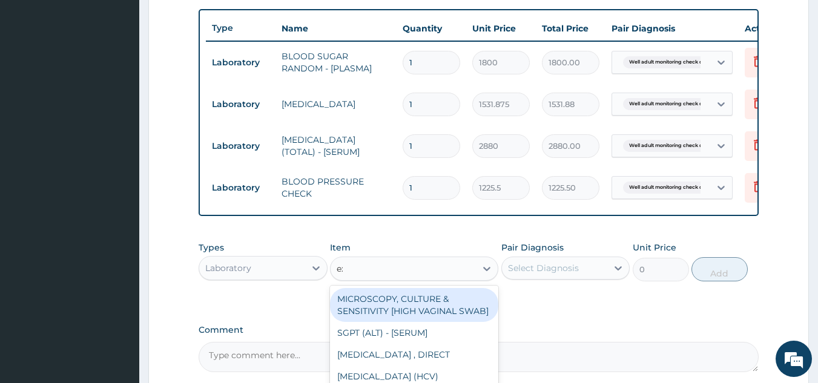
type input "exa"
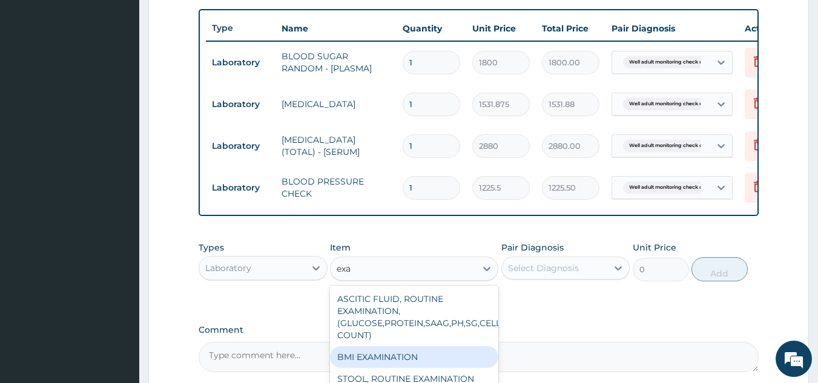
click at [431, 368] on div "BMI EXAMINATION" at bounding box center [414, 357] width 168 height 22
type input "1225.5"
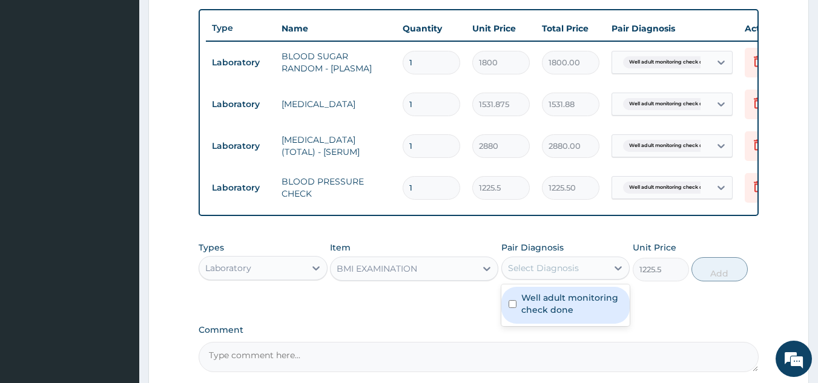
drag, startPoint x: 543, startPoint y: 275, endPoint x: 544, endPoint y: 309, distance: 33.9
click at [544, 280] on div "option Well adult monitoring check done, selected. option Well adult monitoring…" at bounding box center [565, 268] width 129 height 23
click at [544, 309] on label "Well adult monitoring check done" at bounding box center [572, 304] width 102 height 24
checkbox input "true"
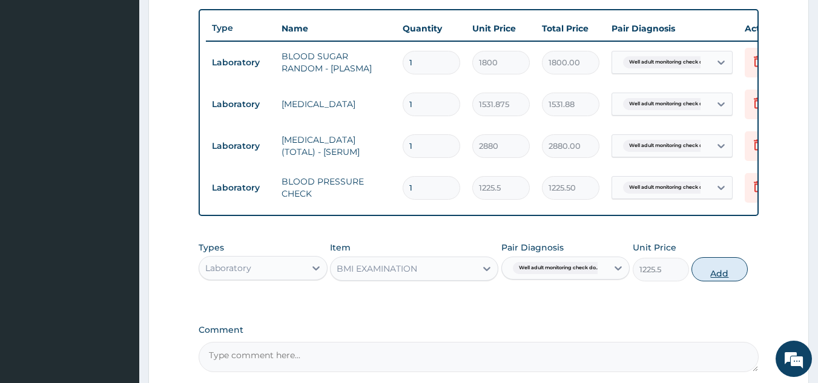
click at [713, 278] on button "Add" at bounding box center [719, 269] width 56 height 24
type input "0"
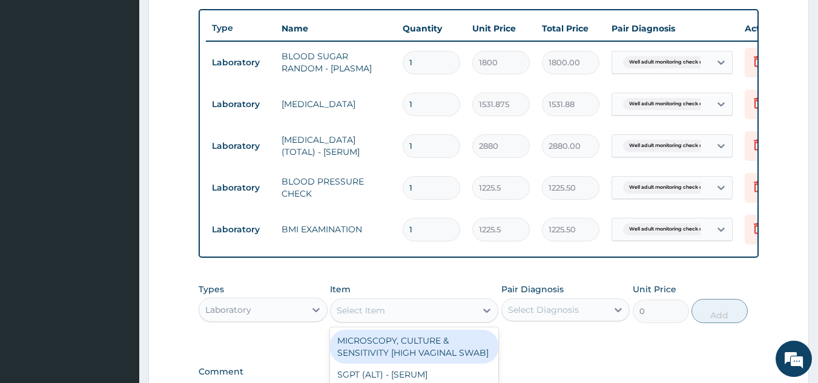
click at [404, 320] on div "Select Item" at bounding box center [403, 310] width 145 height 19
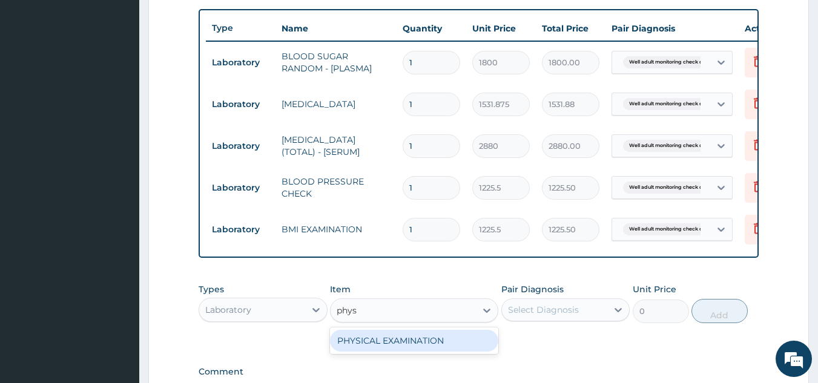
type input "physi"
click at [401, 348] on div "PHYSICAL EXAMINATION" at bounding box center [414, 341] width 168 height 22
type input "1225.5"
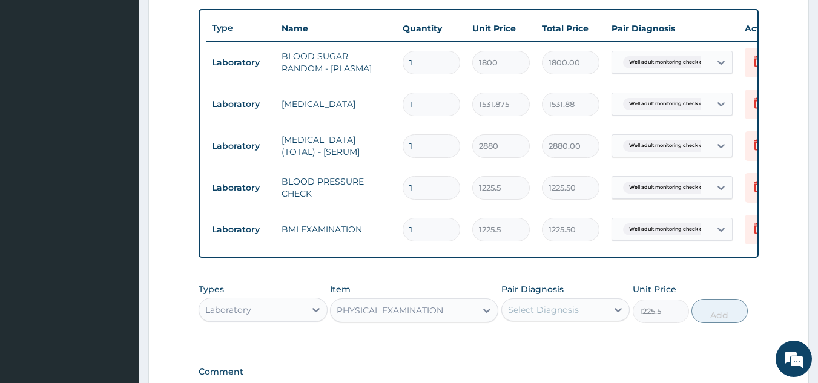
click at [523, 316] on div "Select Diagnosis" at bounding box center [543, 310] width 71 height 12
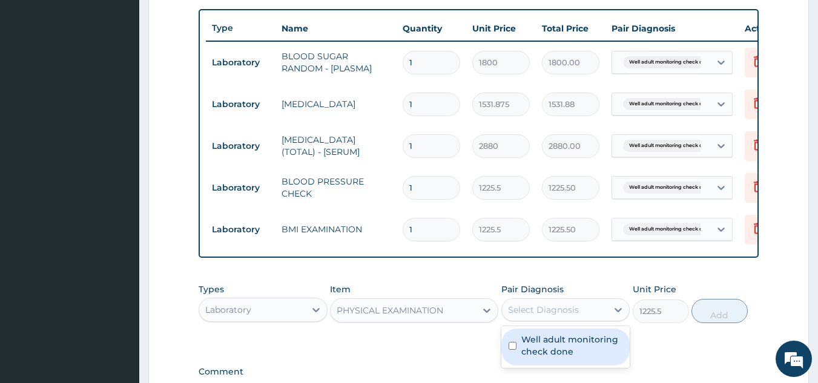
click at [525, 357] on label "Well adult monitoring check done" at bounding box center [572, 346] width 102 height 24
checkbox input "true"
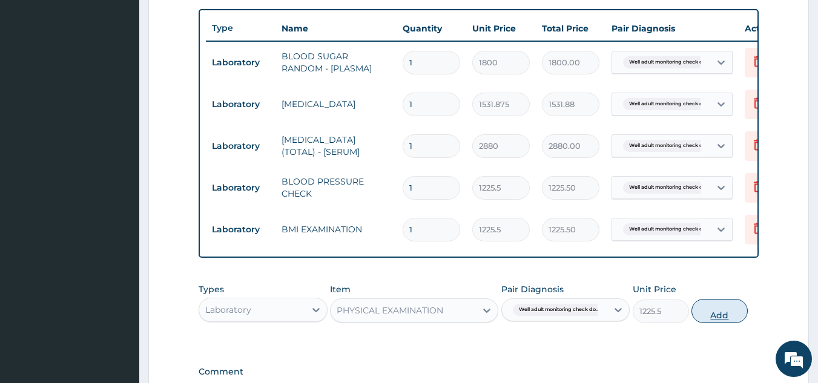
click at [729, 322] on button "Add" at bounding box center [719, 311] width 56 height 24
type input "0"
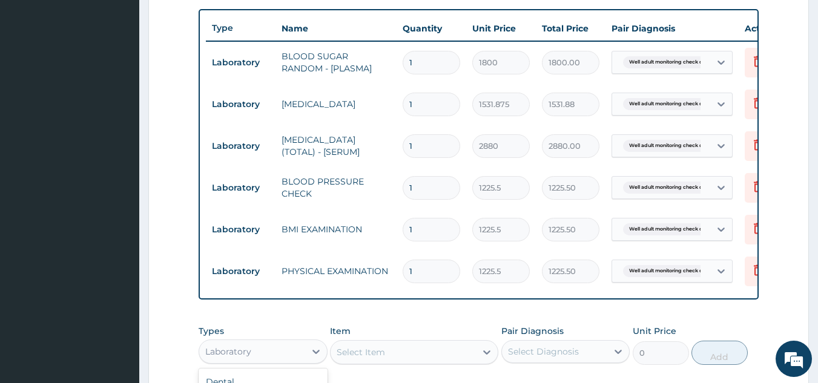
click at [248, 358] on div "Laboratory" at bounding box center [228, 352] width 46 height 12
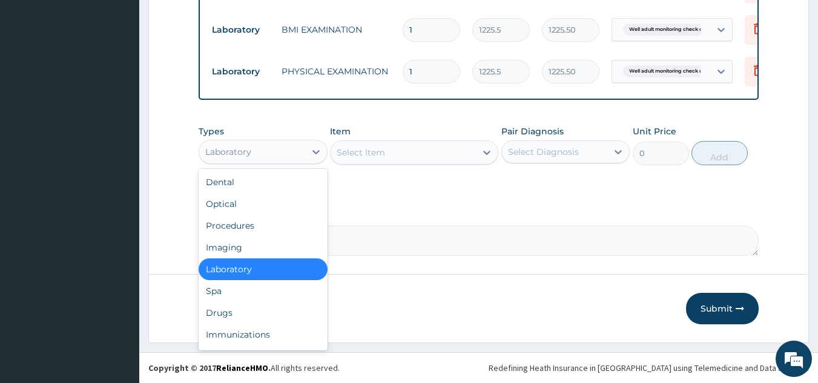
scroll to position [650, 0]
click at [227, 311] on div "Drugs" at bounding box center [263, 313] width 129 height 22
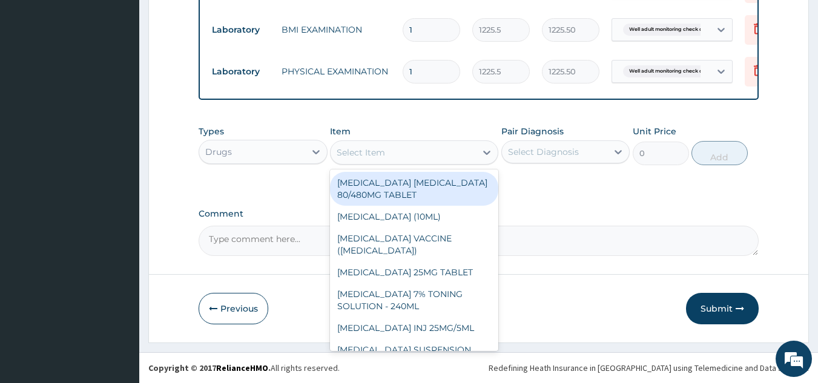
click at [382, 156] on div "Select Item" at bounding box center [361, 152] width 48 height 12
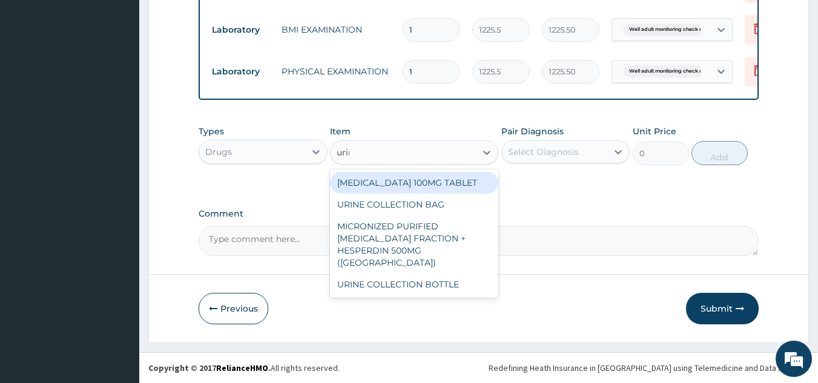
type input "urine"
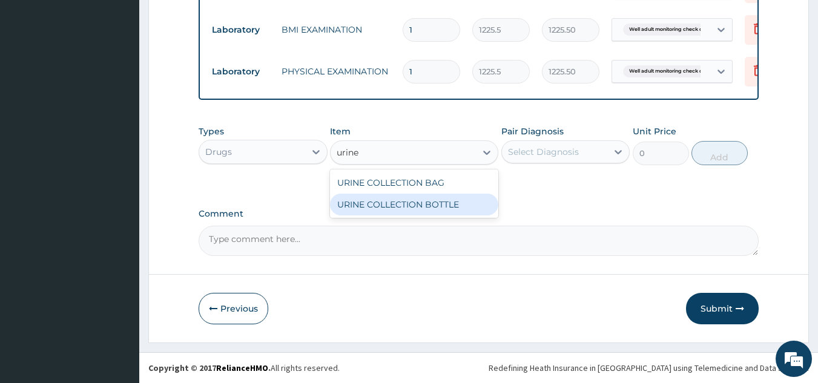
click at [368, 202] on div "URINE COLLECTION BOTTLE" at bounding box center [414, 205] width 168 height 22
type input "198"
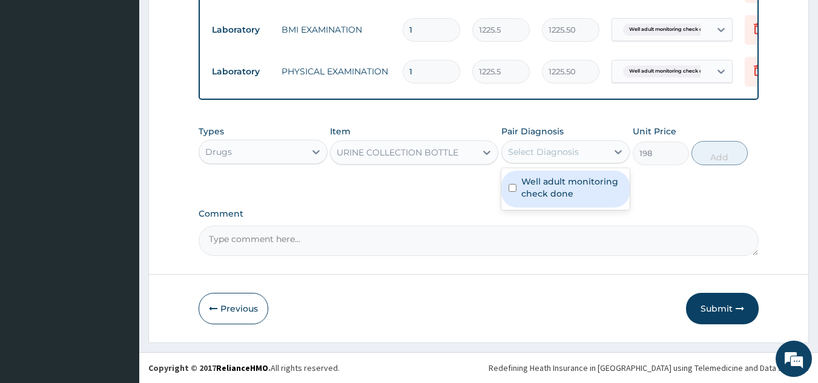
click at [565, 153] on div "Select Diagnosis" at bounding box center [543, 152] width 71 height 12
click at [545, 198] on label "Well adult monitoring check done" at bounding box center [572, 188] width 102 height 24
checkbox input "true"
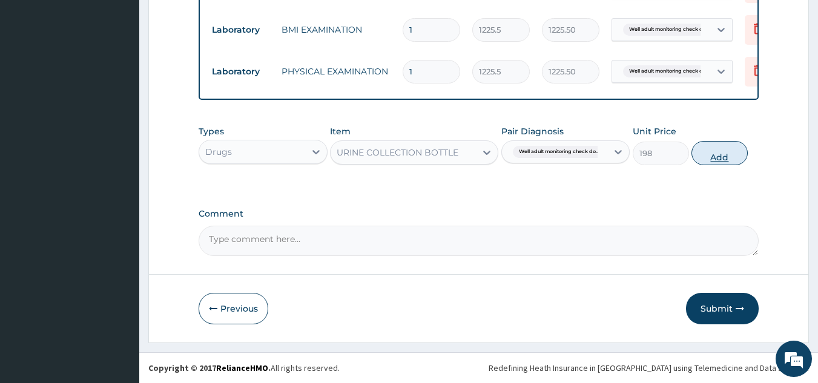
click at [729, 160] on button "Add" at bounding box center [719, 153] width 56 height 24
type input "0"
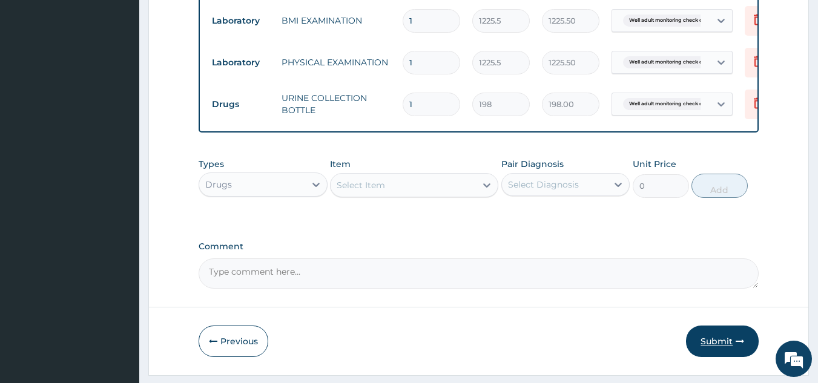
click at [724, 352] on button "Submit" at bounding box center [722, 341] width 73 height 31
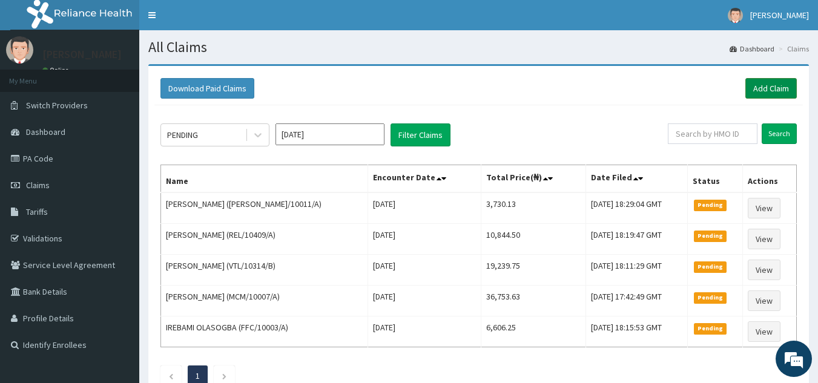
click at [763, 92] on link "Add Claim" at bounding box center [770, 88] width 51 height 21
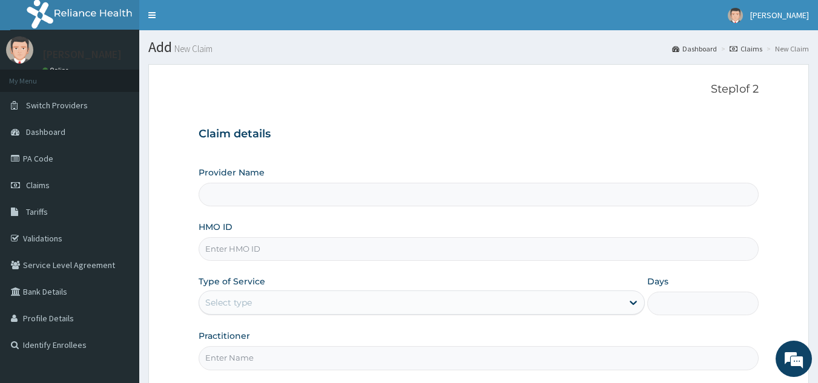
type input "Reliance Family Clinics (RFC) - [GEOGRAPHIC_DATA]"
click at [308, 245] on input "HMO ID" at bounding box center [479, 249] width 561 height 24
paste input "My parents' ID - RET/46501/A RET/46492/A"
type input "My parents' ID - RET/46501/A RET/46492/A"
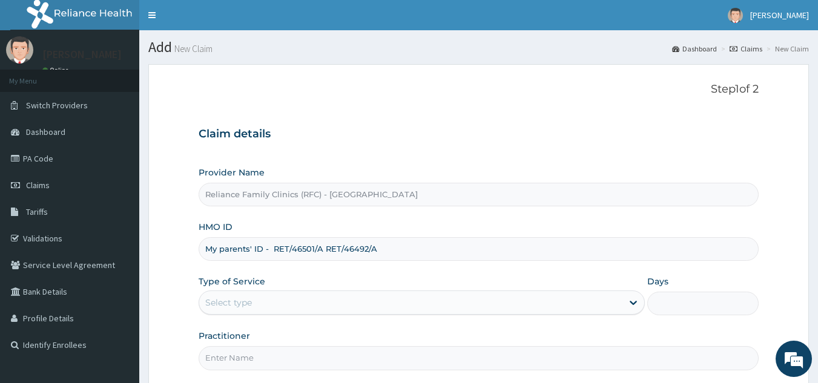
drag, startPoint x: 388, startPoint y: 248, endPoint x: 187, endPoint y: 242, distance: 201.1
click at [187, 242] on form "Step 1 of 2 Claim details Provider Name Reliance Family Clinics (RFC) - Gbagada…" at bounding box center [478, 260] width 660 height 393
paste input "2408504"
type input "2408504"
